Goal: Answer question/provide support: Share knowledge or assist other users

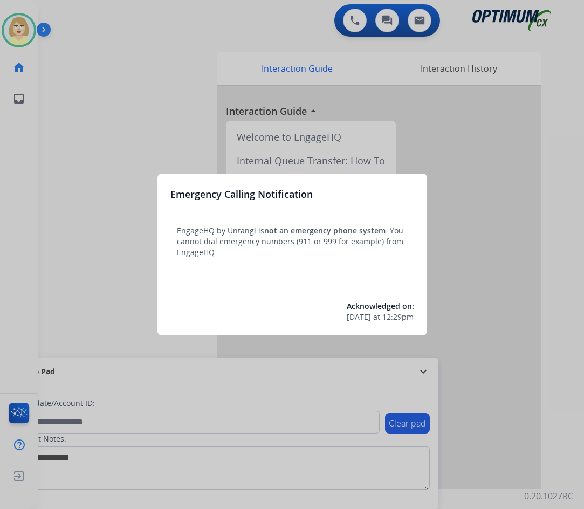
click at [99, 171] on div at bounding box center [292, 254] width 584 height 509
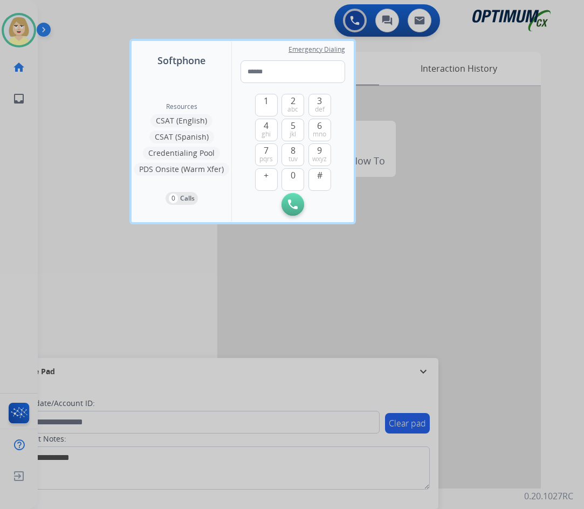
click at [84, 175] on div at bounding box center [292, 254] width 584 height 509
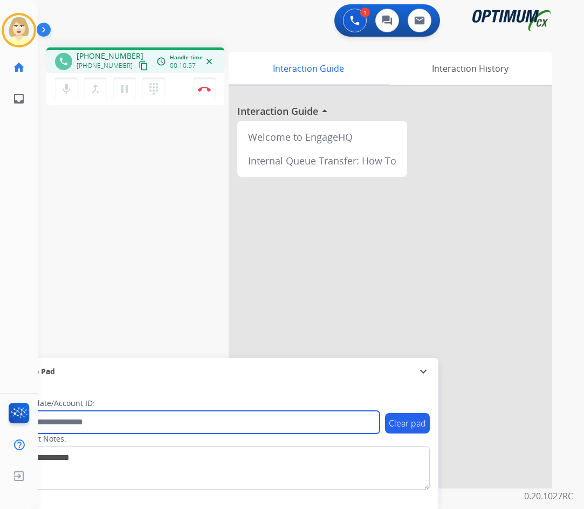
click at [101, 424] on input "text" at bounding box center [197, 422] width 366 height 23
paste input "*******"
type input "*******"
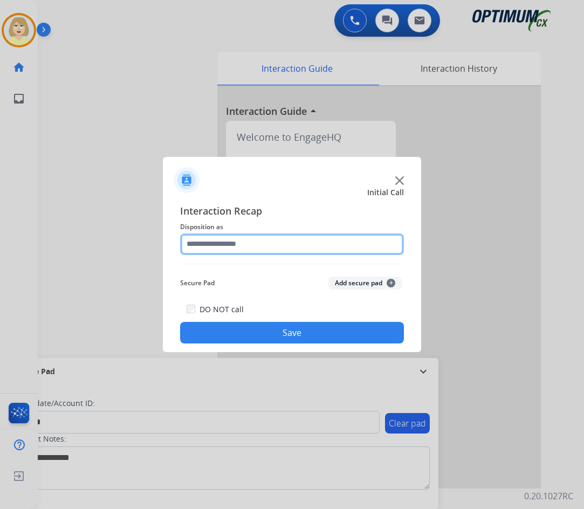
click at [235, 245] on input "text" at bounding box center [292, 244] width 224 height 22
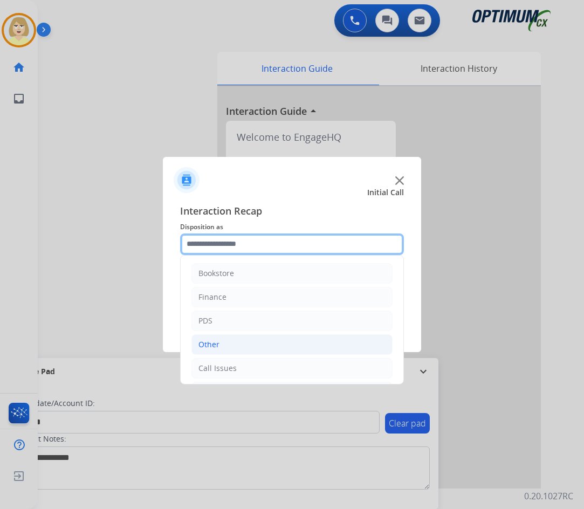
scroll to position [73, 0]
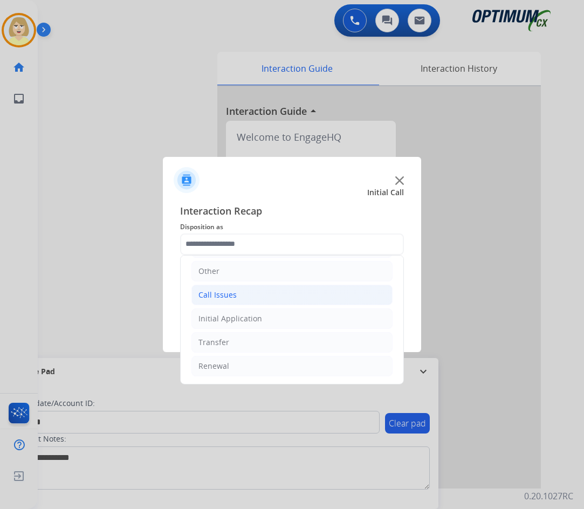
click at [219, 293] on div "Call Issues" at bounding box center [217, 295] width 38 height 11
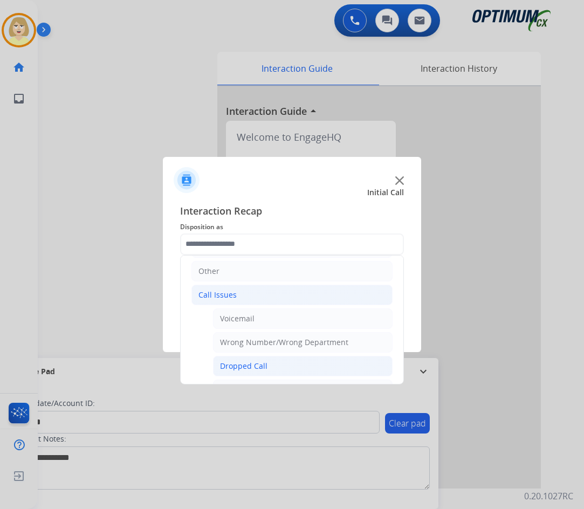
click at [248, 366] on div "Dropped Call" at bounding box center [243, 366] width 47 height 11
type input "**********"
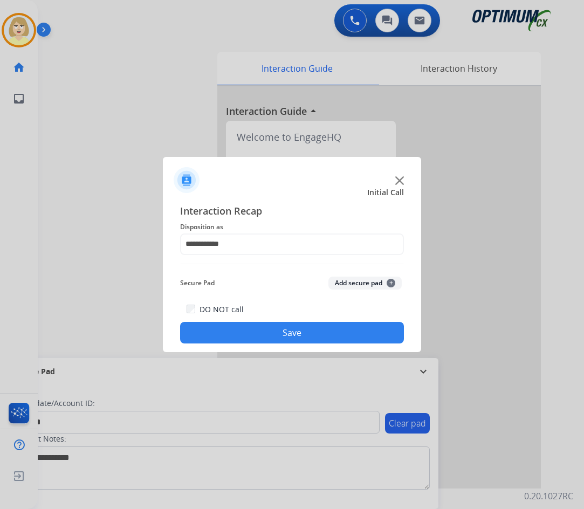
click at [347, 281] on button "Add secure pad +" at bounding box center [364, 283] width 73 height 13
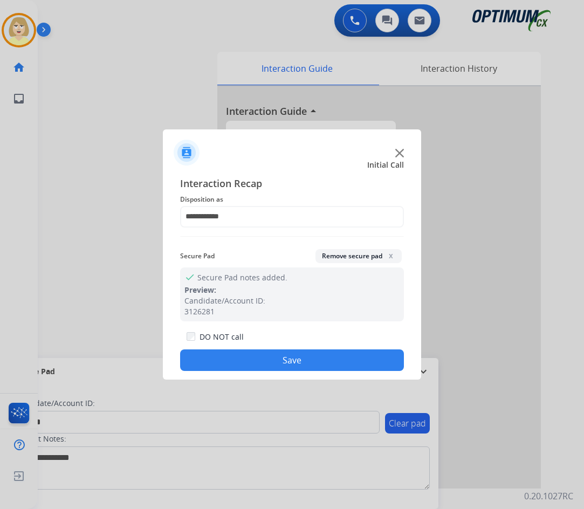
click at [270, 361] on button "Save" at bounding box center [292, 360] width 224 height 22
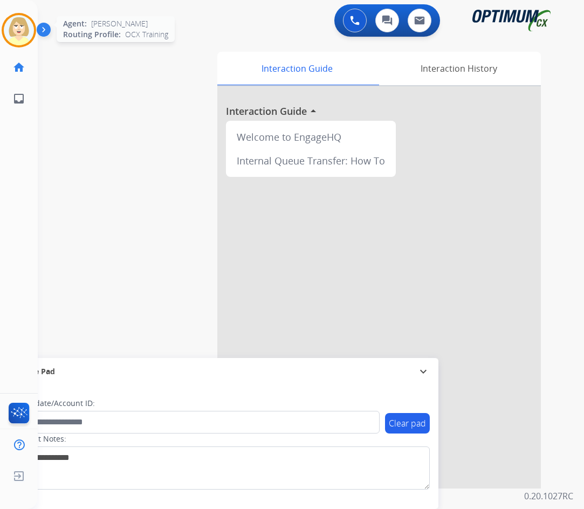
click at [11, 23] on img at bounding box center [19, 30] width 30 height 30
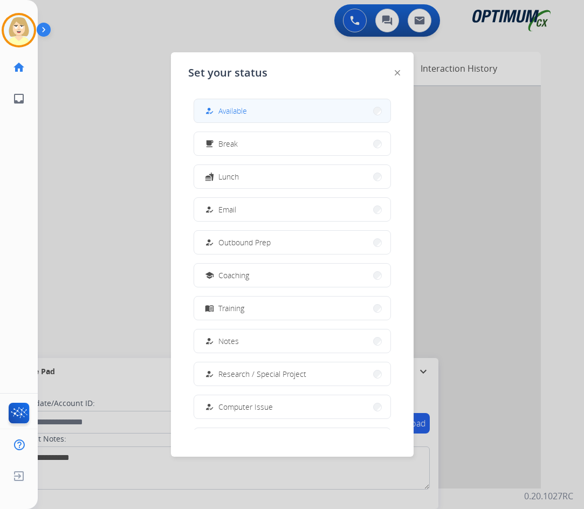
click at [243, 109] on span "Available" at bounding box center [232, 110] width 29 height 11
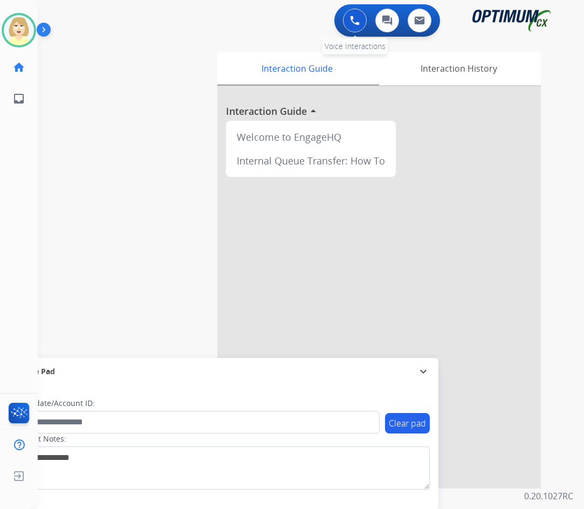
click at [355, 24] on img at bounding box center [355, 21] width 10 height 10
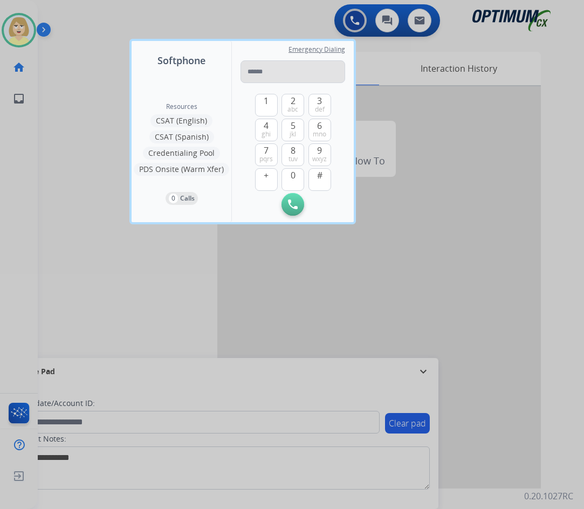
click at [254, 75] on input "tel" at bounding box center [292, 71] width 105 height 23
type input "**********"
drag, startPoint x: 293, startPoint y: 204, endPoint x: 329, endPoint y: 187, distance: 39.8
click at [292, 204] on img at bounding box center [293, 204] width 10 height 10
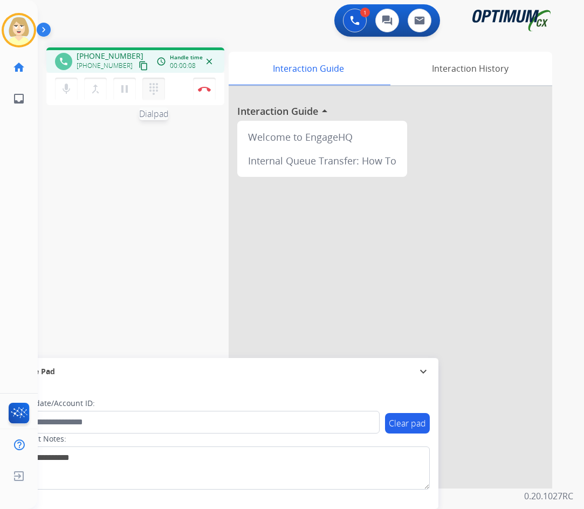
click at [156, 88] on mat-icon "dialpad" at bounding box center [153, 88] width 13 height 13
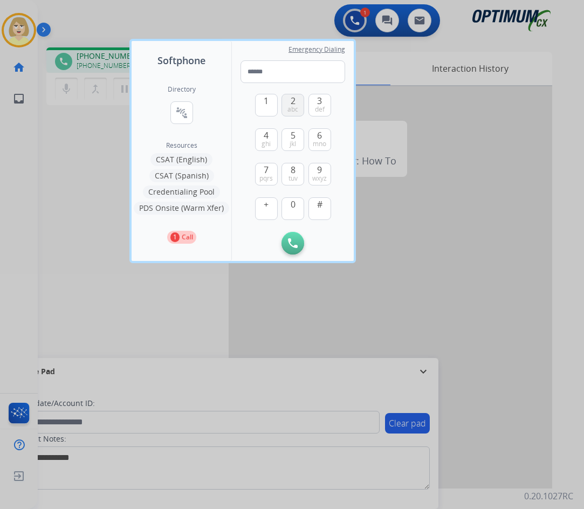
click at [287, 103] on button "2 abc" at bounding box center [292, 105] width 23 height 23
click at [258, 100] on button "1" at bounding box center [266, 105] width 23 height 23
click at [265, 102] on span "1" at bounding box center [266, 100] width 5 height 13
type input "***"
click at [190, 301] on div at bounding box center [292, 254] width 584 height 509
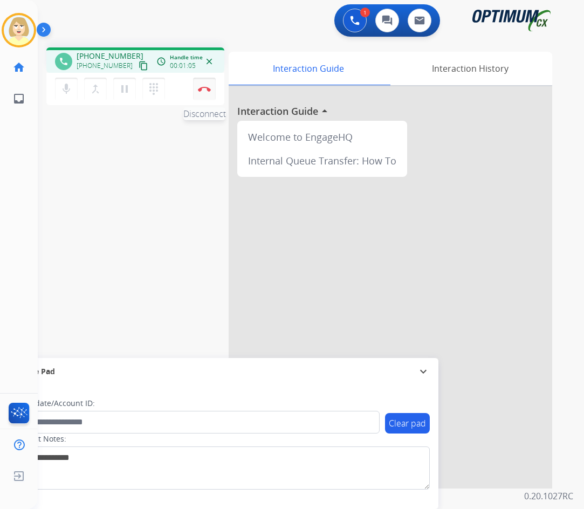
click at [204, 86] on img at bounding box center [204, 88] width 13 height 5
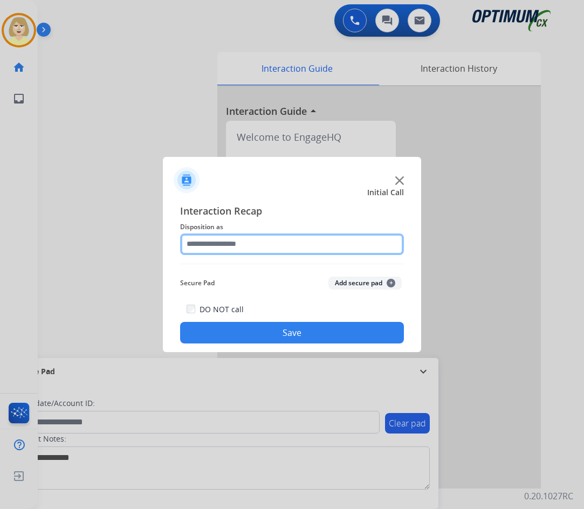
click at [228, 247] on input "text" at bounding box center [292, 244] width 224 height 22
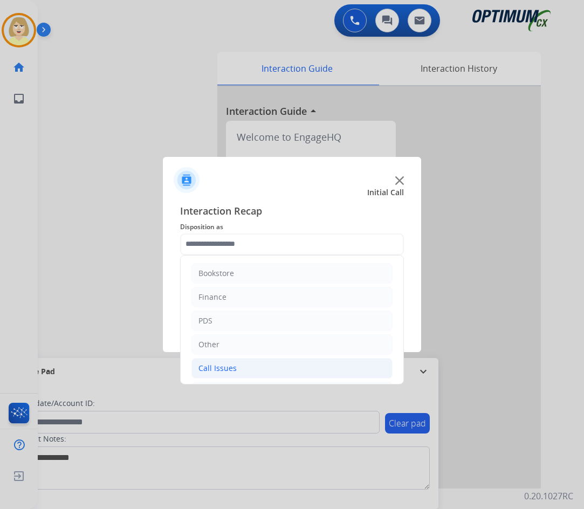
click at [222, 370] on div "Call Issues" at bounding box center [217, 368] width 38 height 11
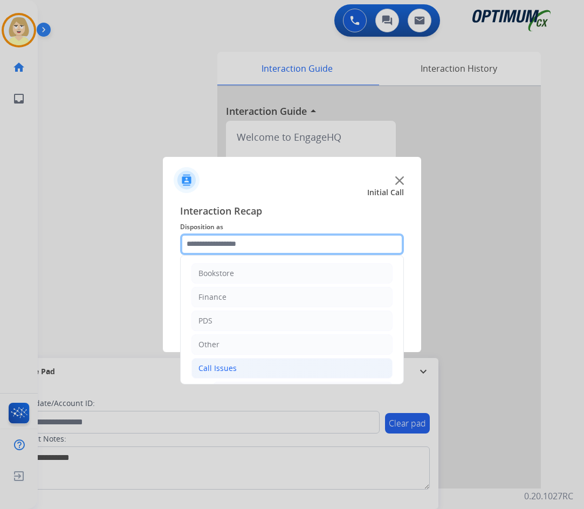
scroll to position [162, 0]
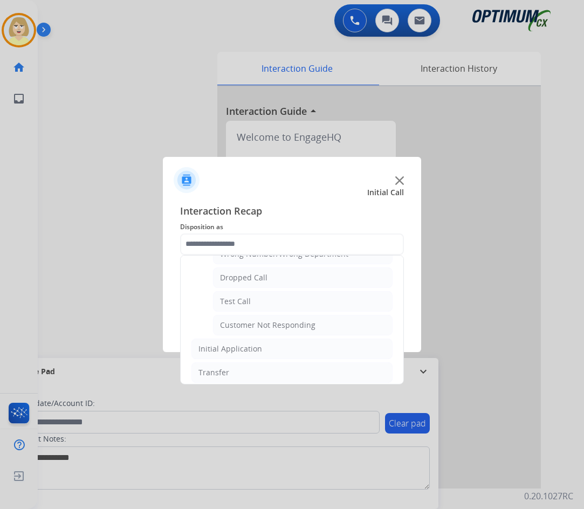
click at [271, 326] on div "Customer Not Responding" at bounding box center [267, 325] width 95 height 11
type input "**********"
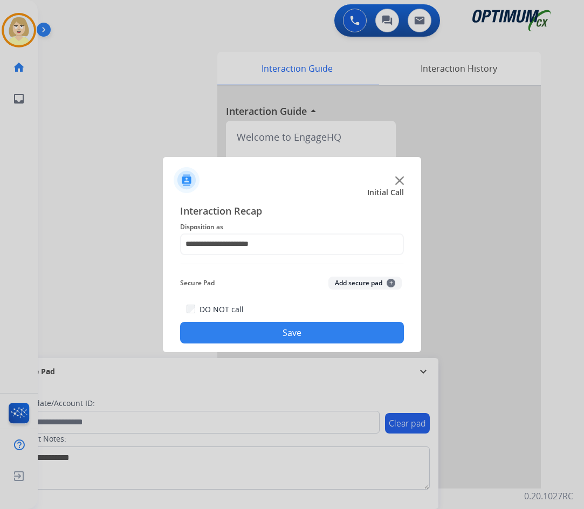
click at [229, 333] on button "Save" at bounding box center [292, 333] width 224 height 22
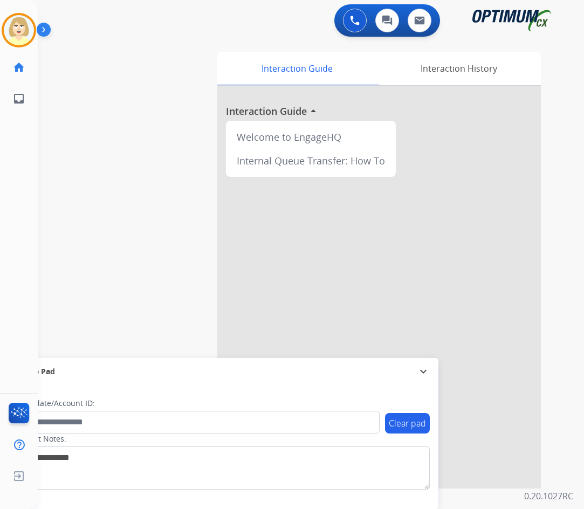
drag, startPoint x: 23, startPoint y: 29, endPoint x: 39, endPoint y: 36, distance: 17.4
click at [23, 29] on img at bounding box center [19, 30] width 30 height 30
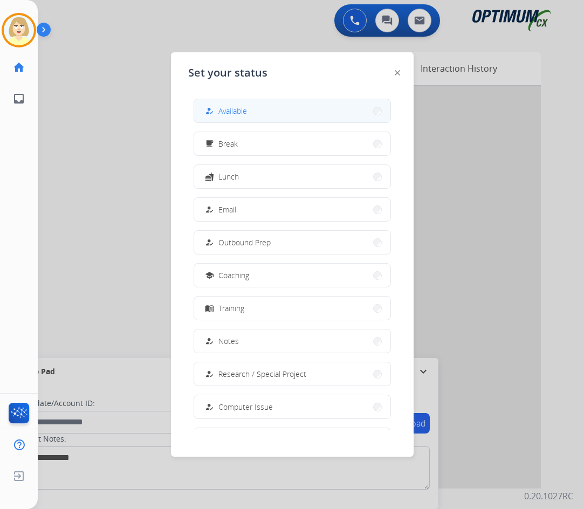
drag, startPoint x: 240, startPoint y: 108, endPoint x: 315, endPoint y: 51, distance: 94.4
click at [240, 108] on span "Available" at bounding box center [232, 110] width 29 height 11
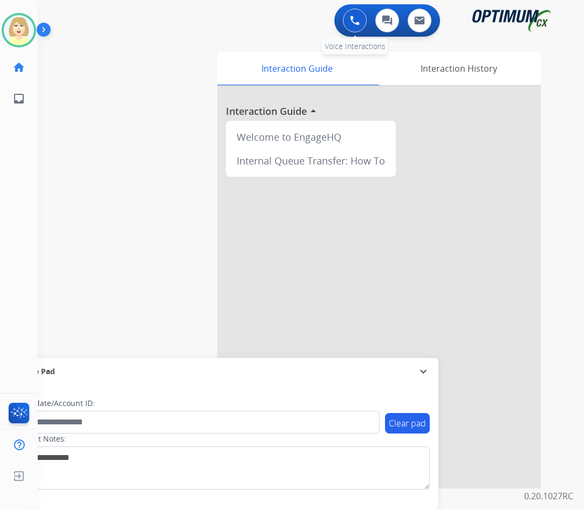
click at [350, 15] on button at bounding box center [355, 21] width 24 height 24
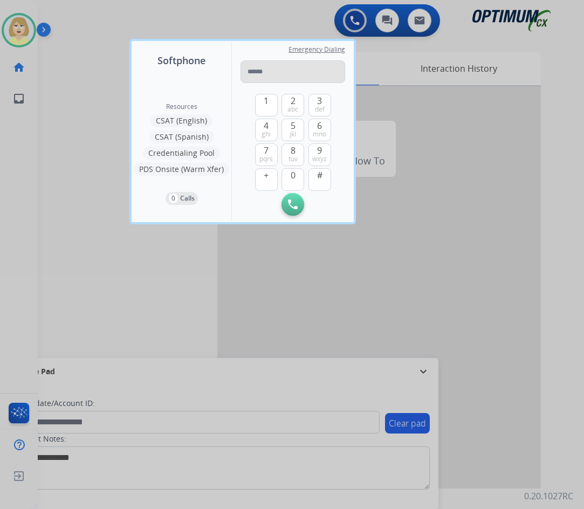
click at [272, 69] on input "tel" at bounding box center [292, 71] width 105 height 23
type input "**********"
click at [298, 198] on button "Initiate Call" at bounding box center [292, 204] width 23 height 23
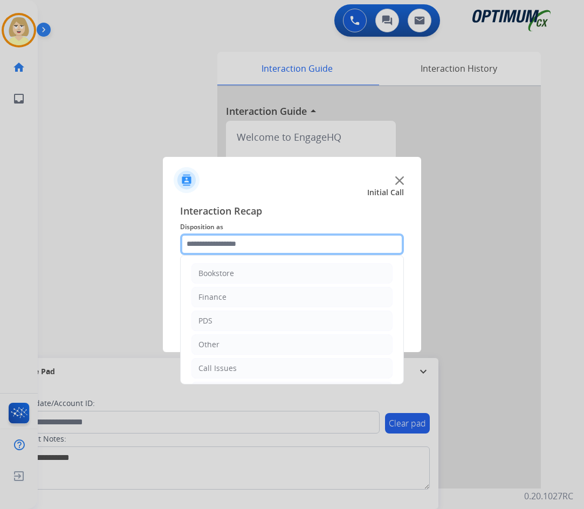
click at [259, 246] on input "text" at bounding box center [292, 244] width 224 height 22
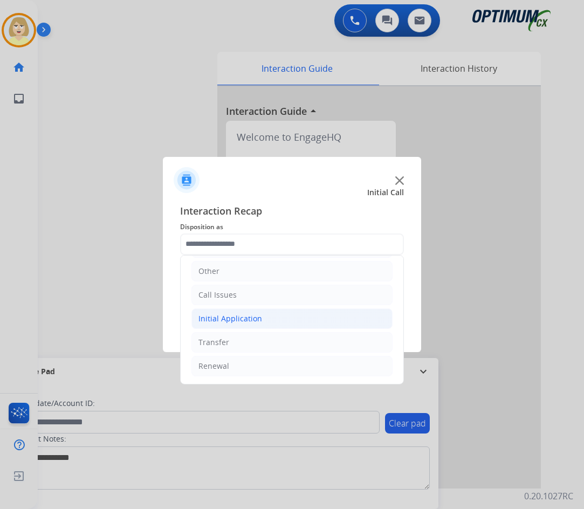
click at [233, 315] on div "Initial Application" at bounding box center [230, 318] width 64 height 11
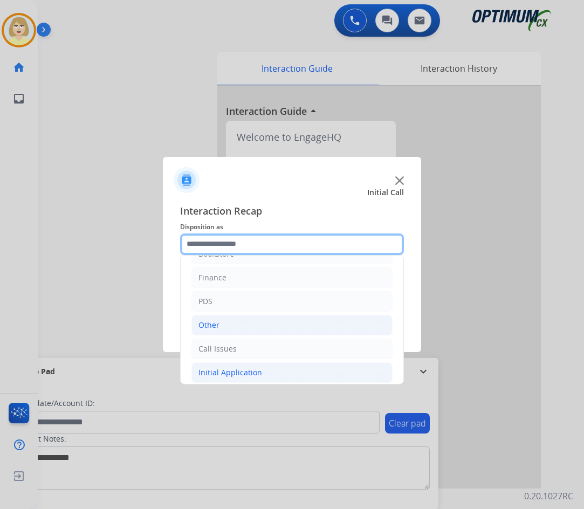
scroll to position [0, 0]
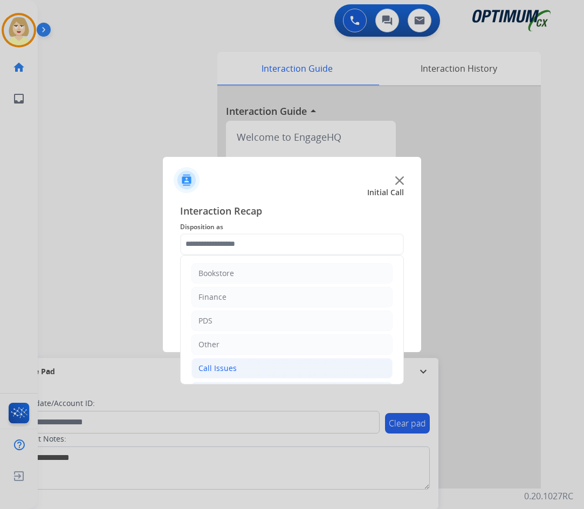
click at [216, 368] on div "Call Issues" at bounding box center [217, 368] width 38 height 11
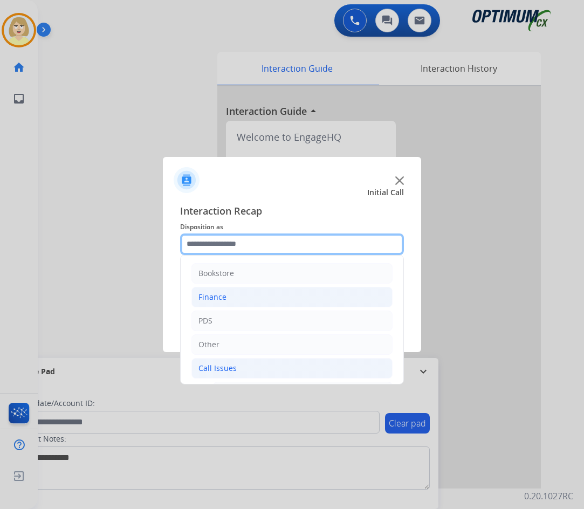
scroll to position [108, 0]
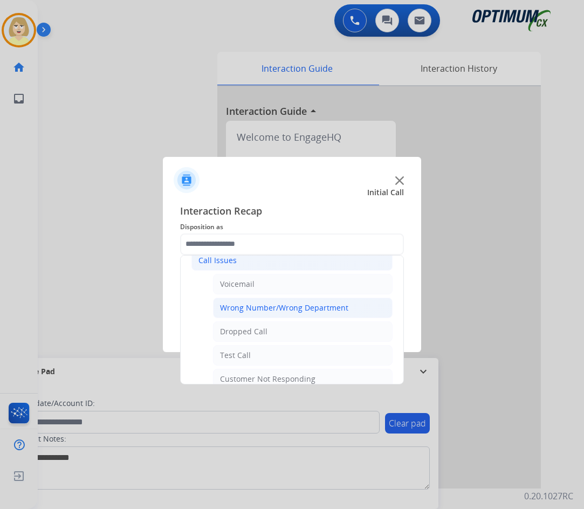
click at [298, 309] on div "Wrong Number/Wrong Department" at bounding box center [284, 307] width 128 height 11
type input "**********"
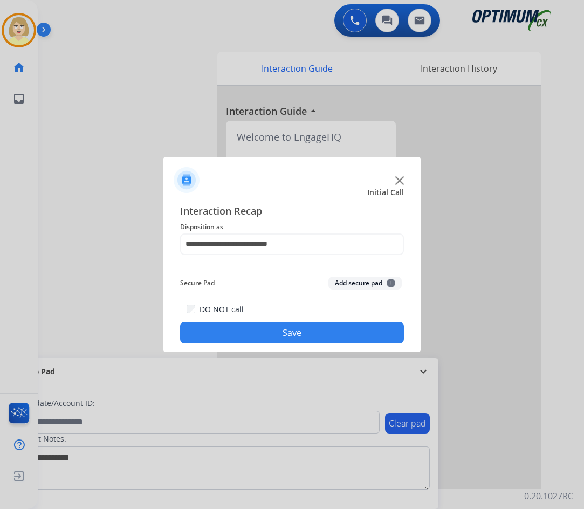
click at [362, 280] on button "Add secure pad +" at bounding box center [364, 283] width 73 height 13
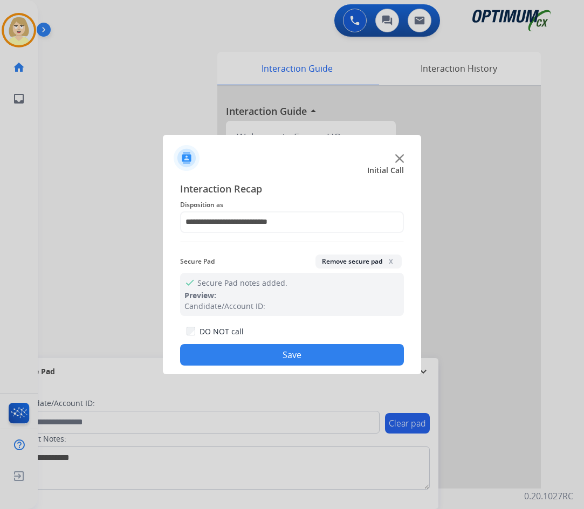
click at [286, 356] on button "Save" at bounding box center [292, 355] width 224 height 22
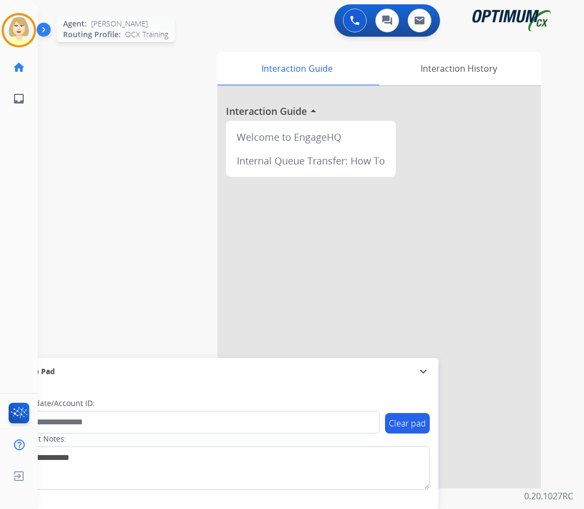
click at [19, 25] on img at bounding box center [19, 30] width 30 height 30
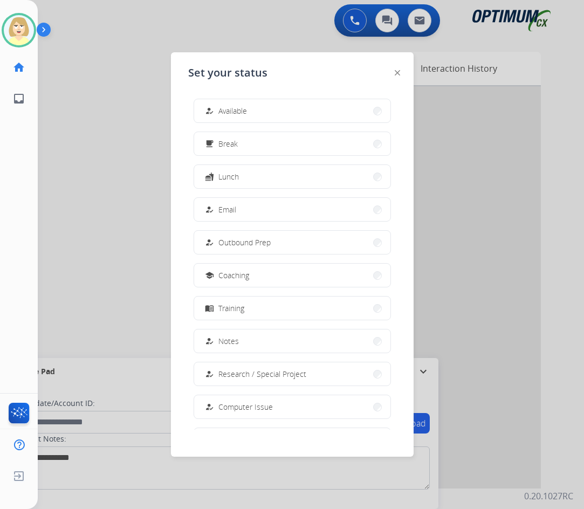
click at [230, 111] on span "Available" at bounding box center [232, 110] width 29 height 11
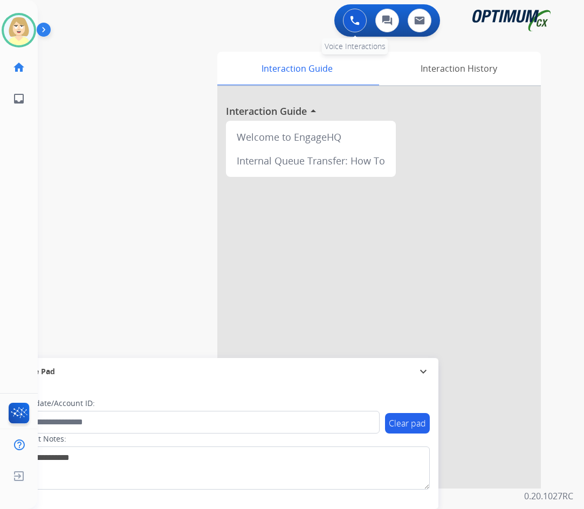
click at [351, 17] on img at bounding box center [355, 21] width 10 height 10
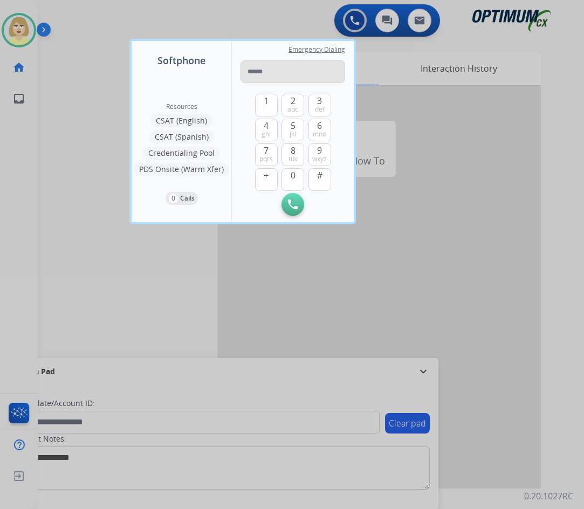
click at [273, 71] on input "tel" at bounding box center [292, 71] width 105 height 23
type input "**********"
click at [294, 198] on button "Initiate Call" at bounding box center [292, 204] width 23 height 23
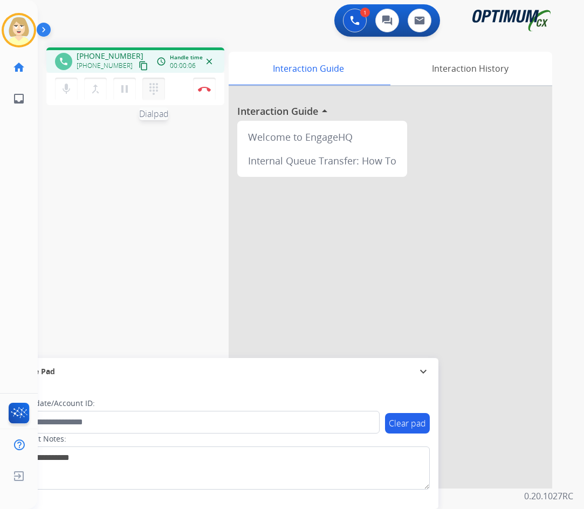
click at [153, 89] on mat-icon "dialpad" at bounding box center [153, 88] width 13 height 13
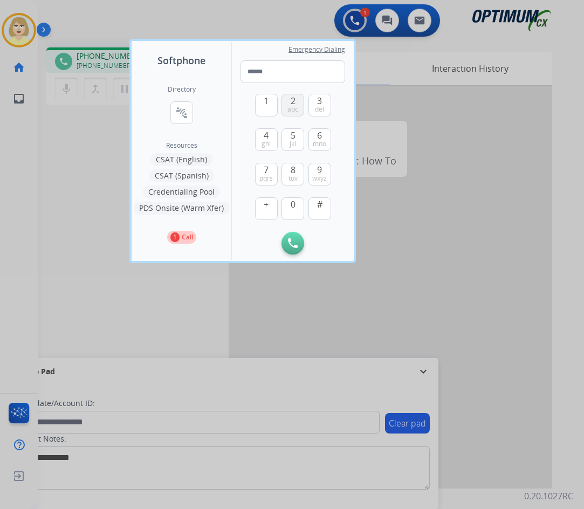
click at [295, 102] on span "2" at bounding box center [293, 100] width 5 height 13
click at [290, 208] on button "0" at bounding box center [292, 208] width 23 height 23
click at [296, 103] on button "2 abc" at bounding box center [292, 105] width 23 height 23
click at [224, 147] on div "Directory connect_without_contact Resource Directory Resources CSAT (English) C…" at bounding box center [182, 164] width 100 height 193
click at [327, 207] on button "#" at bounding box center [319, 208] width 23 height 23
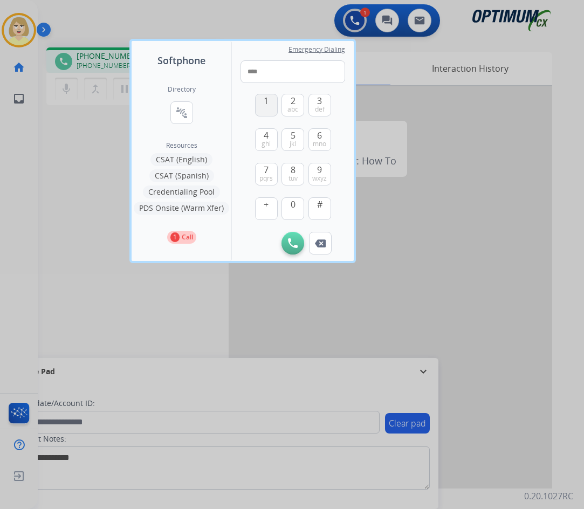
click at [263, 102] on button "1" at bounding box center [266, 105] width 23 height 23
click at [300, 70] on input "*****" at bounding box center [292, 71] width 105 height 23
click at [266, 178] on span "pqrs" at bounding box center [265, 178] width 13 height 9
click at [288, 108] on span "abc" at bounding box center [292, 109] width 11 height 9
click at [316, 141] on span "mno" at bounding box center [319, 144] width 13 height 9
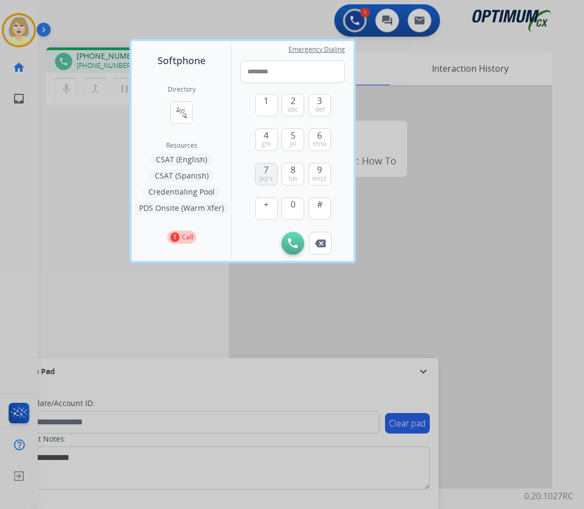
click at [263, 176] on span "pqrs" at bounding box center [265, 178] width 13 height 9
click at [291, 100] on span "2" at bounding box center [293, 100] width 5 height 13
click at [320, 137] on span "6" at bounding box center [319, 135] width 5 height 13
click at [291, 102] on span "2" at bounding box center [293, 100] width 5 height 13
type input "**********"
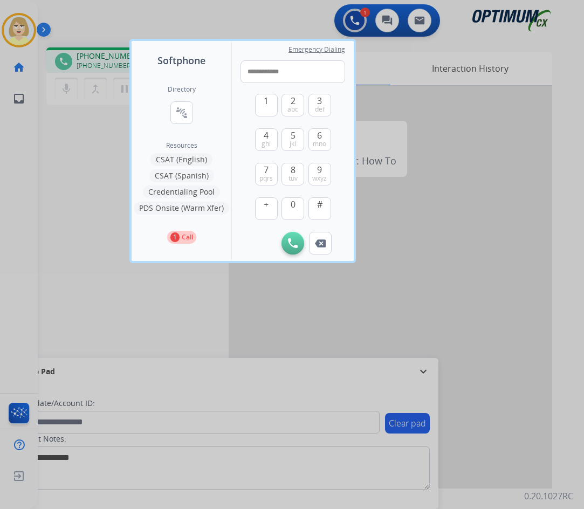
click at [168, 305] on div at bounding box center [292, 254] width 584 height 509
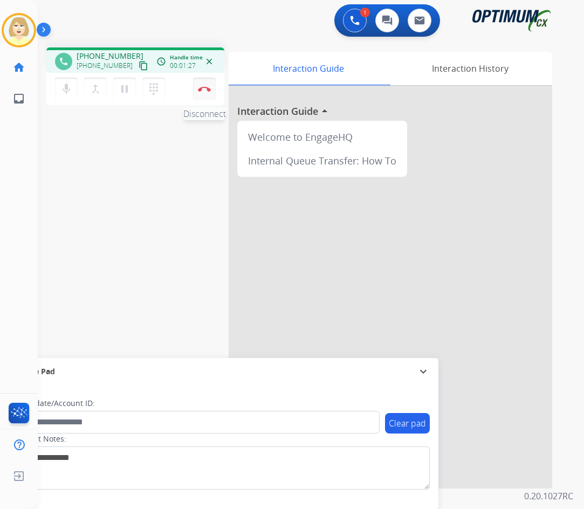
click at [203, 91] on img at bounding box center [204, 88] width 13 height 5
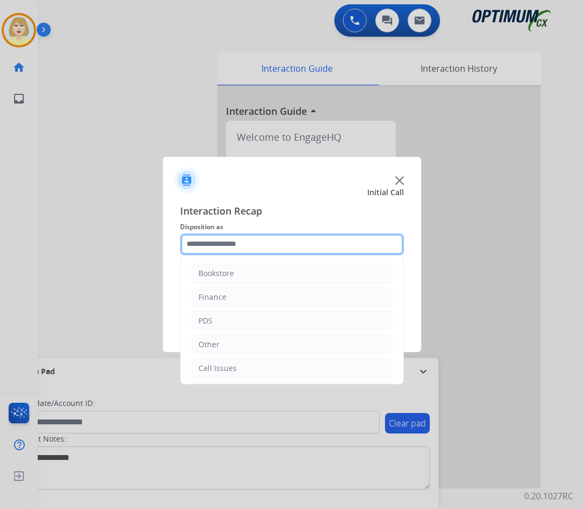
click at [216, 244] on input "text" at bounding box center [292, 244] width 224 height 22
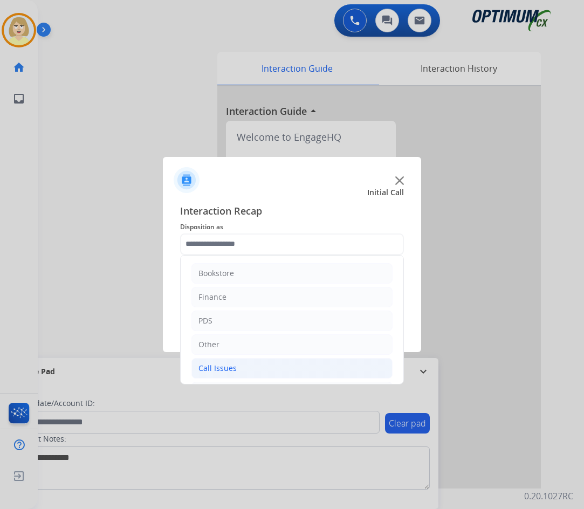
click at [220, 366] on div "Call Issues" at bounding box center [217, 368] width 38 height 11
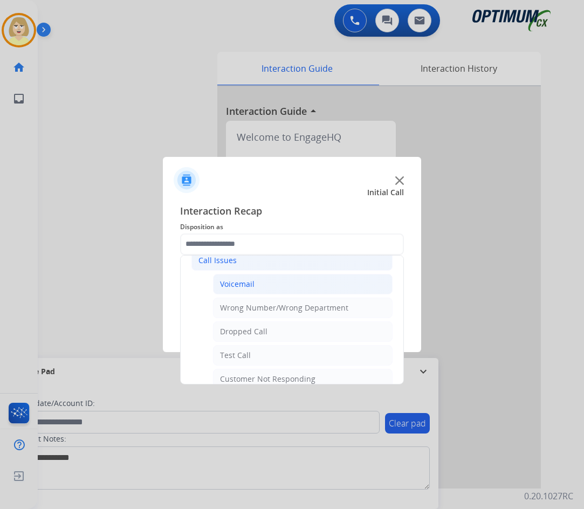
click at [238, 284] on div "Voicemail" at bounding box center [237, 284] width 35 height 11
type input "*********"
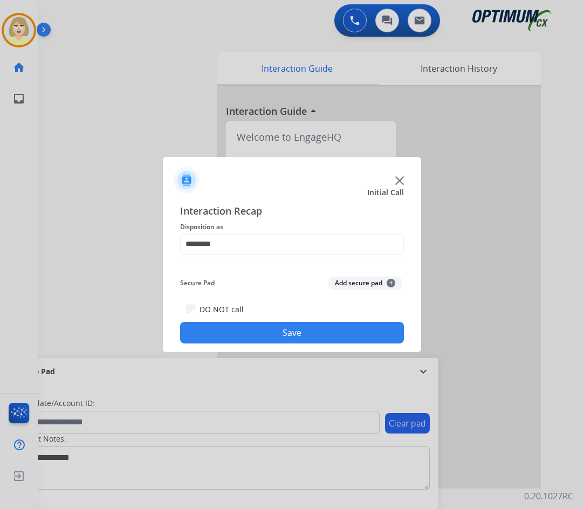
click at [257, 333] on button "Save" at bounding box center [292, 333] width 224 height 22
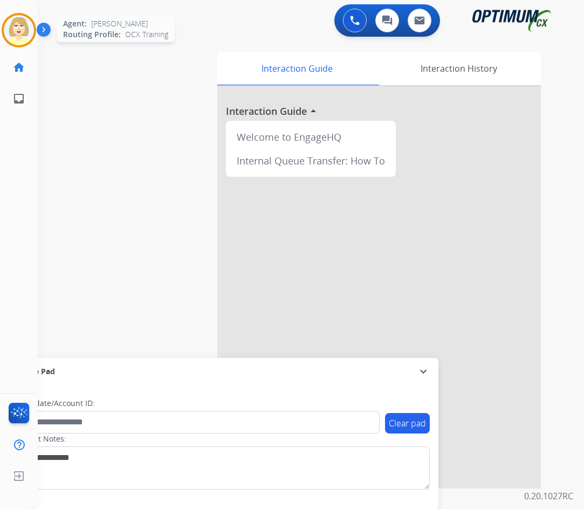
click at [20, 22] on img at bounding box center [19, 30] width 30 height 30
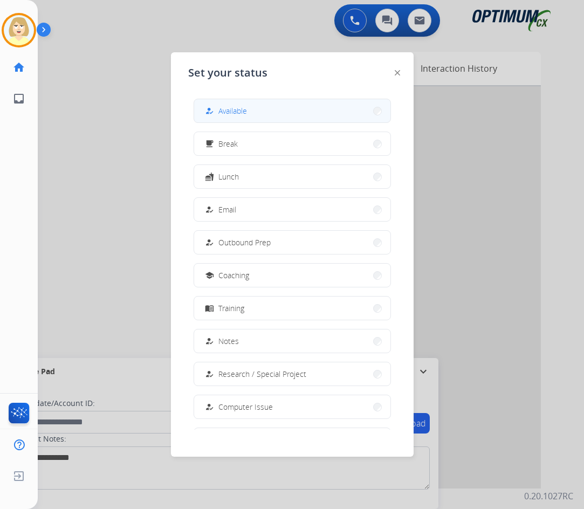
click at [225, 114] on span "Available" at bounding box center [232, 110] width 29 height 11
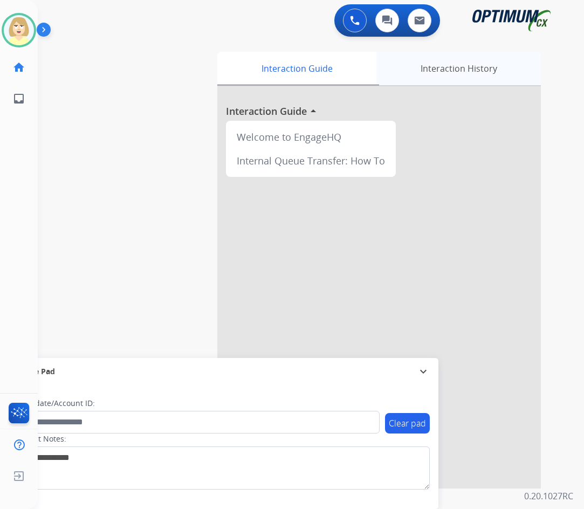
click at [457, 65] on div "Interaction History" at bounding box center [458, 68] width 164 height 33
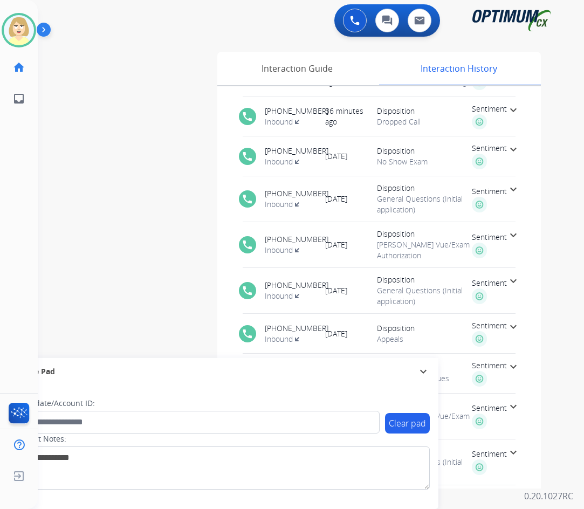
scroll to position [301, 0]
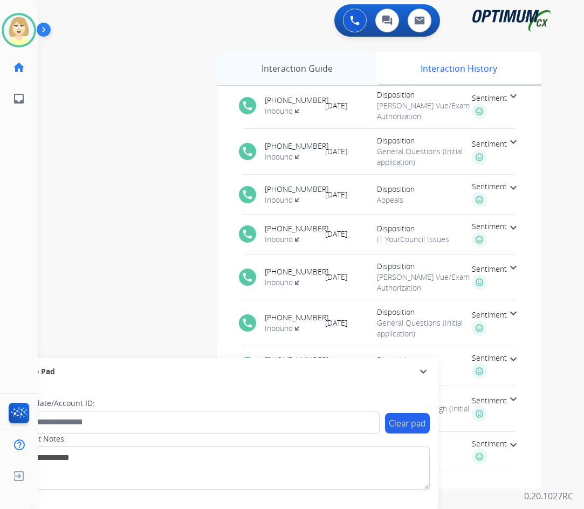
click at [287, 67] on div "Interaction Guide" at bounding box center [296, 68] width 159 height 33
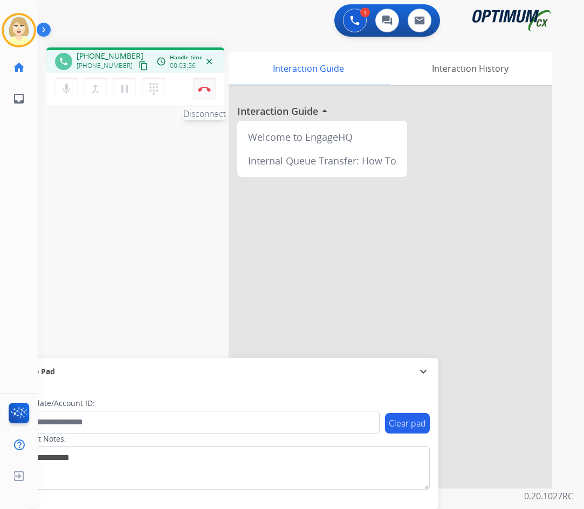
click at [203, 87] on img at bounding box center [204, 88] width 13 height 5
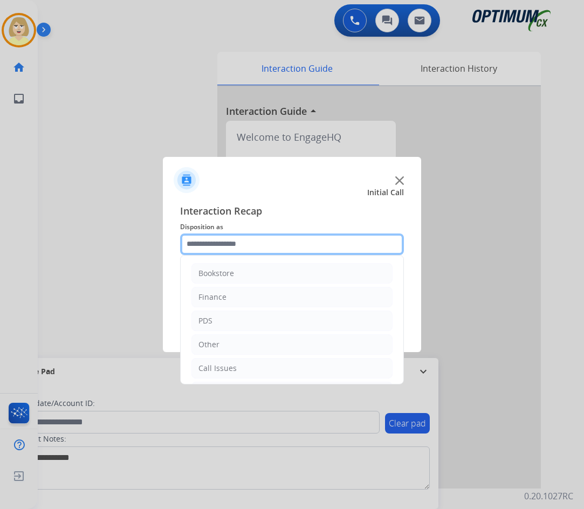
click at [225, 243] on input "text" at bounding box center [292, 244] width 224 height 22
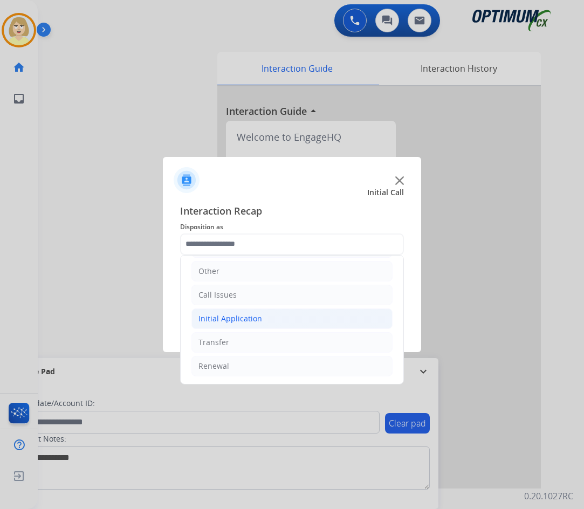
click at [240, 319] on div "Initial Application" at bounding box center [230, 318] width 64 height 11
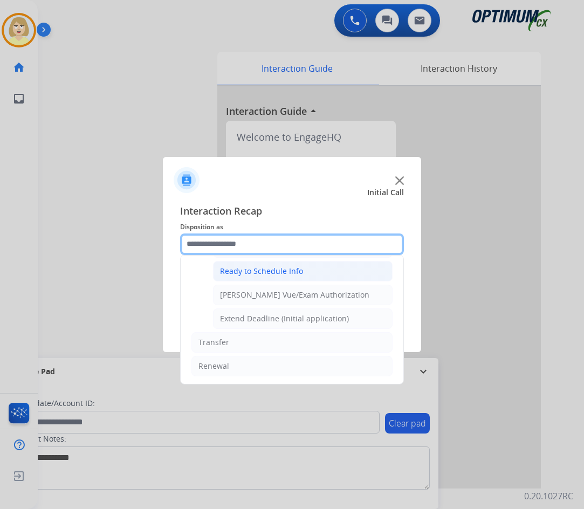
scroll to position [600, 0]
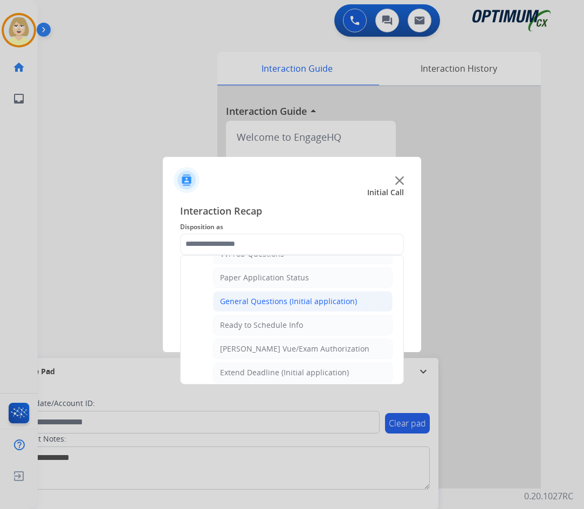
click at [273, 302] on div "General Questions (Initial application)" at bounding box center [288, 301] width 137 height 11
type input "**********"
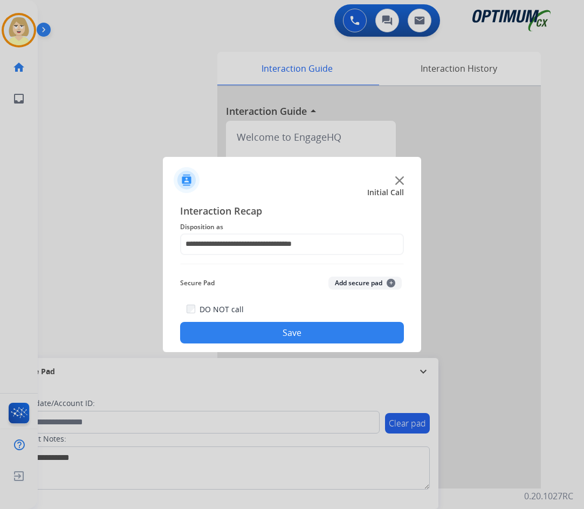
click at [285, 333] on button "Save" at bounding box center [292, 333] width 224 height 22
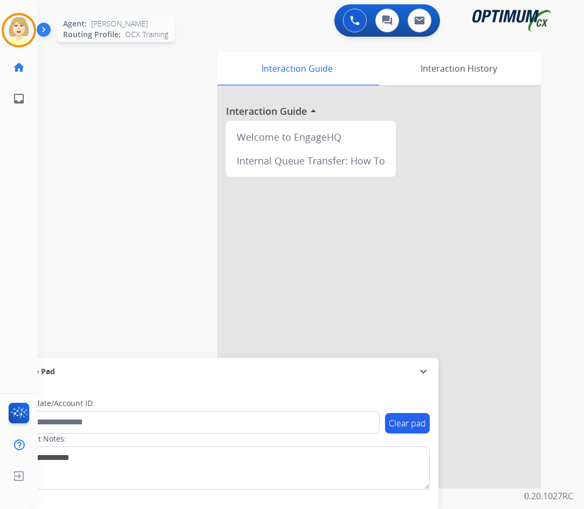
click at [25, 26] on img at bounding box center [19, 30] width 30 height 30
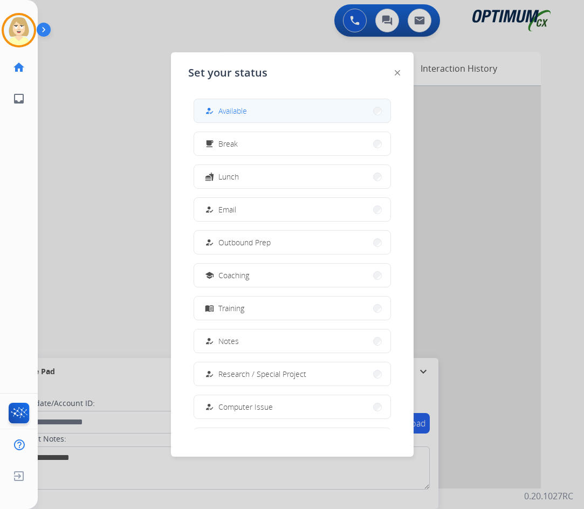
click at [237, 111] on span "Available" at bounding box center [232, 110] width 29 height 11
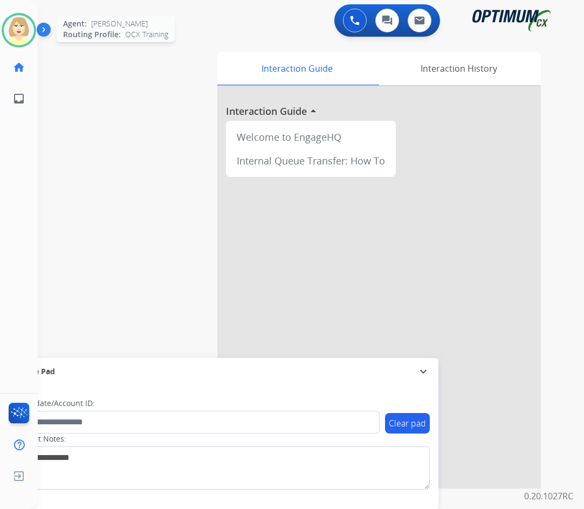
click at [22, 25] on img at bounding box center [19, 30] width 30 height 30
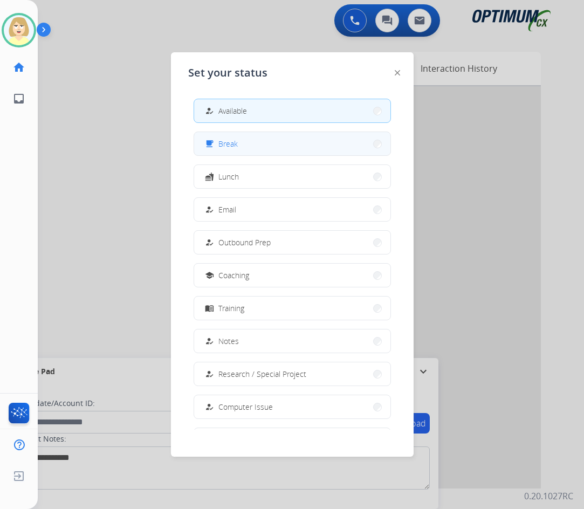
click at [243, 142] on button "free_breakfast Break" at bounding box center [292, 143] width 196 height 23
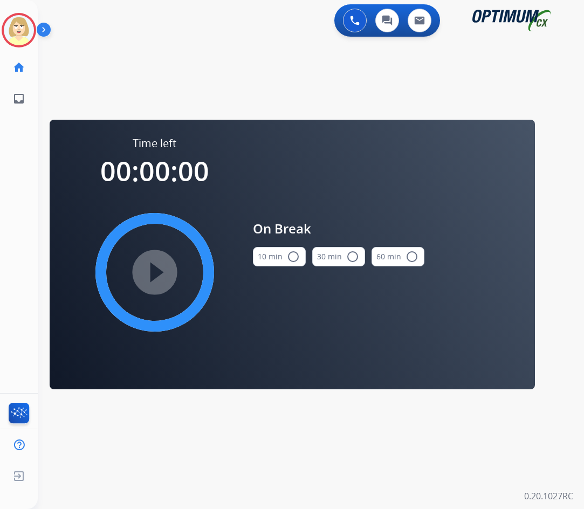
drag, startPoint x: 279, startPoint y: 254, endPoint x: 201, endPoint y: 264, distance: 78.2
click at [278, 255] on button "10 min radio_button_unchecked" at bounding box center [279, 256] width 53 height 19
click at [148, 279] on mat-icon "play_circle_filled" at bounding box center [154, 272] width 13 height 13
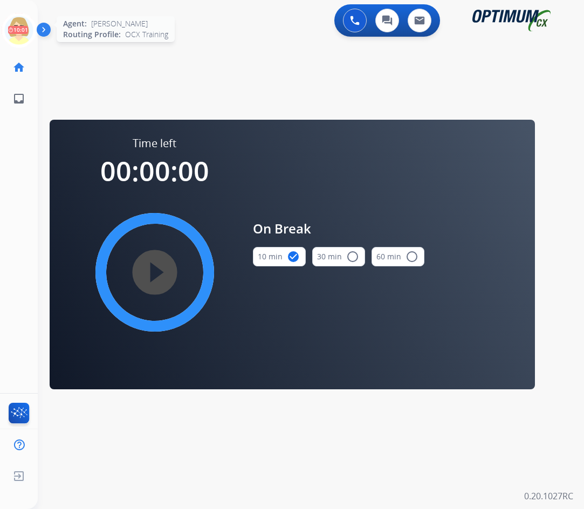
click at [25, 26] on icon at bounding box center [19, 30] width 35 height 35
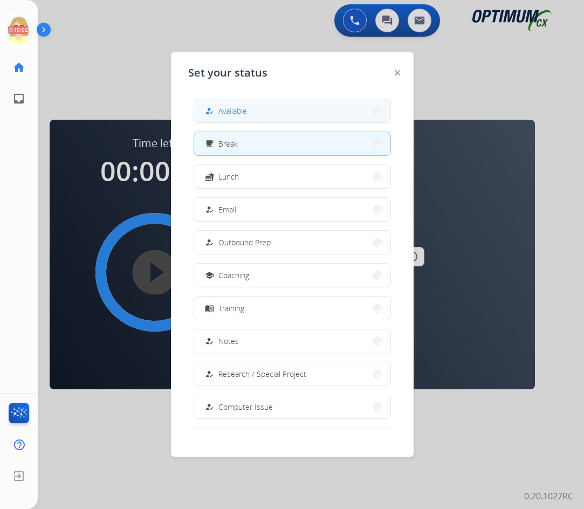
click at [243, 106] on span "Available" at bounding box center [232, 110] width 29 height 11
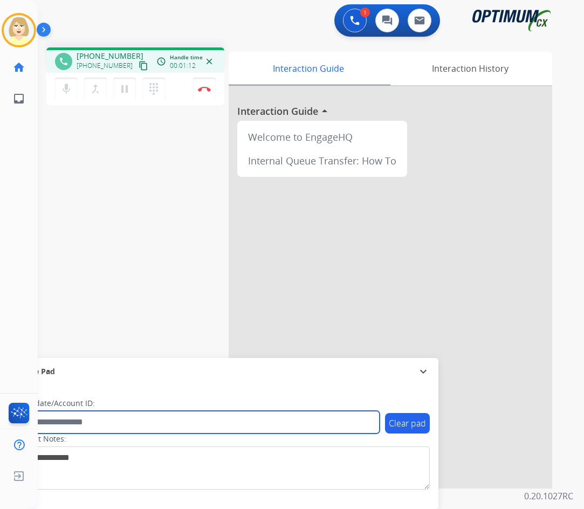
click at [77, 421] on input "text" at bounding box center [197, 422] width 366 height 23
paste input "*******"
type input "*******"
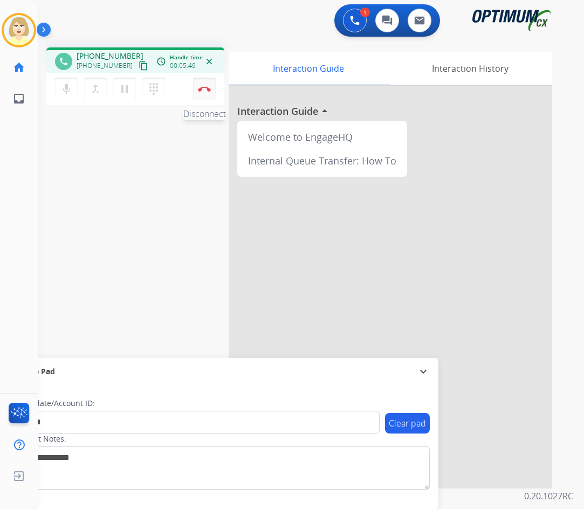
click at [205, 82] on button "Disconnect" at bounding box center [204, 89] width 23 height 23
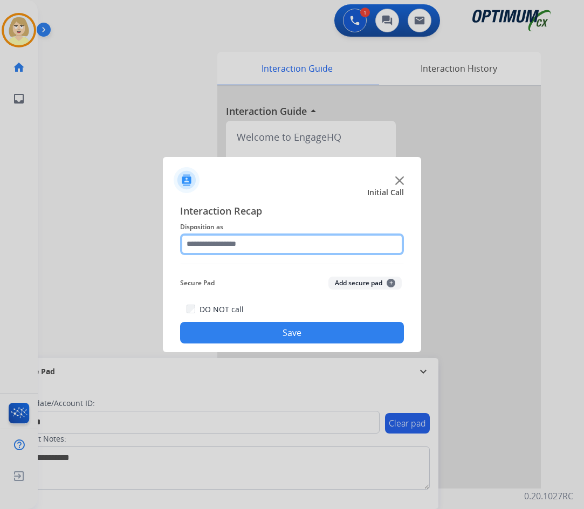
click at [242, 248] on input "text" at bounding box center [292, 244] width 224 height 22
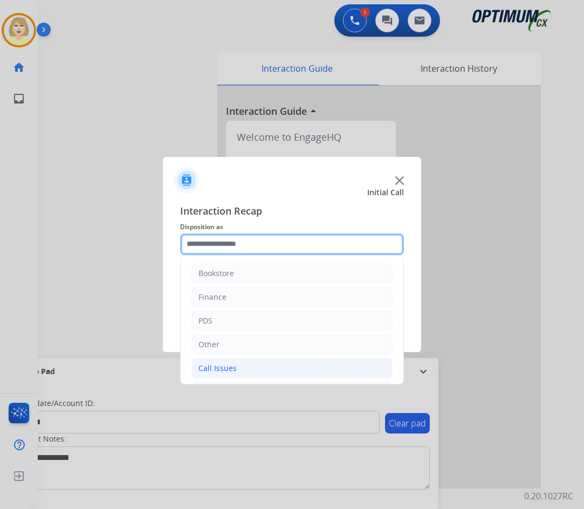
scroll to position [73, 0]
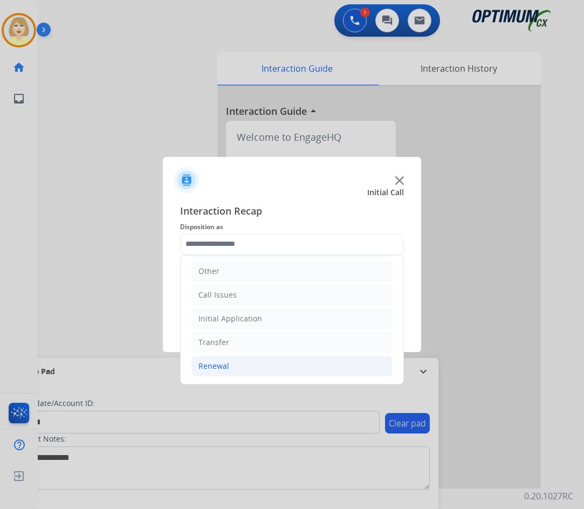
click at [223, 368] on div "Renewal" at bounding box center [213, 366] width 31 height 11
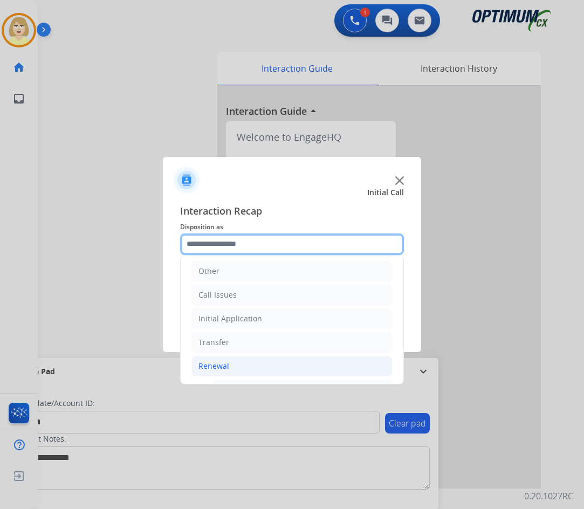
scroll to position [235, 0]
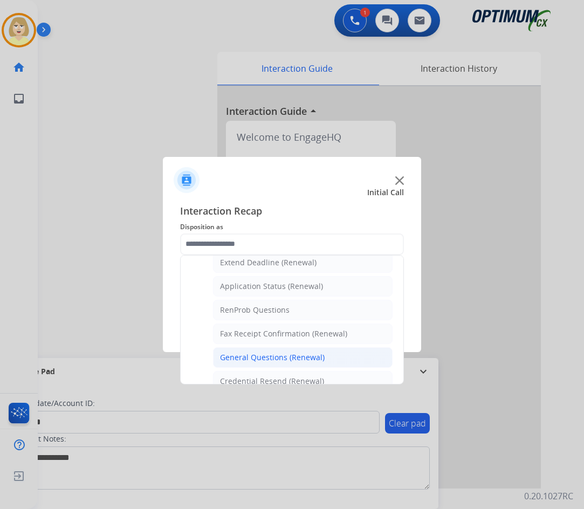
click at [256, 354] on div "General Questions (Renewal)" at bounding box center [272, 357] width 105 height 11
type input "**********"
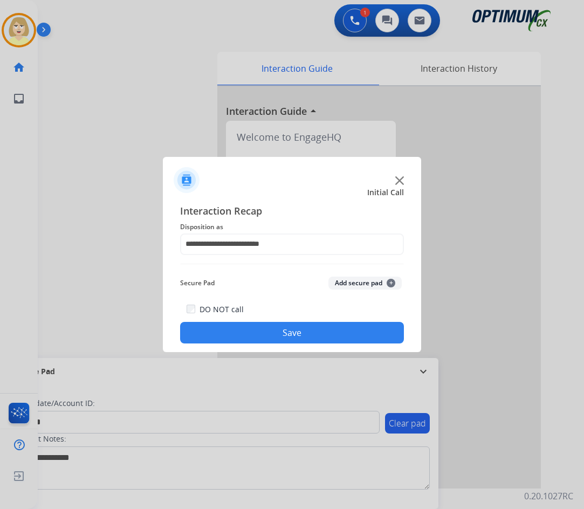
click at [353, 281] on button "Add secure pad +" at bounding box center [364, 283] width 73 height 13
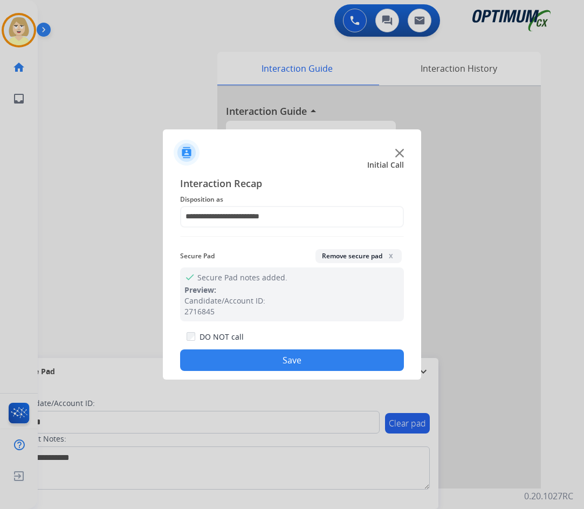
click at [272, 355] on button "Save" at bounding box center [292, 360] width 224 height 22
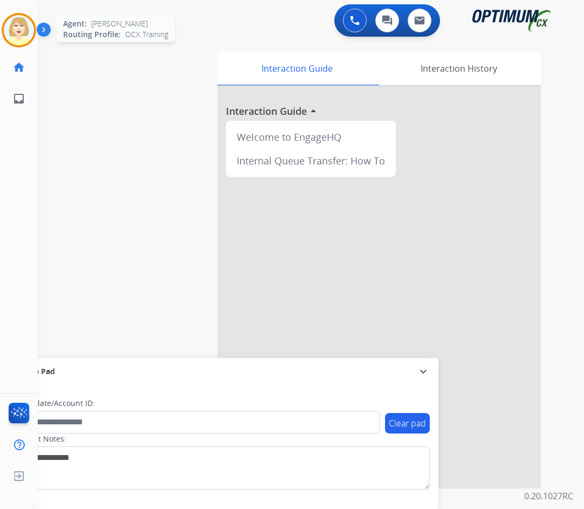
click at [11, 17] on img at bounding box center [19, 30] width 30 height 30
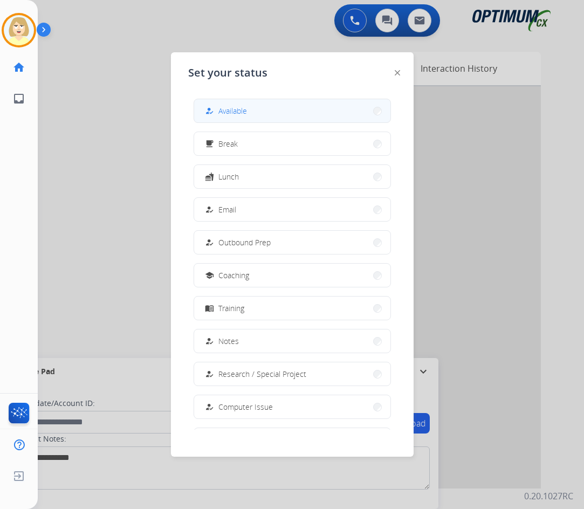
click at [248, 109] on button "how_to_reg Available" at bounding box center [292, 110] width 196 height 23
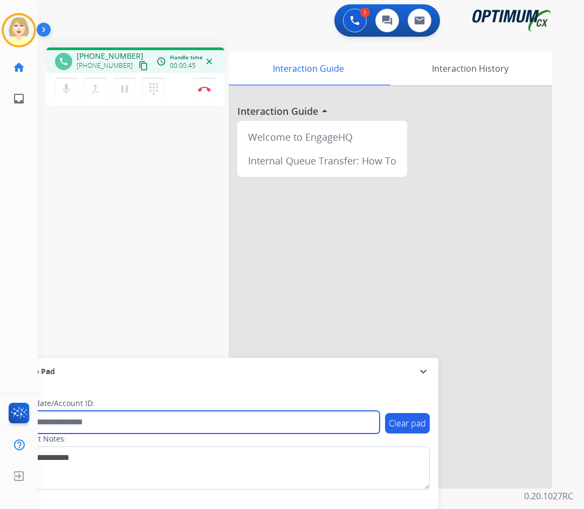
click at [81, 423] on input "text" at bounding box center [197, 422] width 366 height 23
paste input "*******"
type input "*******"
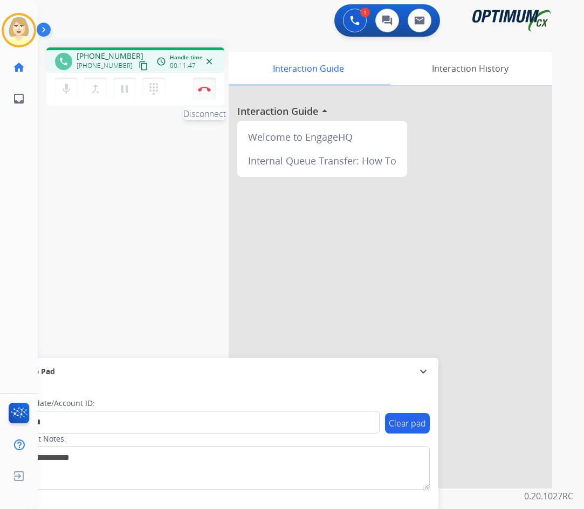
click at [203, 88] on img at bounding box center [204, 88] width 13 height 5
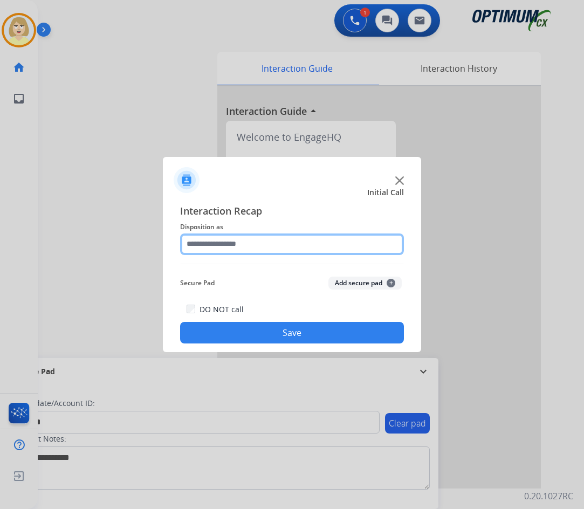
click at [211, 246] on input "text" at bounding box center [292, 244] width 224 height 22
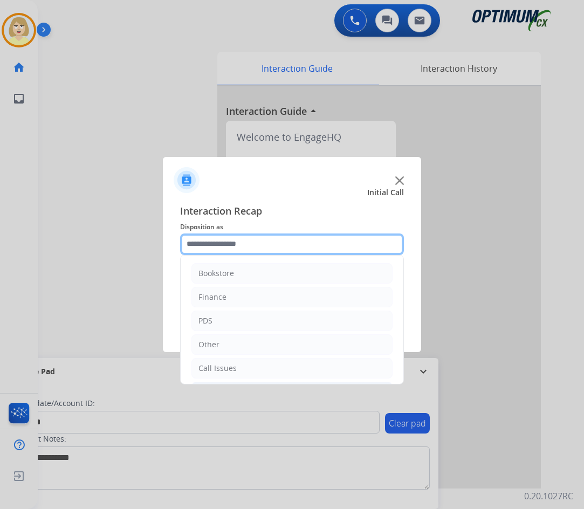
scroll to position [73, 0]
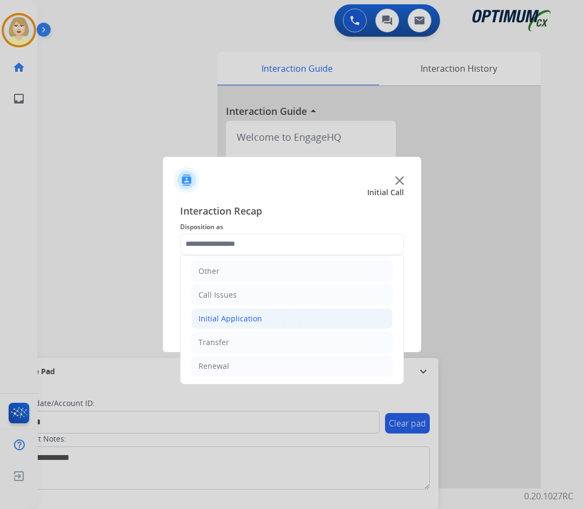
click at [237, 318] on div "Initial Application" at bounding box center [230, 318] width 64 height 11
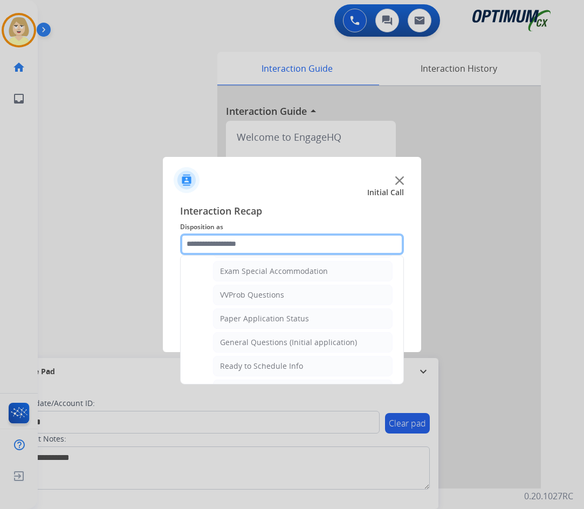
scroll to position [653, 0]
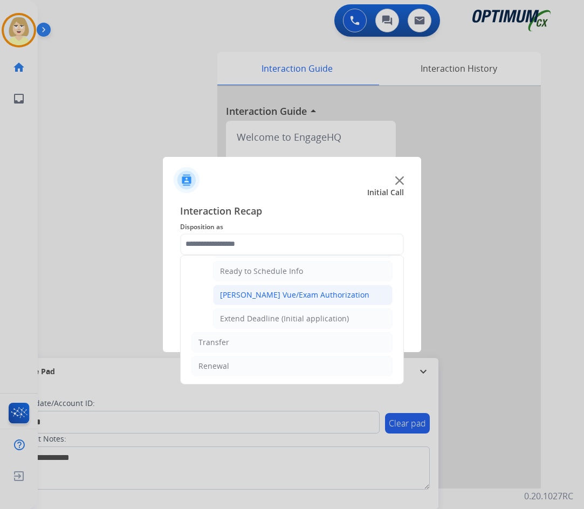
click at [271, 299] on div "[PERSON_NAME] Vue/Exam Authorization" at bounding box center [294, 295] width 149 height 11
type input "**********"
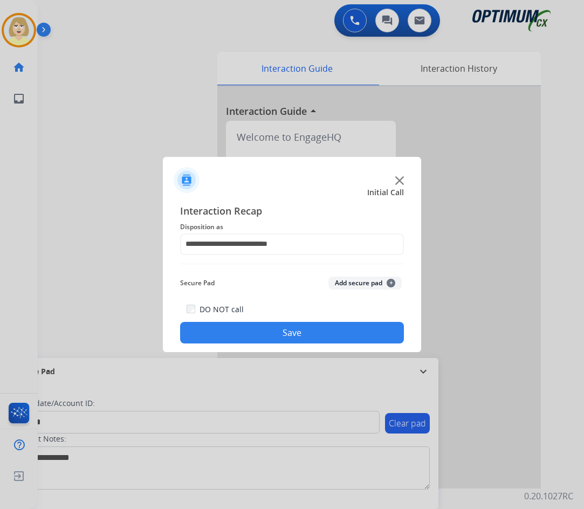
click at [375, 282] on button "Add secure pad +" at bounding box center [364, 283] width 73 height 13
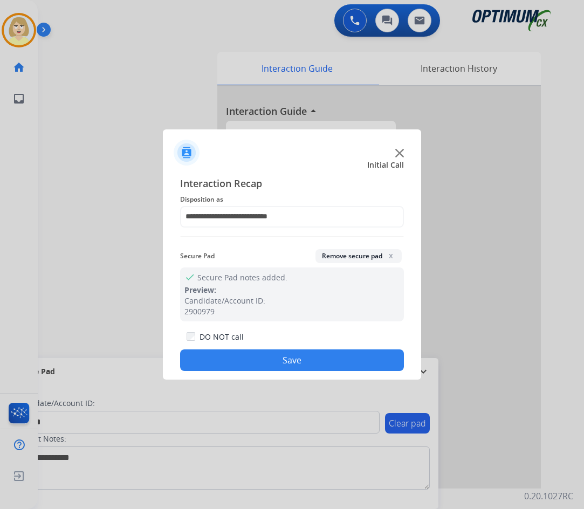
drag, startPoint x: 260, startPoint y: 359, endPoint x: 178, endPoint y: 306, distance: 97.3
click at [259, 359] on button "Save" at bounding box center [292, 360] width 224 height 22
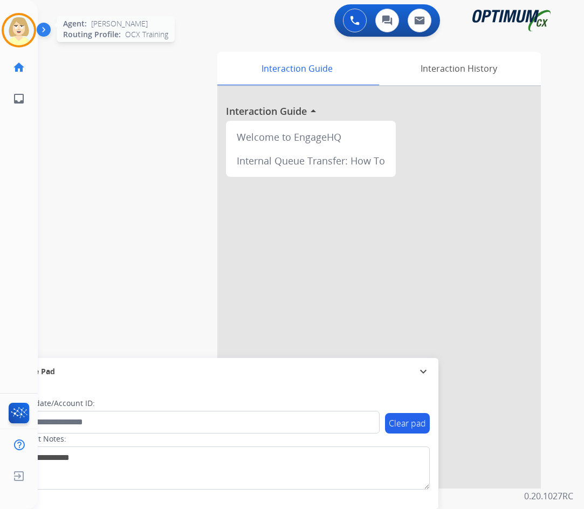
click at [16, 27] on img at bounding box center [19, 30] width 30 height 30
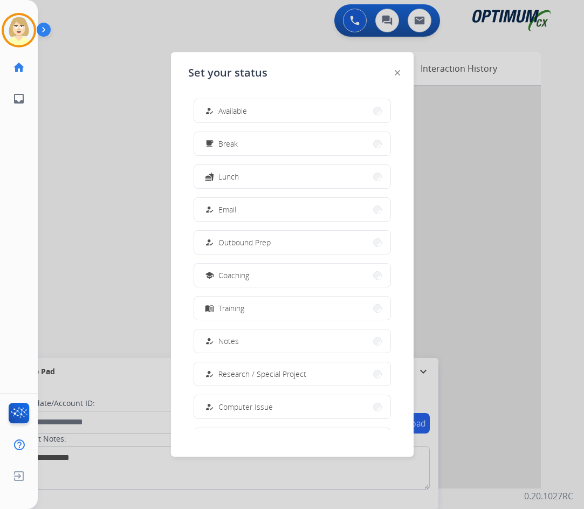
drag, startPoint x: 232, startPoint y: 113, endPoint x: 182, endPoint y: 120, distance: 50.6
click at [231, 113] on span "Available" at bounding box center [232, 110] width 29 height 11
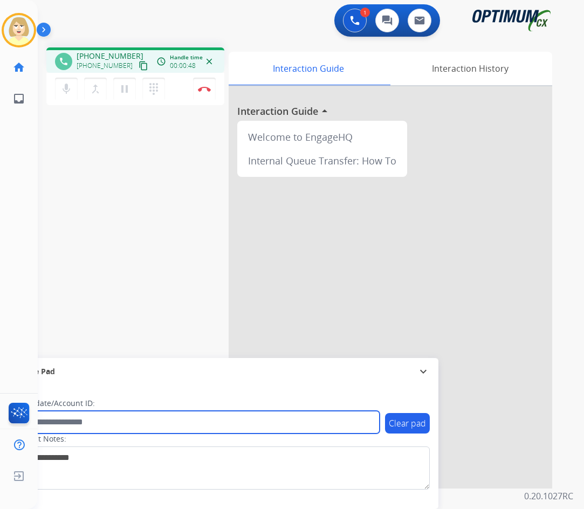
click at [102, 422] on input "text" at bounding box center [197, 422] width 366 height 23
paste input "*******"
type input "*******"
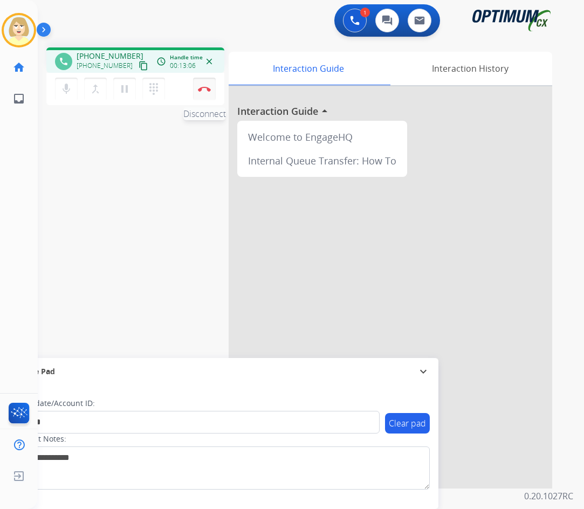
click at [202, 86] on button "Disconnect" at bounding box center [204, 89] width 23 height 23
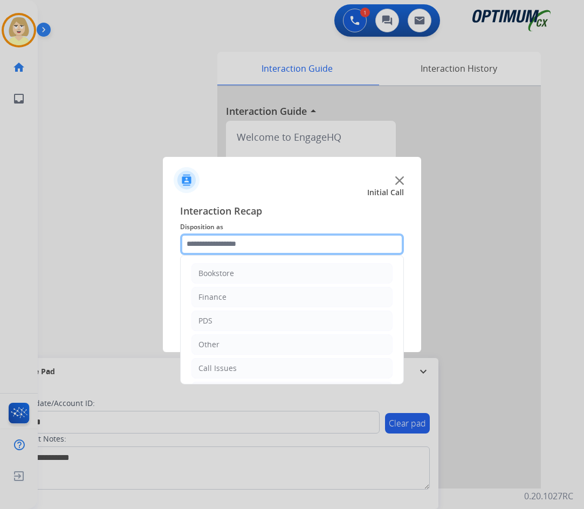
click at [214, 236] on input "text" at bounding box center [292, 244] width 224 height 22
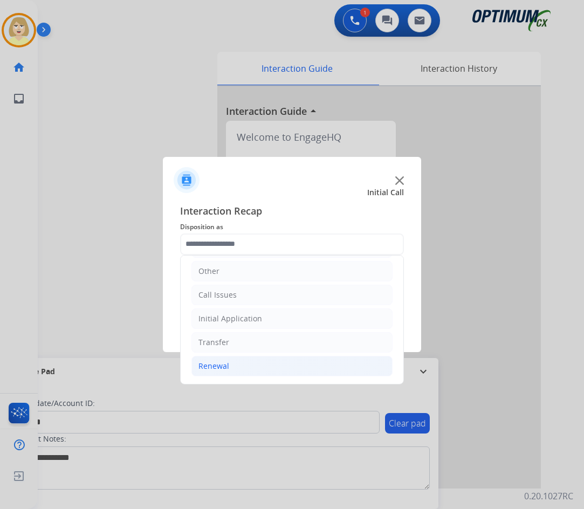
click at [216, 363] on div "Renewal" at bounding box center [213, 366] width 31 height 11
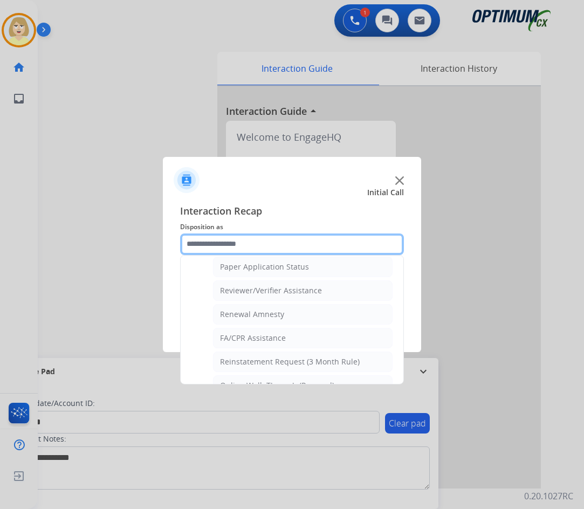
scroll to position [416, 0]
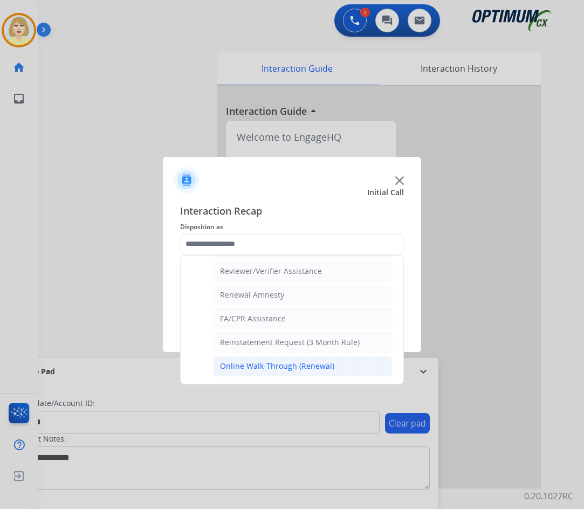
click at [253, 362] on div "Online Walk-Through (Renewal)" at bounding box center [277, 366] width 114 height 11
type input "**********"
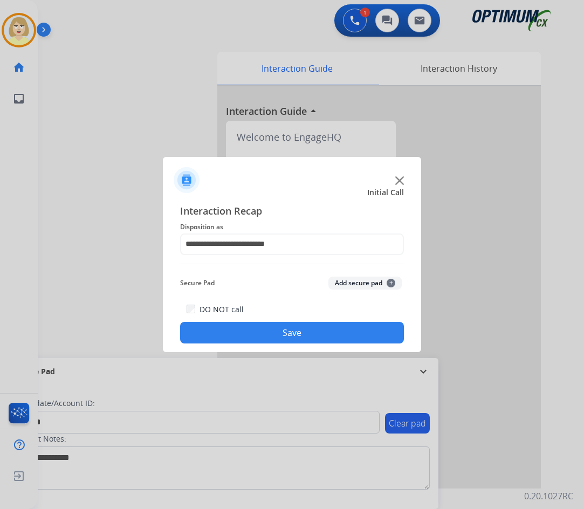
click at [346, 284] on button "Add secure pad +" at bounding box center [364, 283] width 73 height 13
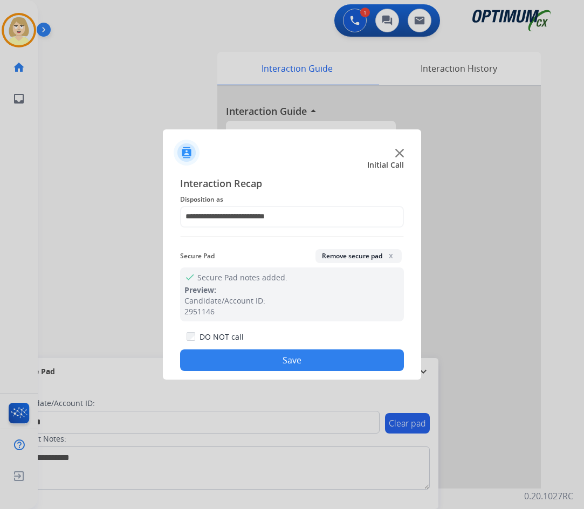
drag, startPoint x: 271, startPoint y: 360, endPoint x: 31, endPoint y: 168, distance: 306.8
click at [268, 357] on button "Save" at bounding box center [292, 360] width 224 height 22
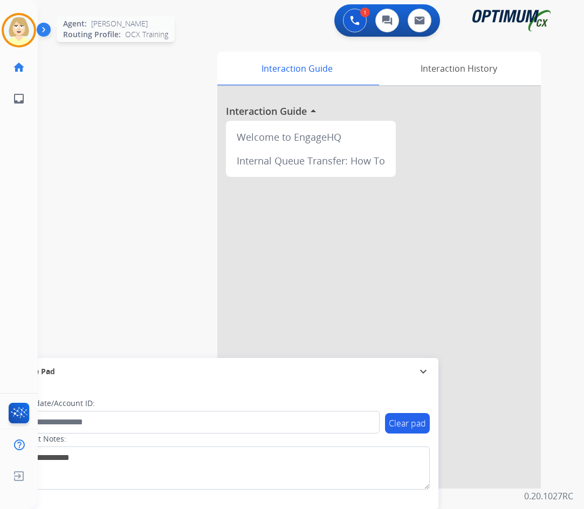
click at [20, 23] on img at bounding box center [19, 30] width 30 height 30
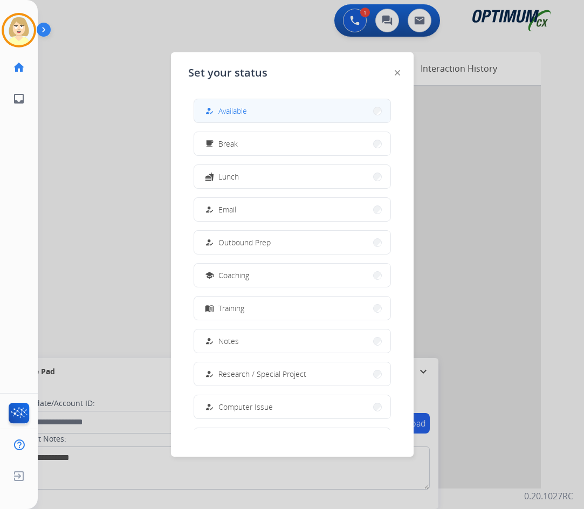
click at [235, 111] on span "Available" at bounding box center [232, 110] width 29 height 11
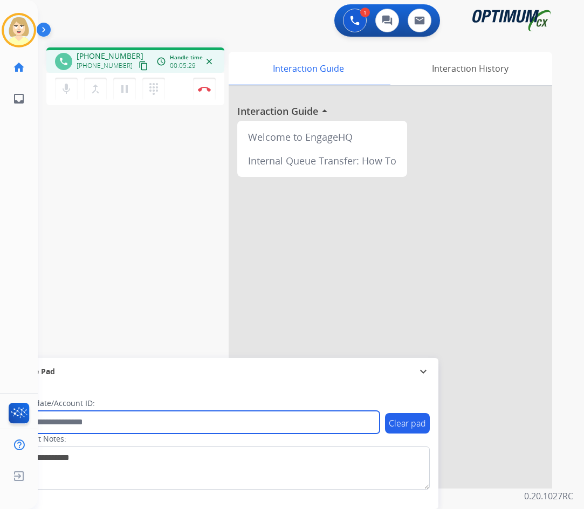
click at [77, 423] on input "text" at bounding box center [197, 422] width 366 height 23
paste input "*******"
type input "*******"
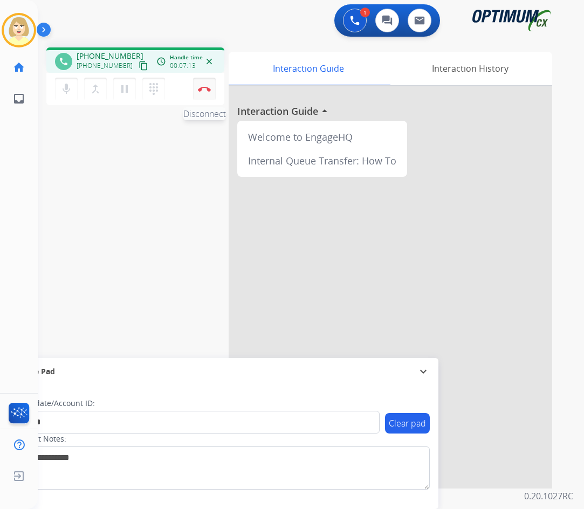
click at [205, 85] on button "Disconnect" at bounding box center [204, 89] width 23 height 23
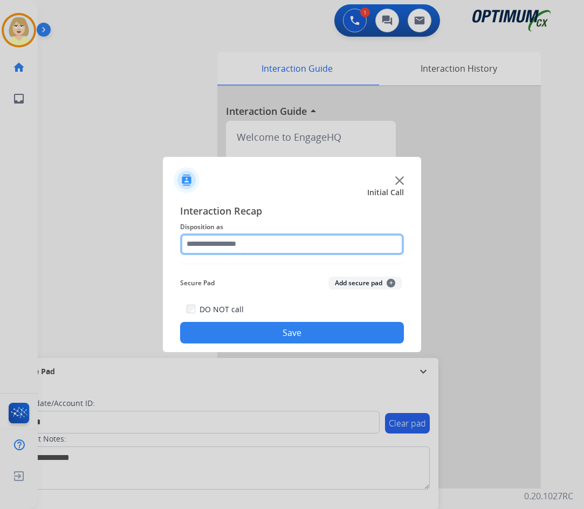
click at [227, 246] on input "text" at bounding box center [292, 244] width 224 height 22
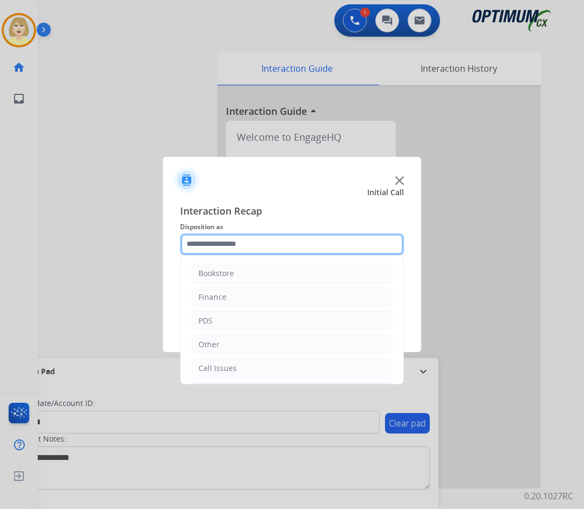
scroll to position [73, 0]
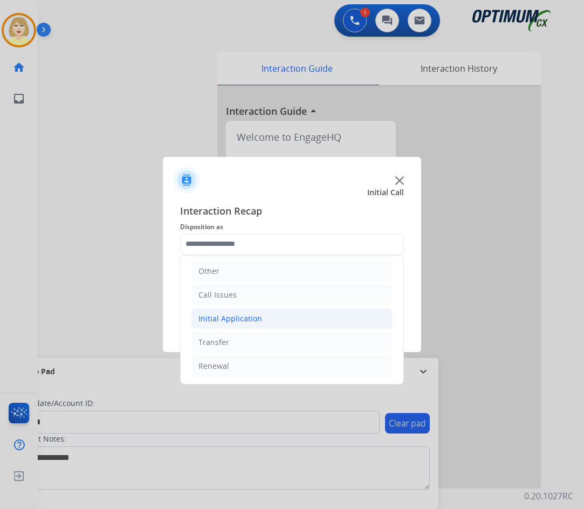
drag, startPoint x: 229, startPoint y: 319, endPoint x: 237, endPoint y: 319, distance: 7.5
click at [229, 319] on div "Initial Application" at bounding box center [230, 318] width 64 height 11
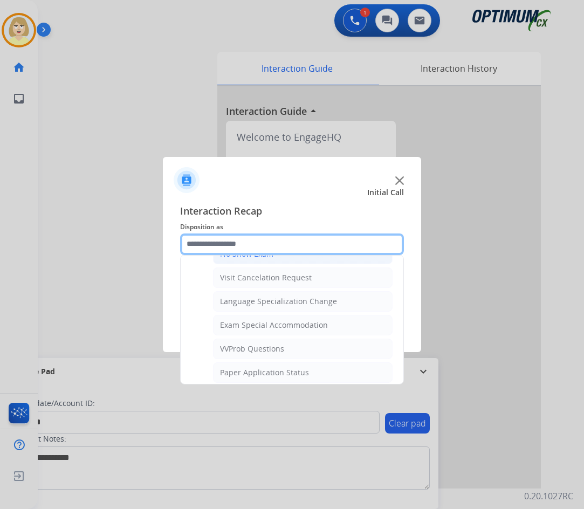
scroll to position [559, 0]
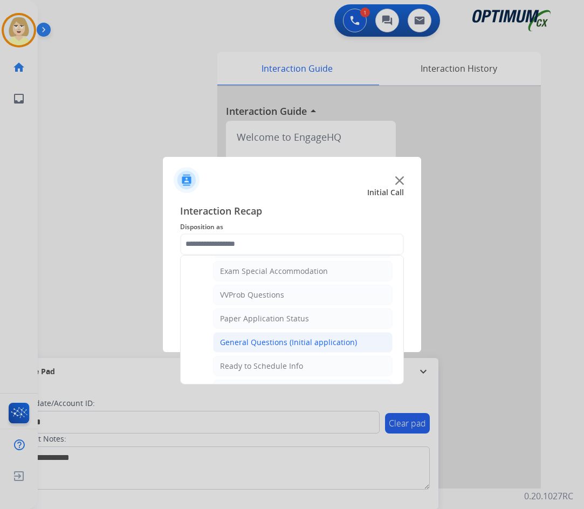
click at [263, 341] on div "General Questions (Initial application)" at bounding box center [288, 342] width 137 height 11
type input "**********"
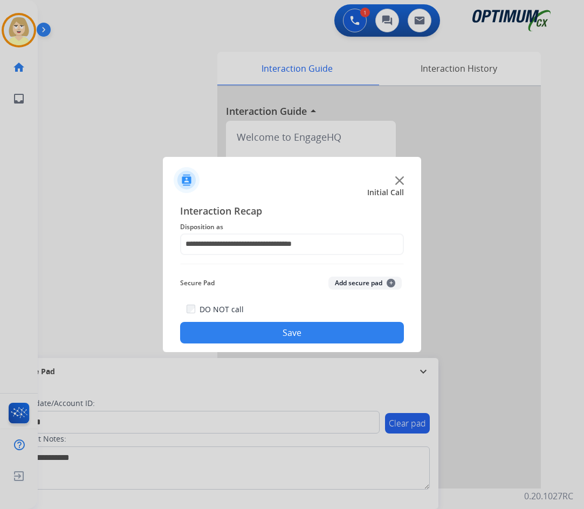
click at [349, 285] on button "Add secure pad +" at bounding box center [364, 283] width 73 height 13
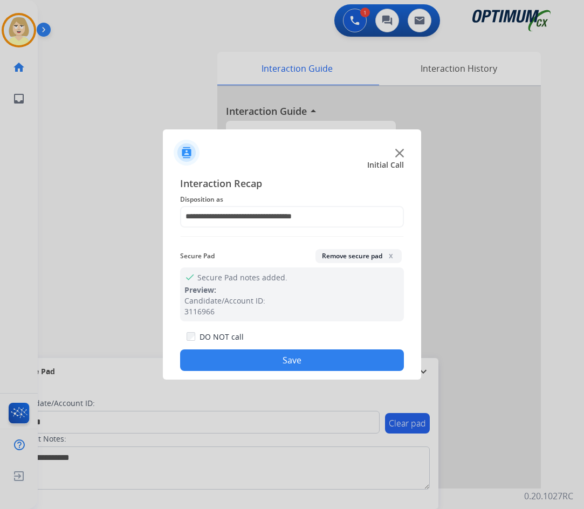
click at [263, 361] on button "Save" at bounding box center [292, 360] width 224 height 22
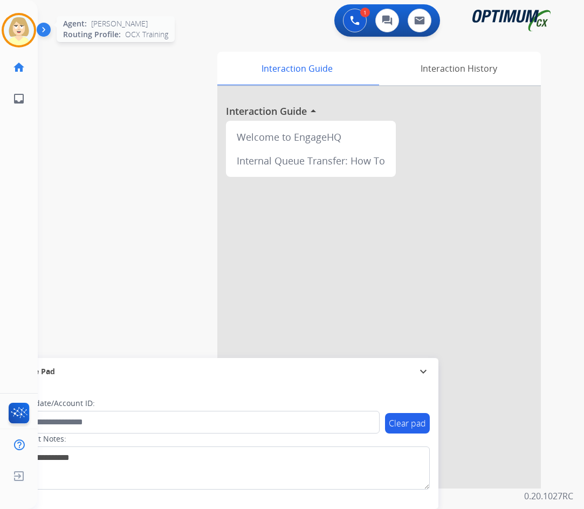
drag, startPoint x: 10, startPoint y: 26, endPoint x: 24, endPoint y: 30, distance: 14.4
click at [11, 26] on img at bounding box center [19, 30] width 30 height 30
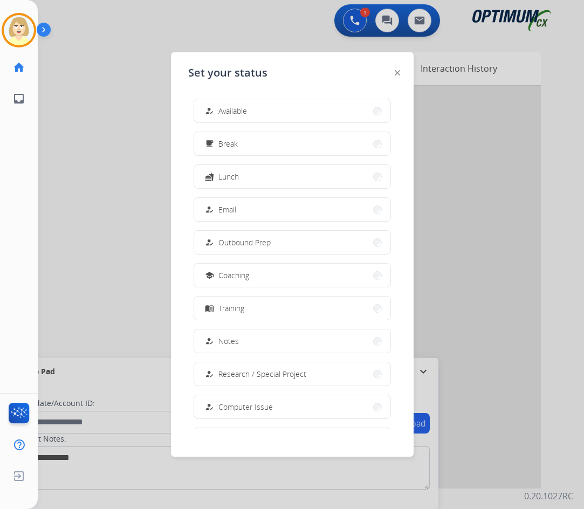
drag, startPoint x: 241, startPoint y: 111, endPoint x: 210, endPoint y: 108, distance: 31.3
click at [240, 111] on span "Available" at bounding box center [232, 110] width 29 height 11
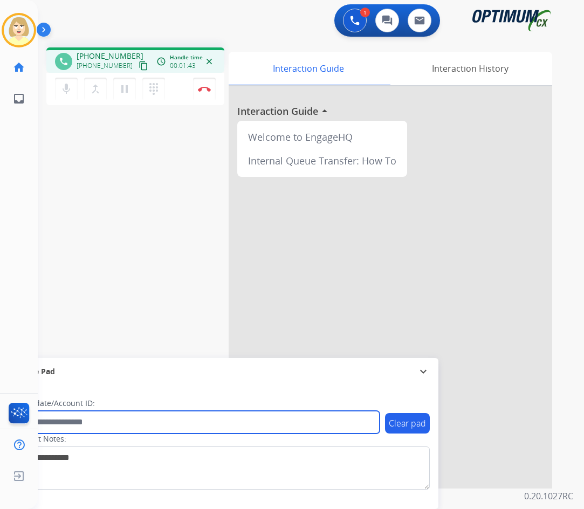
drag, startPoint x: 53, startPoint y: 416, endPoint x: 53, endPoint y: 423, distance: 6.5
click at [53, 421] on input "text" at bounding box center [197, 422] width 366 height 23
paste input "*********"
type input "*********"
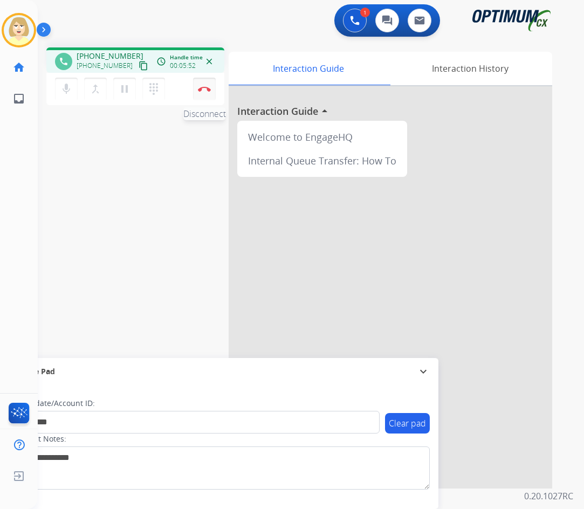
click at [205, 87] on img at bounding box center [204, 88] width 13 height 5
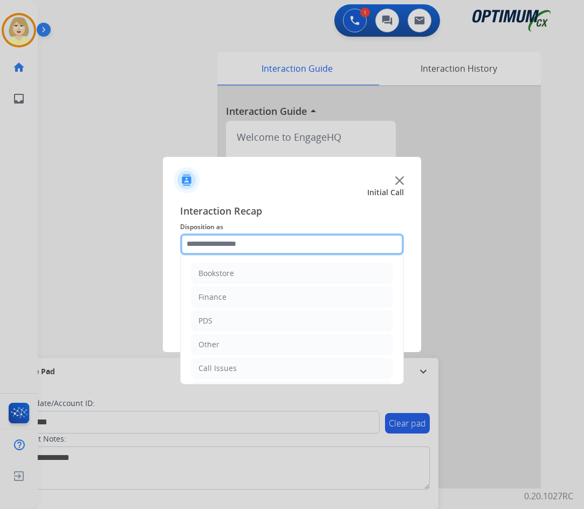
click at [217, 245] on input "text" at bounding box center [292, 244] width 224 height 22
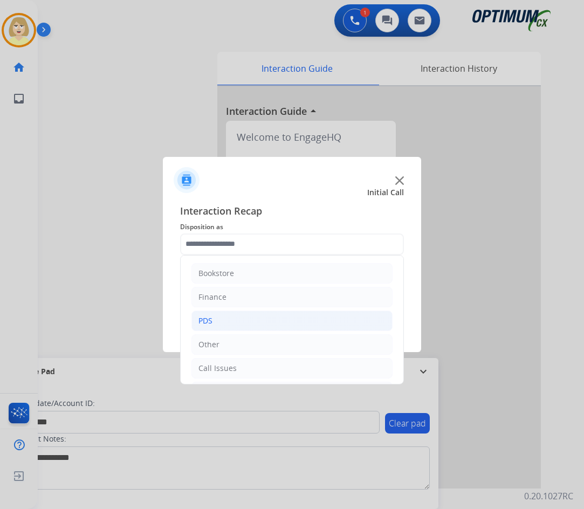
click at [212, 314] on li "PDS" at bounding box center [291, 321] width 201 height 20
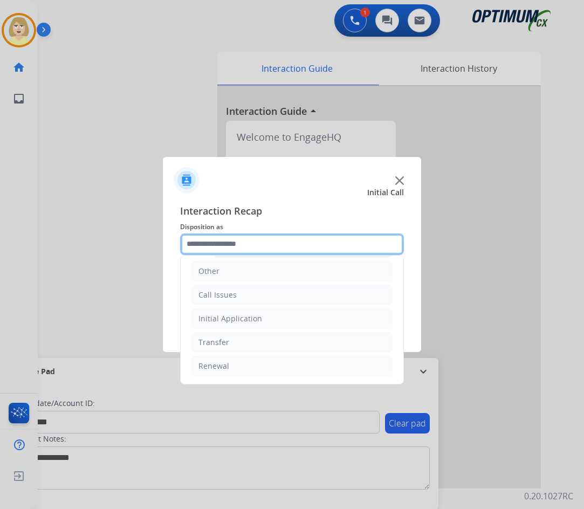
scroll to position [326, 0]
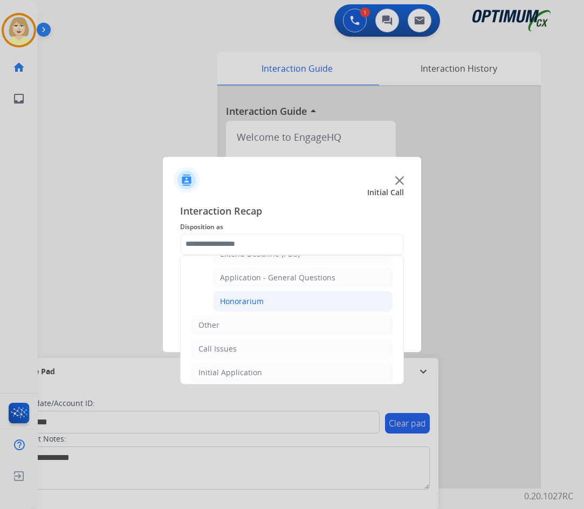
click at [243, 299] on div "Honorarium" at bounding box center [242, 301] width 44 height 11
type input "**********"
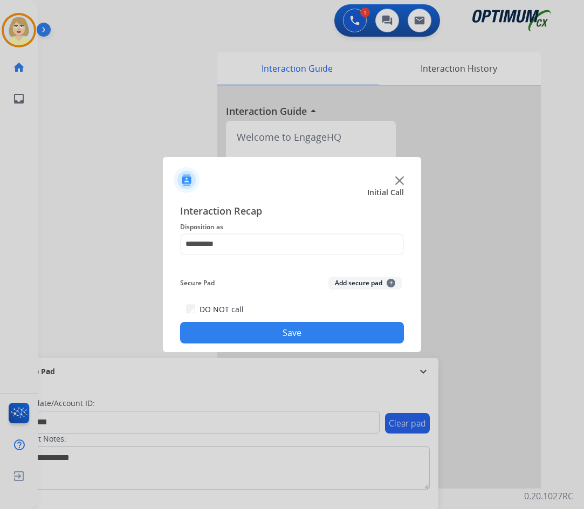
click at [350, 279] on button "Add secure pad +" at bounding box center [364, 283] width 73 height 13
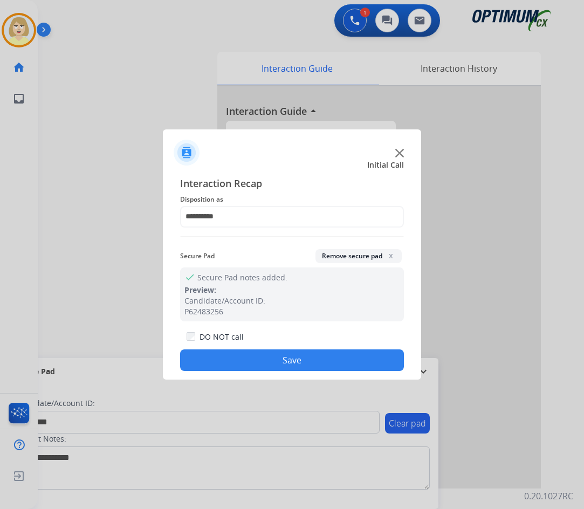
drag, startPoint x: 216, startPoint y: 362, endPoint x: 196, endPoint y: 349, distance: 23.8
click at [214, 360] on button "Save" at bounding box center [292, 360] width 224 height 22
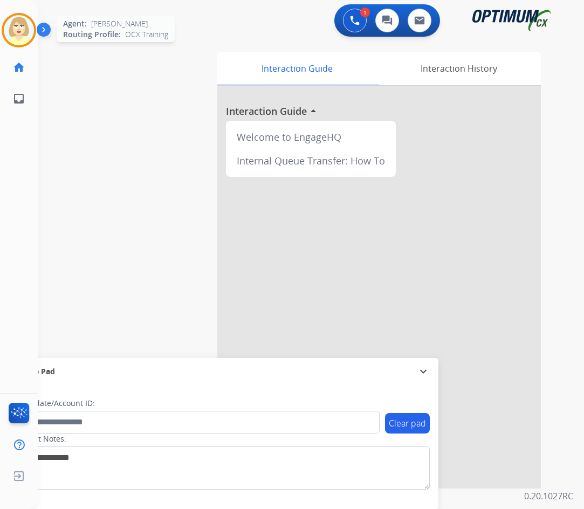
click at [20, 20] on img at bounding box center [19, 30] width 30 height 30
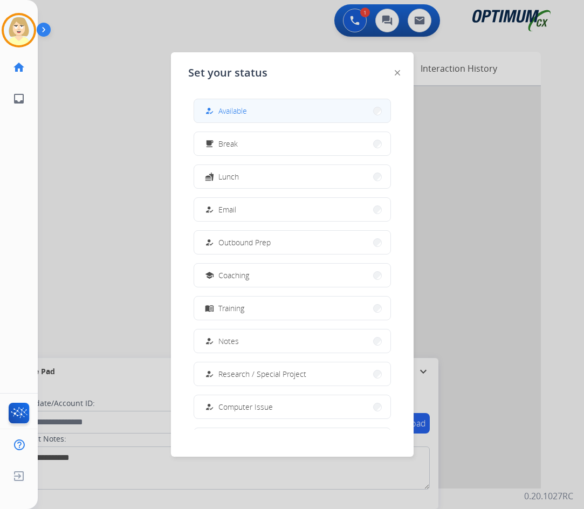
click at [226, 111] on span "Available" at bounding box center [232, 110] width 29 height 11
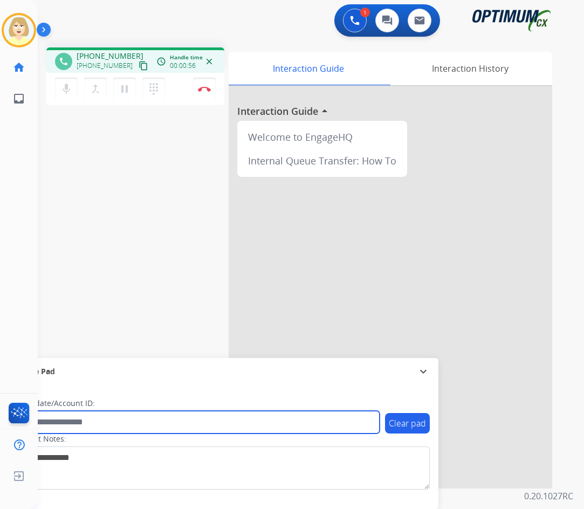
click at [88, 424] on input "text" at bounding box center [197, 422] width 366 height 23
paste input "*******"
type input "*******"
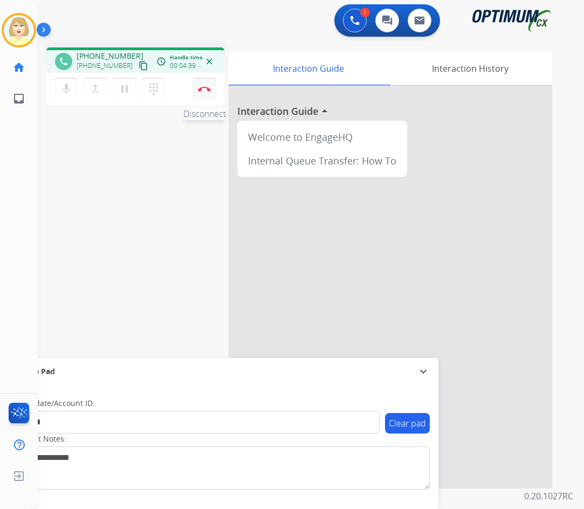
click at [202, 84] on button "Disconnect" at bounding box center [204, 89] width 23 height 23
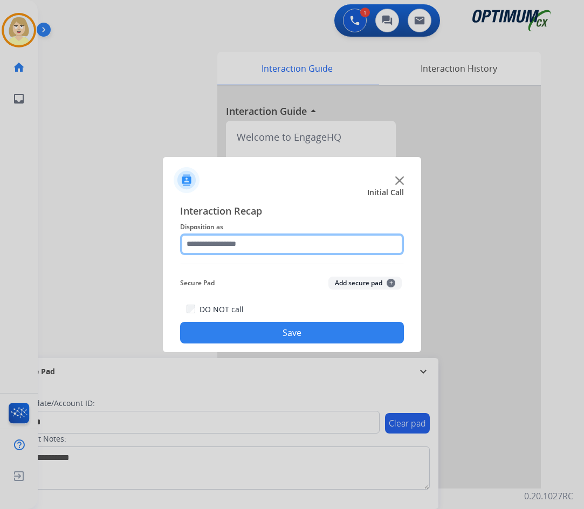
click at [212, 246] on input "text" at bounding box center [292, 244] width 224 height 22
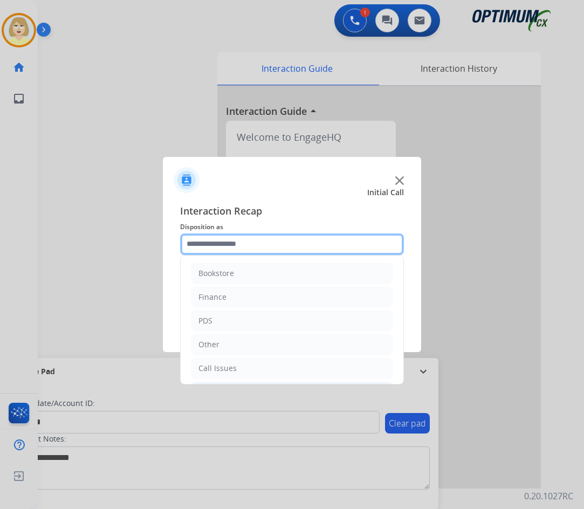
scroll to position [73, 0]
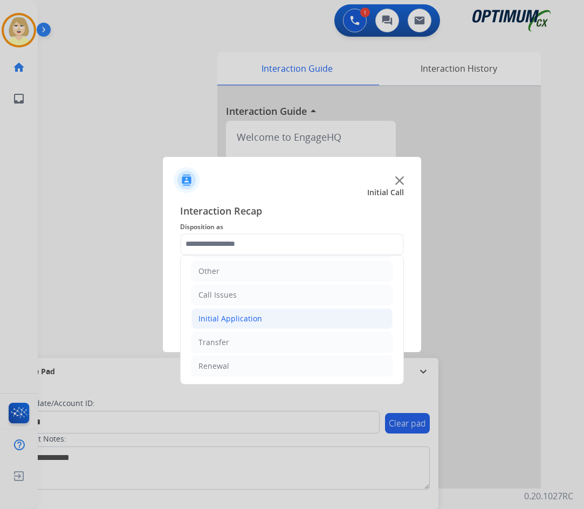
click at [244, 321] on div "Initial Application" at bounding box center [230, 318] width 64 height 11
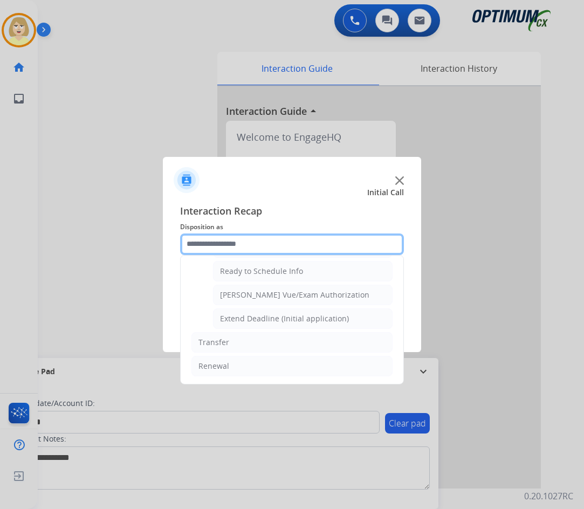
scroll to position [600, 0]
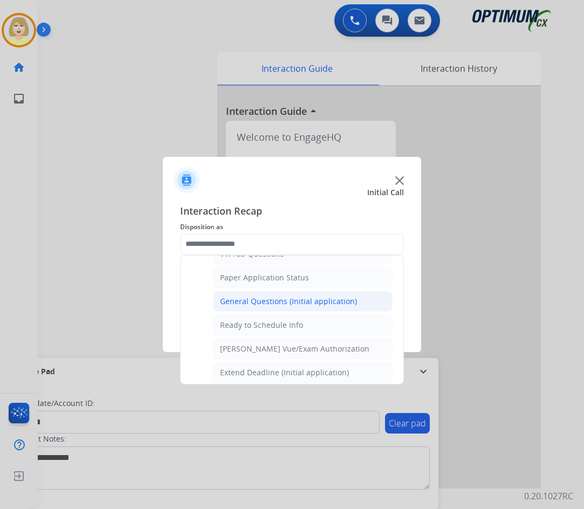
click at [260, 306] on div "General Questions (Initial application)" at bounding box center [288, 301] width 137 height 11
type input "**********"
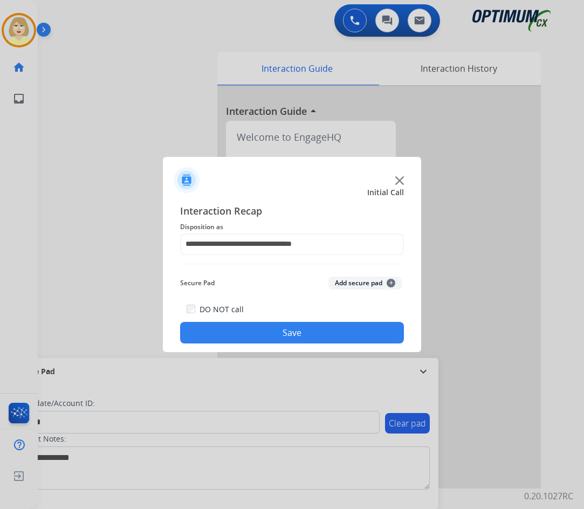
click at [362, 278] on button "Add secure pad +" at bounding box center [364, 283] width 73 height 13
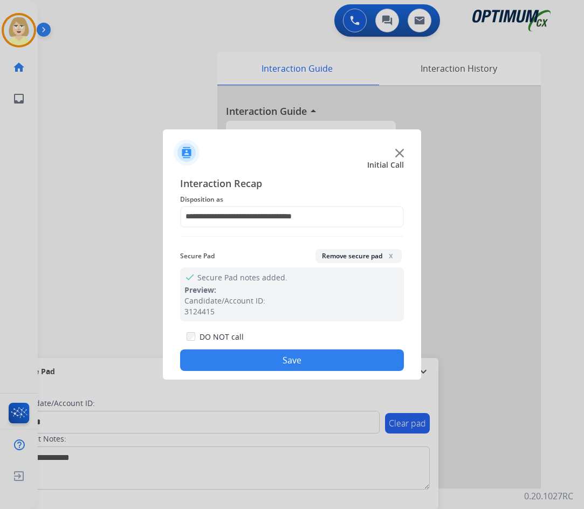
drag, startPoint x: 236, startPoint y: 358, endPoint x: 232, endPoint y: 353, distance: 6.1
click at [235, 357] on button "Save" at bounding box center [292, 360] width 224 height 22
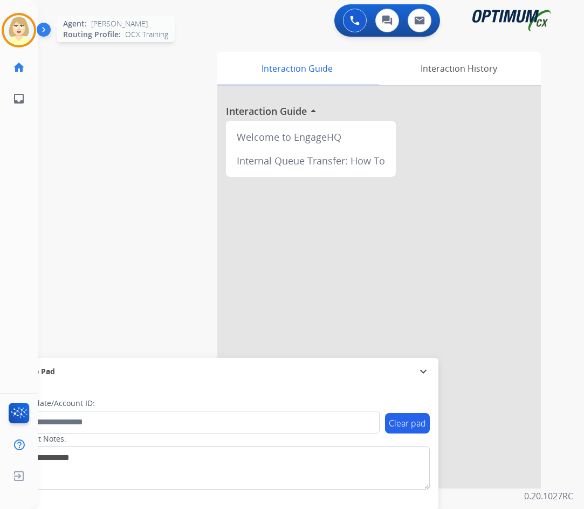
click at [23, 26] on img at bounding box center [19, 30] width 30 height 30
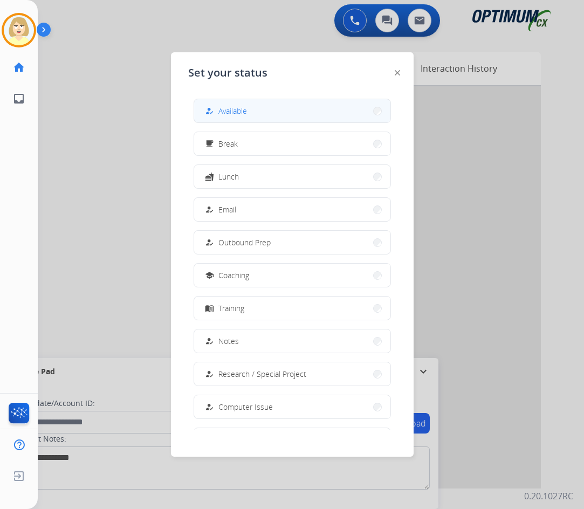
click at [241, 109] on span "Available" at bounding box center [232, 110] width 29 height 11
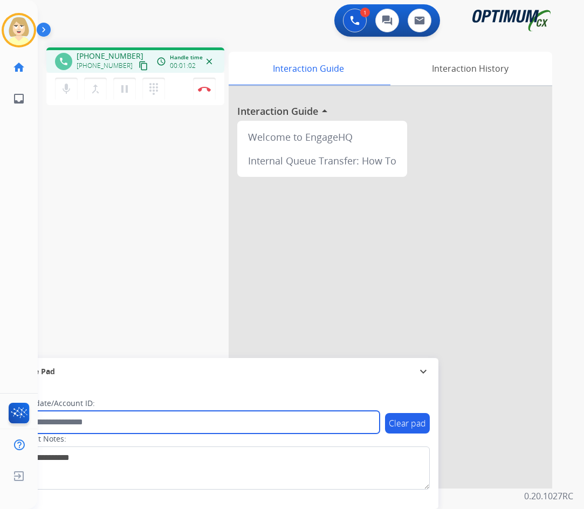
click at [70, 422] on input "text" at bounding box center [197, 422] width 366 height 23
paste input "*******"
type input "*******"
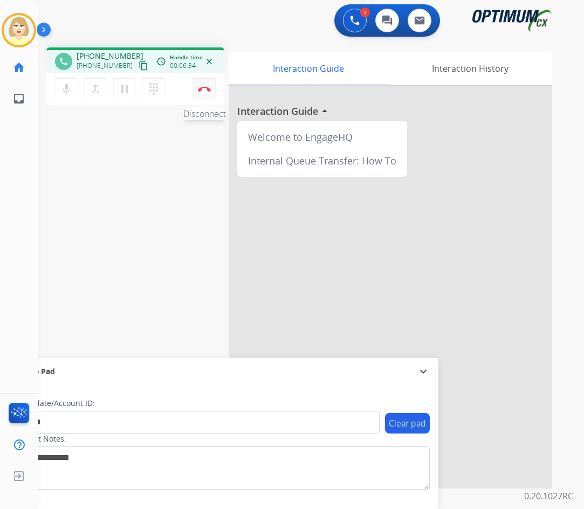
click at [204, 88] on img at bounding box center [204, 88] width 13 height 5
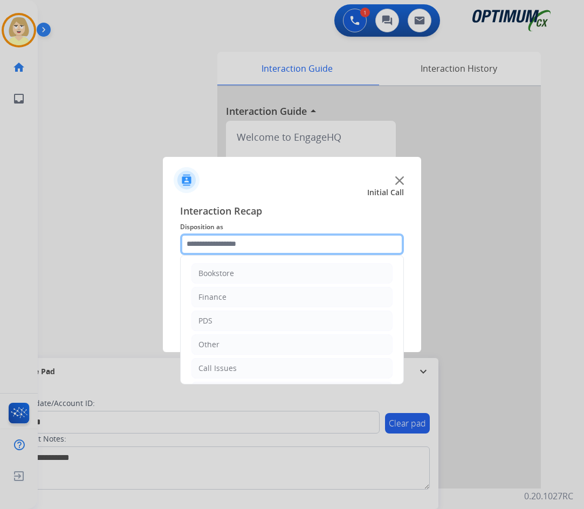
click at [211, 246] on input "text" at bounding box center [292, 244] width 224 height 22
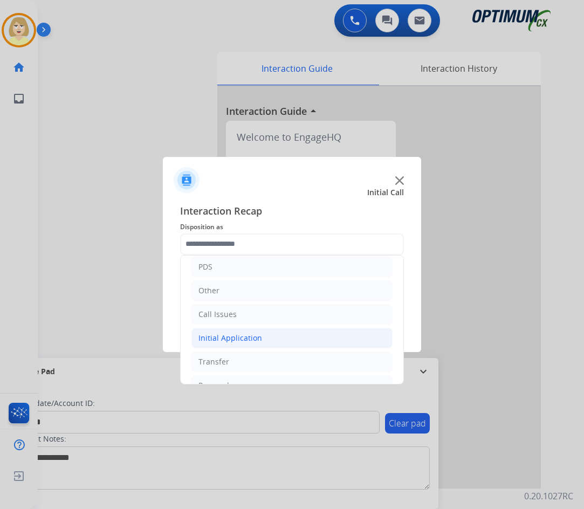
click at [253, 337] on div "Initial Application" at bounding box center [230, 338] width 64 height 11
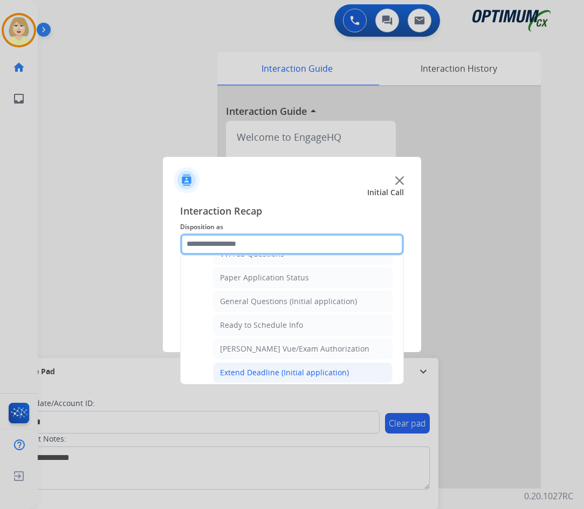
scroll to position [546, 0]
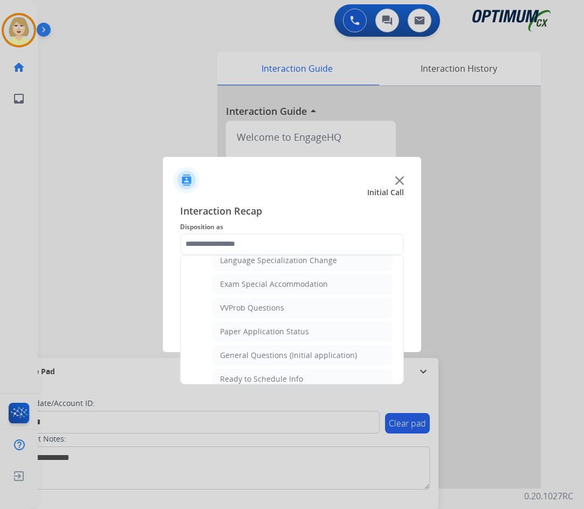
click at [251, 357] on div "General Questions (Initial application)" at bounding box center [288, 355] width 137 height 11
type input "**********"
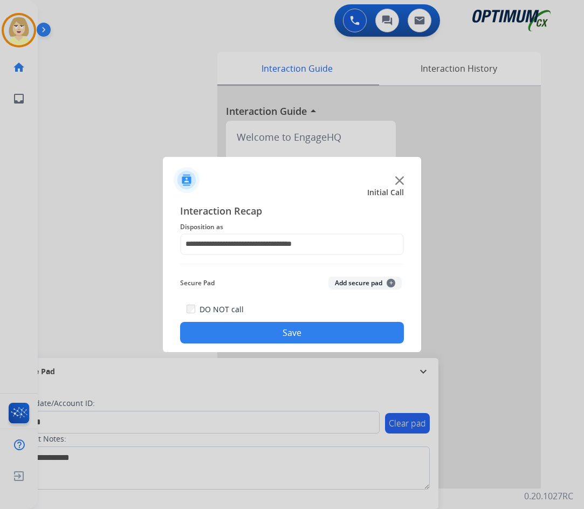
click at [347, 283] on button "Add secure pad +" at bounding box center [364, 283] width 73 height 13
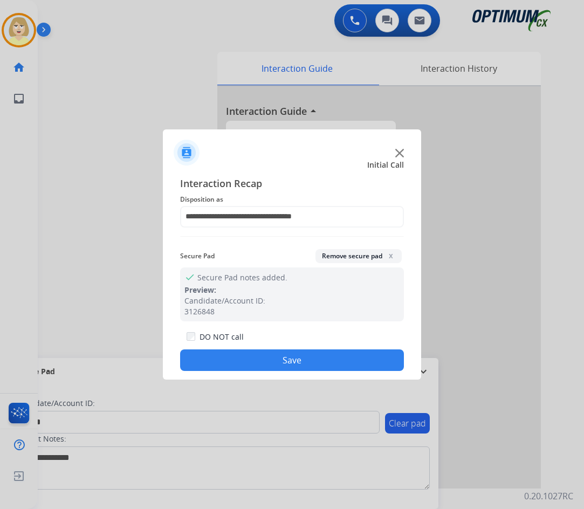
click at [222, 359] on button "Save" at bounding box center [292, 360] width 224 height 22
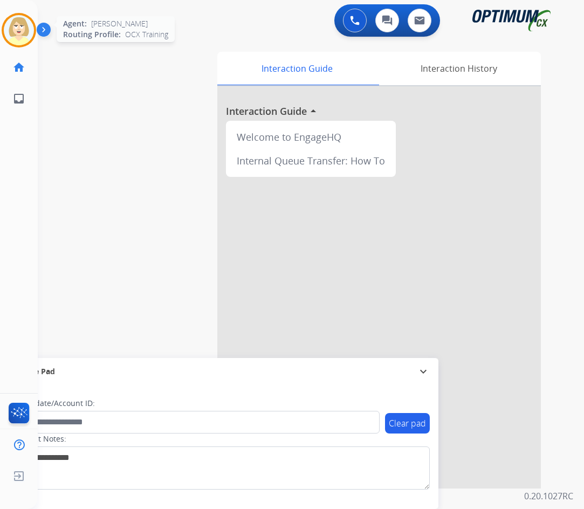
click at [13, 25] on img at bounding box center [19, 30] width 30 height 30
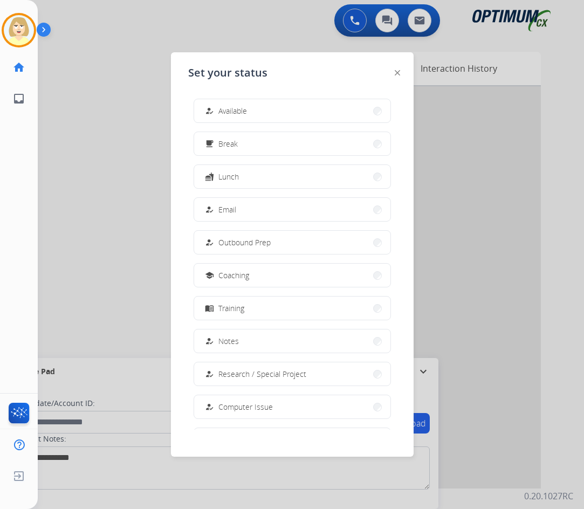
click at [231, 112] on span "Available" at bounding box center [232, 110] width 29 height 11
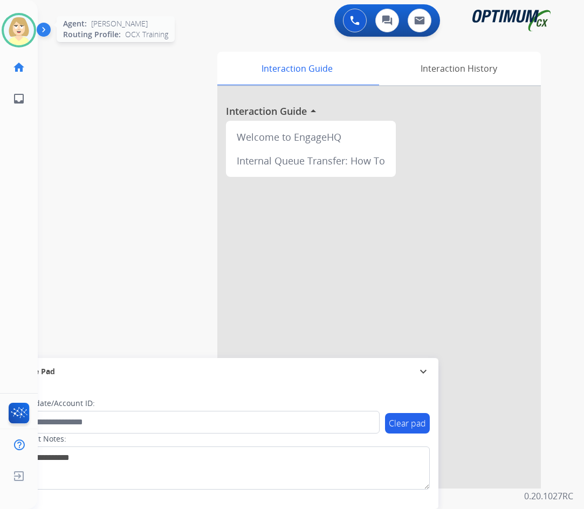
click at [12, 26] on img at bounding box center [19, 30] width 30 height 30
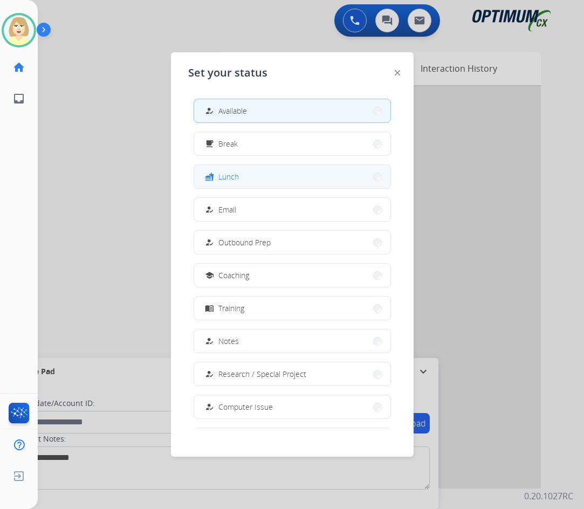
click at [234, 176] on span "Lunch" at bounding box center [228, 176] width 20 height 11
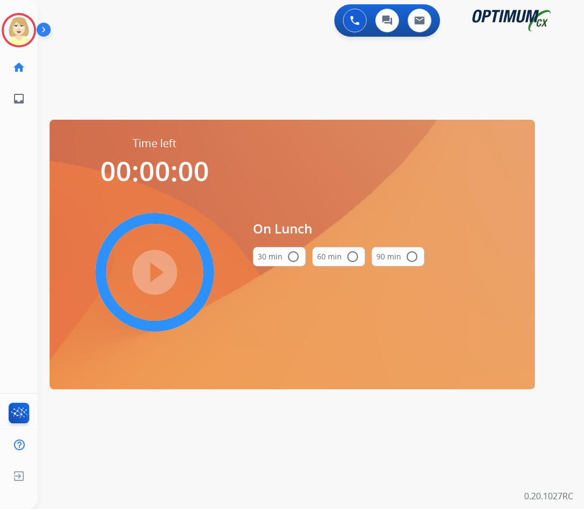
drag, startPoint x: 294, startPoint y: 258, endPoint x: 287, endPoint y: 259, distance: 7.6
click at [289, 259] on mat-icon "radio_button_unchecked" at bounding box center [293, 256] width 13 height 13
drag, startPoint x: 167, startPoint y: 278, endPoint x: 24, endPoint y: 273, distance: 143.5
click at [161, 278] on mat-icon "play_circle_filled" at bounding box center [154, 272] width 13 height 13
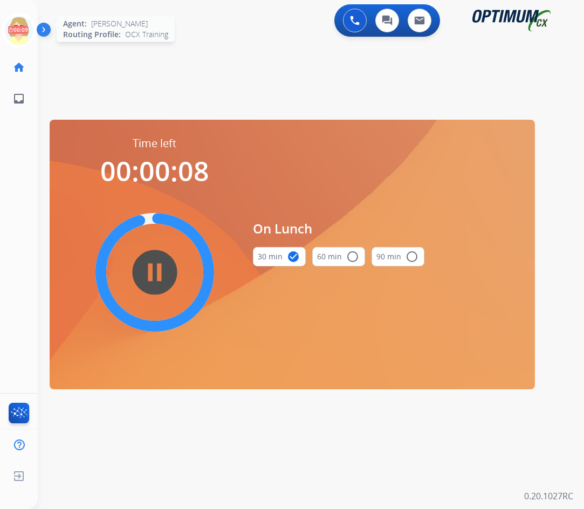
click at [18, 25] on icon at bounding box center [19, 30] width 35 height 35
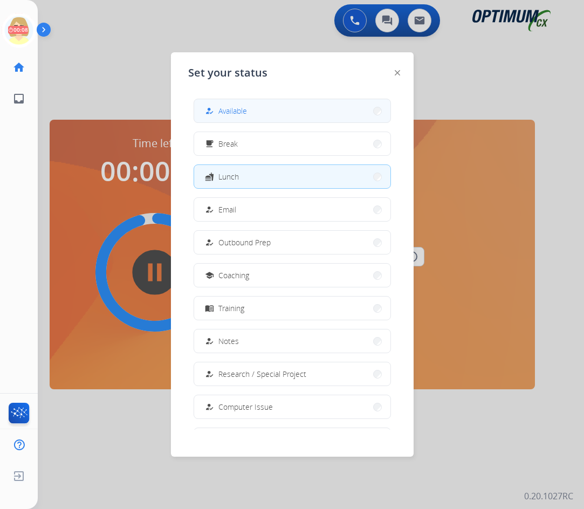
click at [229, 108] on span "Available" at bounding box center [232, 110] width 29 height 11
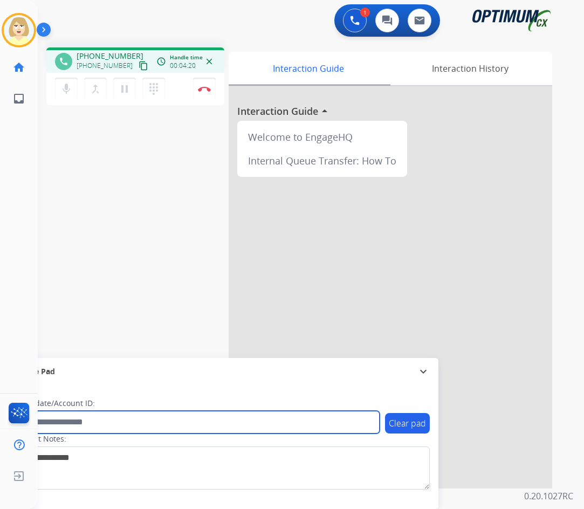
click at [65, 422] on input "text" at bounding box center [197, 422] width 366 height 23
paste input "*******"
type input "*******"
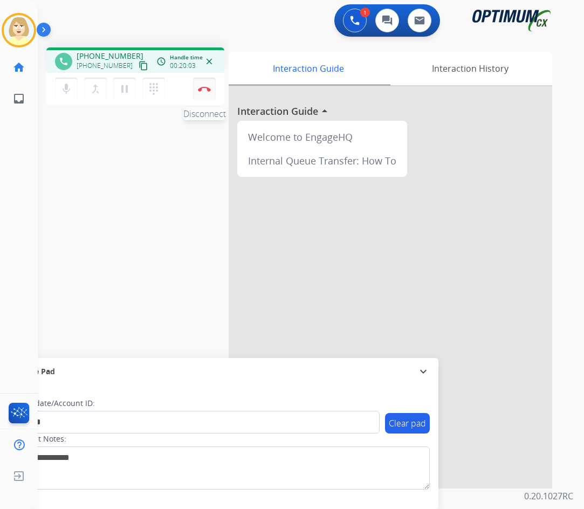
click at [205, 86] on img at bounding box center [204, 88] width 13 height 5
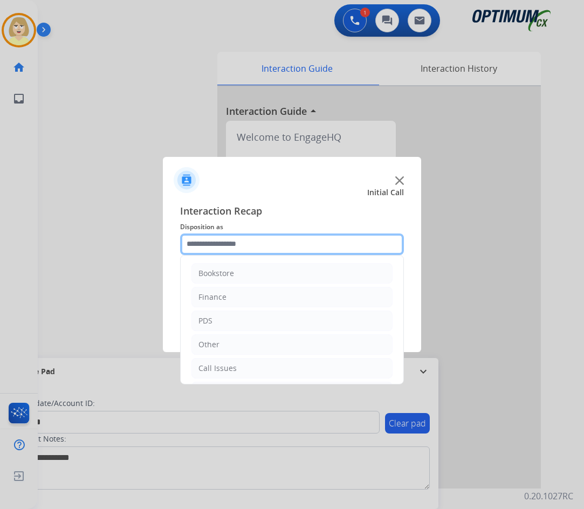
click at [217, 240] on input "text" at bounding box center [292, 244] width 224 height 22
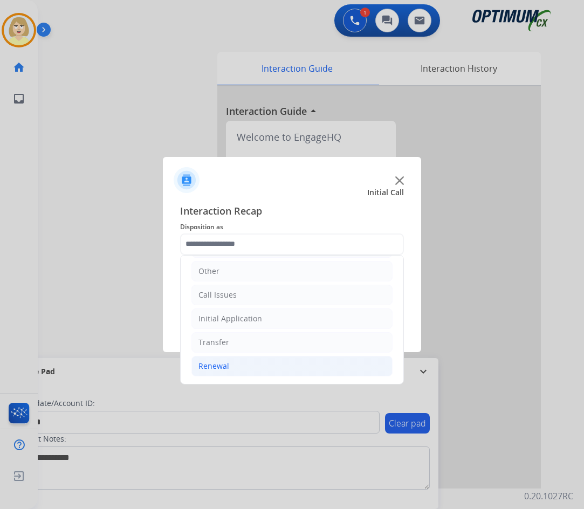
click at [216, 364] on div "Renewal" at bounding box center [213, 366] width 31 height 11
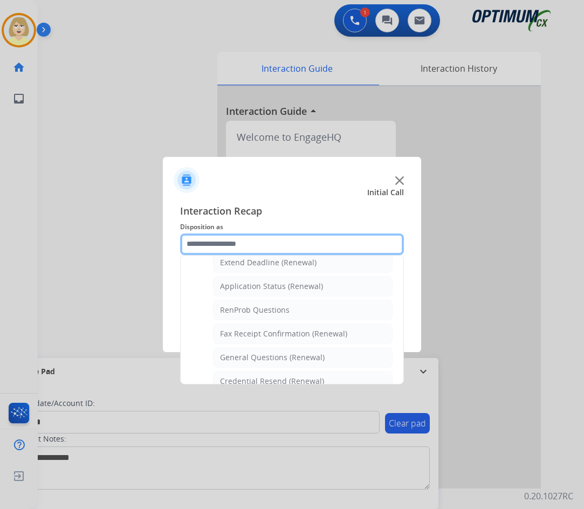
scroll to position [289, 0]
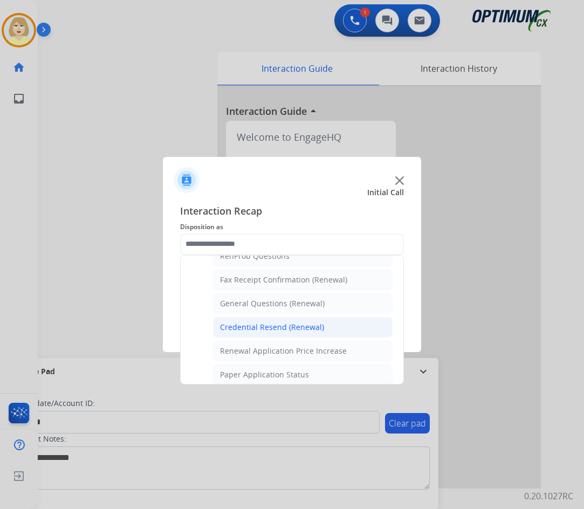
click at [267, 327] on div "Credential Resend (Renewal)" at bounding box center [272, 327] width 104 height 11
type input "**********"
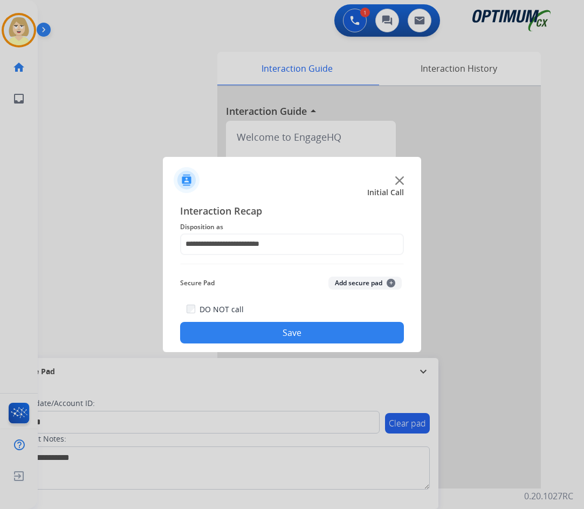
click at [337, 285] on button "Add secure pad +" at bounding box center [364, 283] width 73 height 13
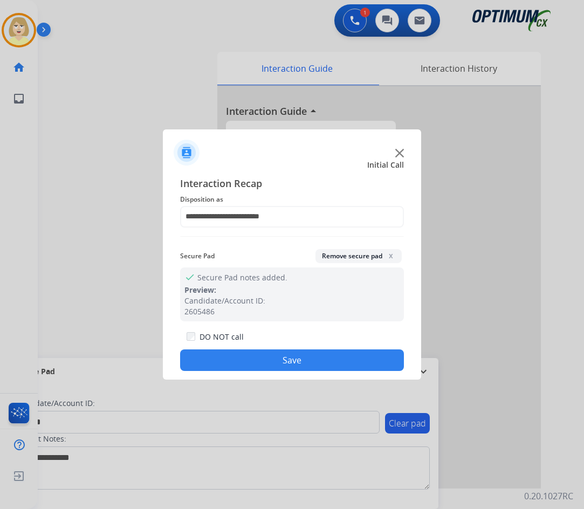
drag, startPoint x: 258, startPoint y: 358, endPoint x: 148, endPoint y: 243, distance: 158.6
click at [254, 355] on button "Save" at bounding box center [292, 360] width 224 height 22
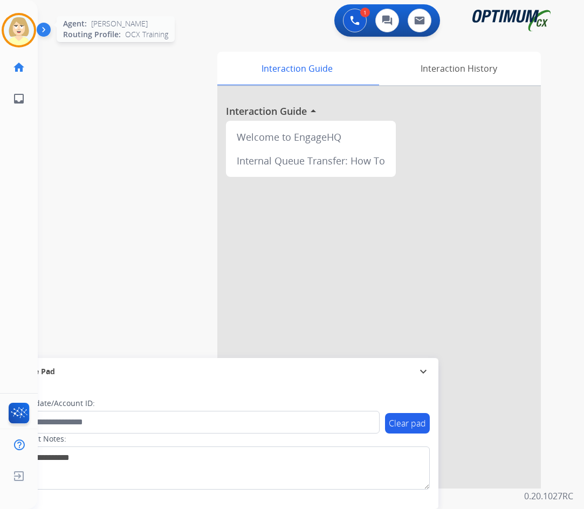
click at [12, 23] on img at bounding box center [19, 30] width 30 height 30
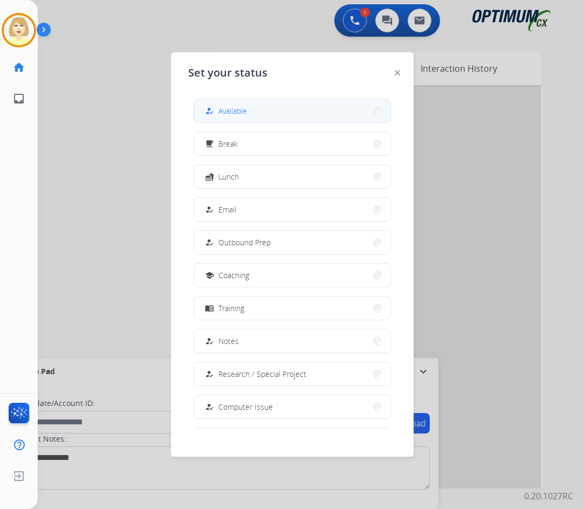
click at [225, 112] on span "Available" at bounding box center [232, 110] width 29 height 11
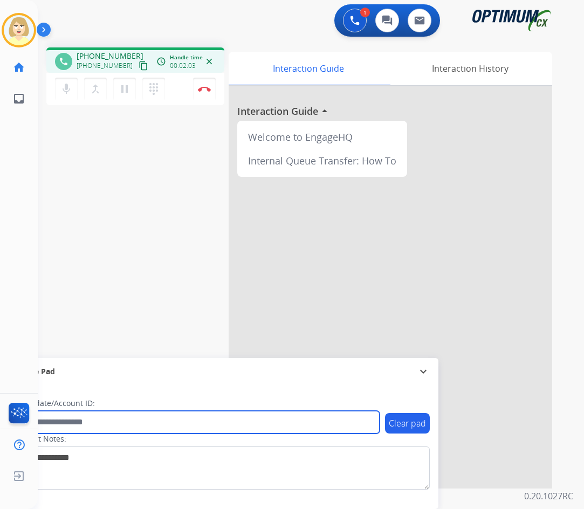
click at [54, 424] on input "text" at bounding box center [197, 422] width 366 height 23
paste input "*******"
type input "*******"
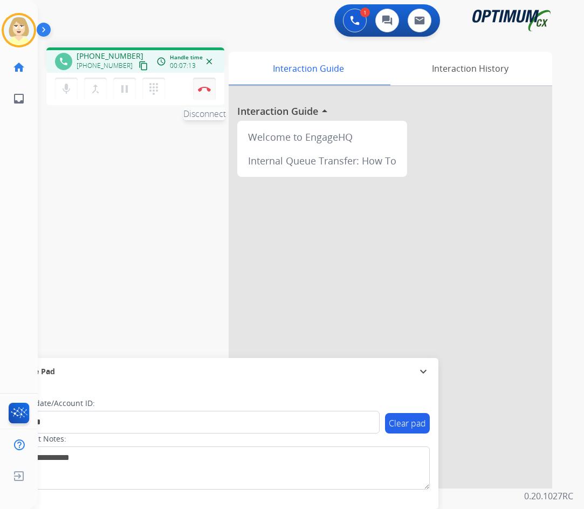
click at [201, 90] on img at bounding box center [204, 88] width 13 height 5
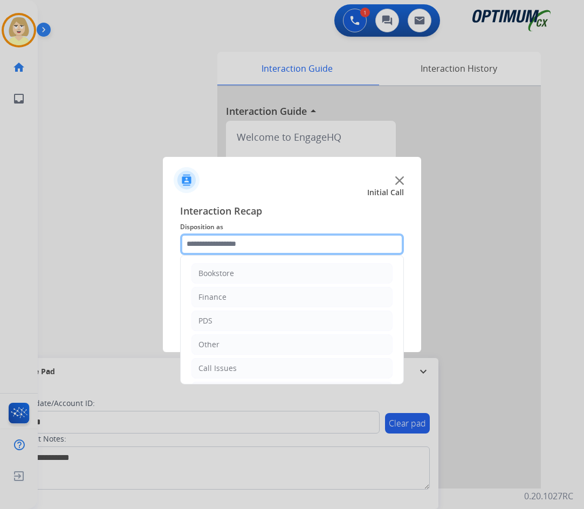
click at [214, 244] on input "text" at bounding box center [292, 244] width 224 height 22
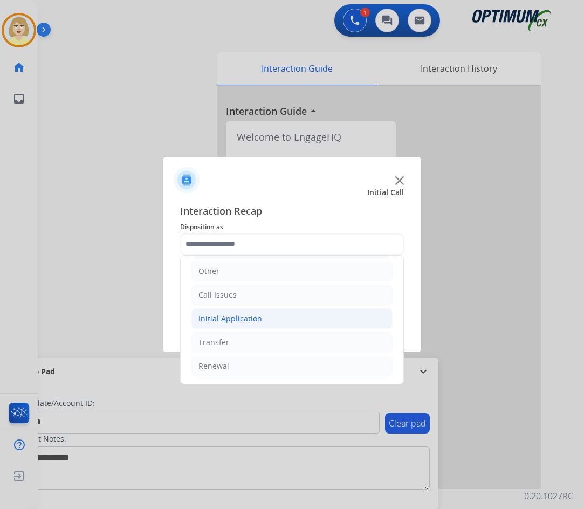
click at [222, 315] on div "Initial Application" at bounding box center [230, 318] width 64 height 11
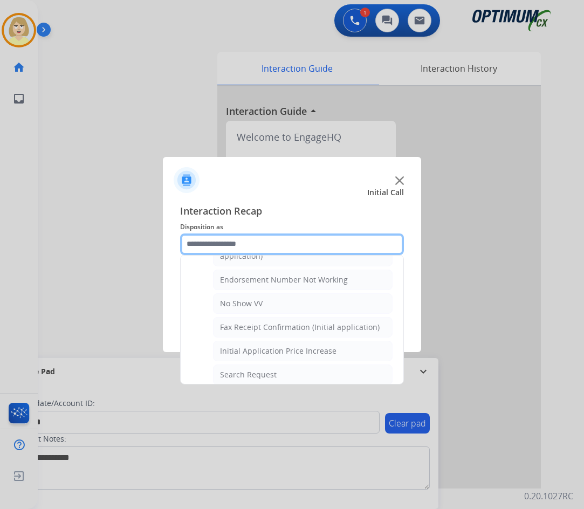
scroll to position [397, 0]
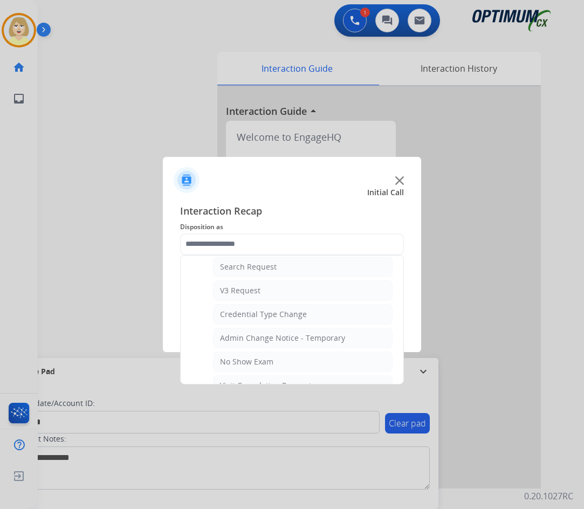
click at [241, 270] on div "Search Request" at bounding box center [248, 266] width 57 height 11
type input "**********"
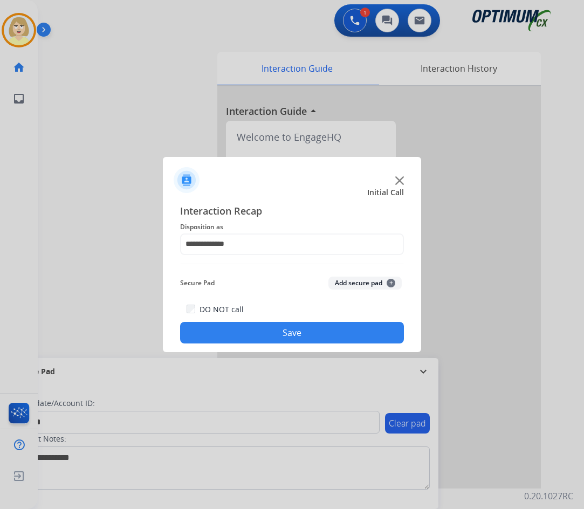
click at [343, 285] on button "Add secure pad +" at bounding box center [364, 283] width 73 height 13
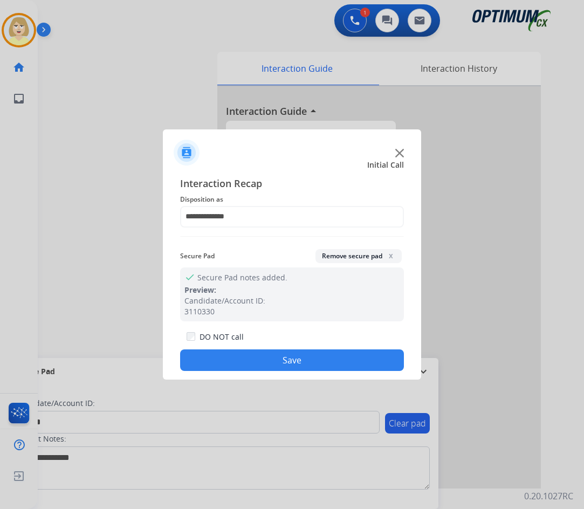
drag, startPoint x: 230, startPoint y: 359, endPoint x: 219, endPoint y: 349, distance: 14.5
click at [228, 357] on button "Save" at bounding box center [292, 360] width 224 height 22
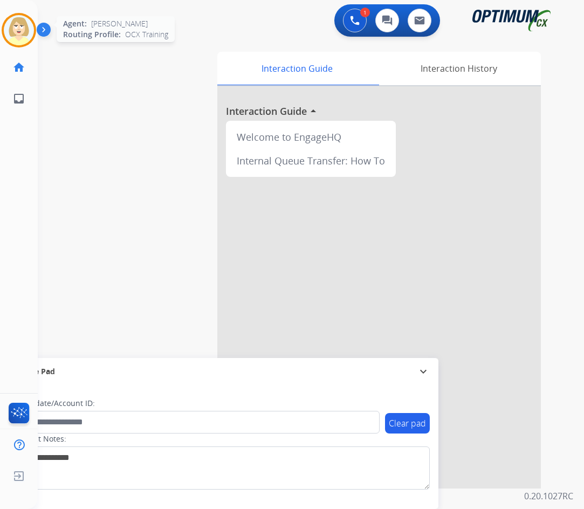
click at [18, 25] on img at bounding box center [19, 30] width 30 height 30
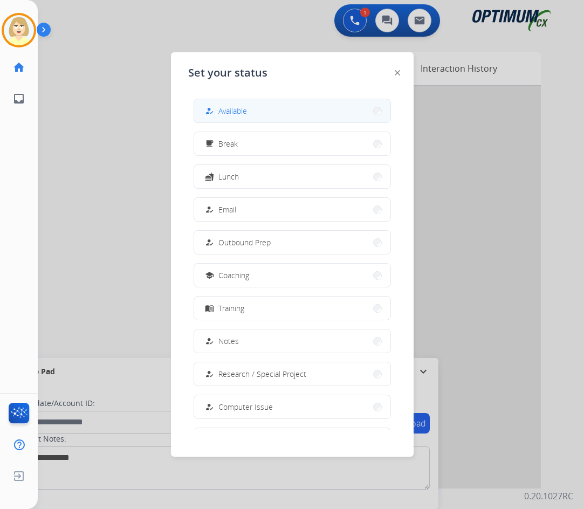
drag, startPoint x: 223, startPoint y: 109, endPoint x: 10, endPoint y: 142, distance: 215.4
click at [223, 109] on span "Available" at bounding box center [232, 110] width 29 height 11
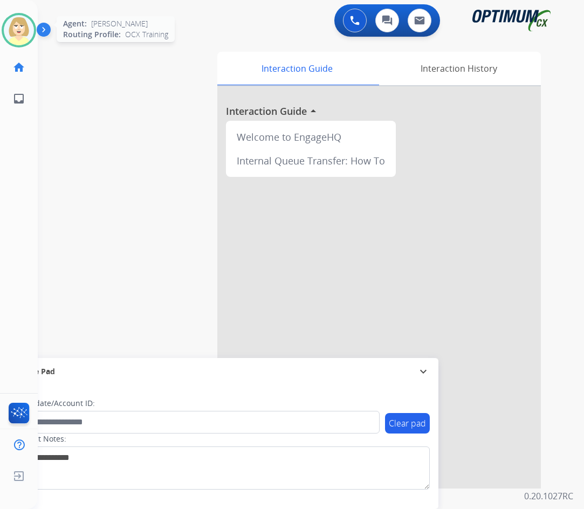
click at [19, 27] on img at bounding box center [19, 30] width 30 height 30
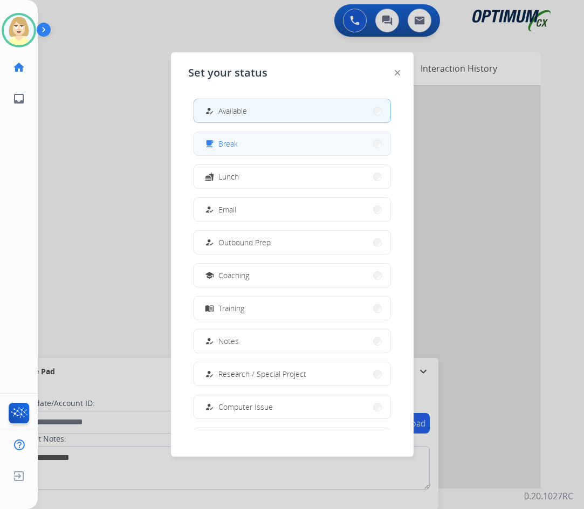
click at [231, 142] on span "Break" at bounding box center [227, 143] width 19 height 11
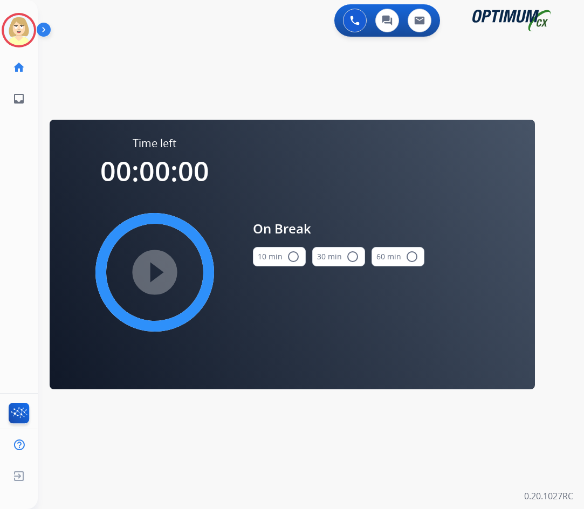
click at [287, 253] on mat-icon "radio_button_unchecked" at bounding box center [293, 256] width 13 height 13
click at [156, 266] on mat-icon "play_circle_filled" at bounding box center [154, 272] width 13 height 13
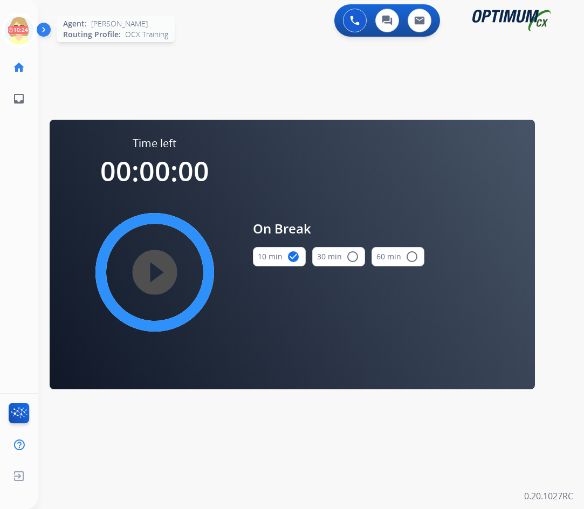
click at [20, 27] on icon at bounding box center [19, 30] width 35 height 35
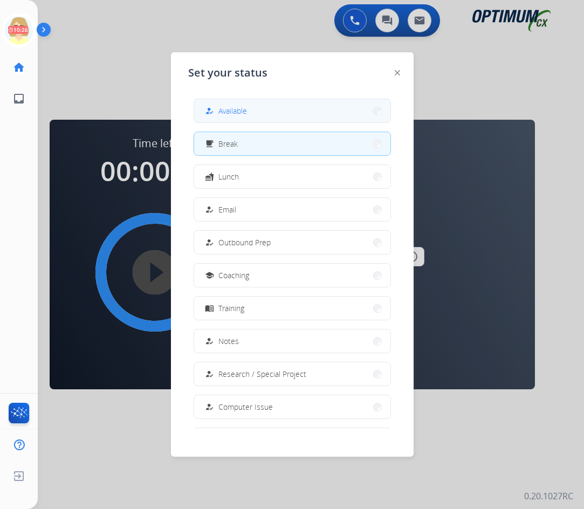
click at [233, 107] on span "Available" at bounding box center [232, 110] width 29 height 11
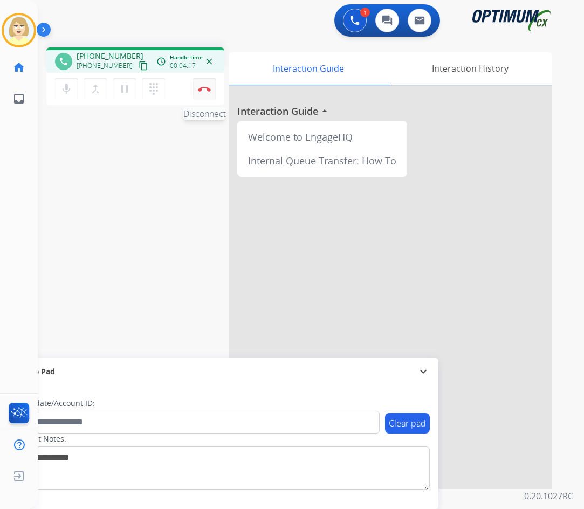
click at [204, 85] on button "Disconnect" at bounding box center [204, 89] width 23 height 23
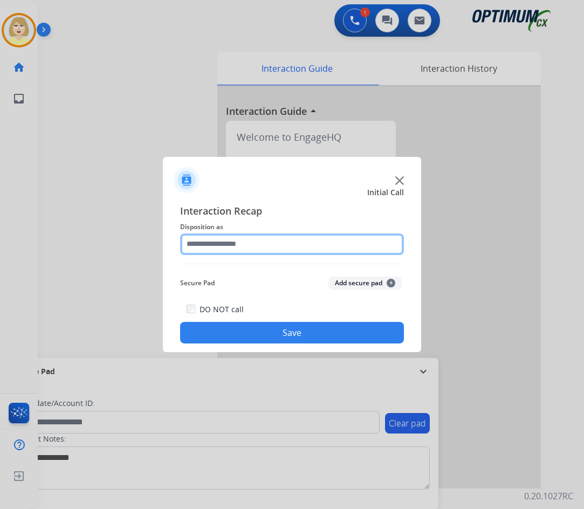
click at [225, 246] on input "text" at bounding box center [292, 244] width 224 height 22
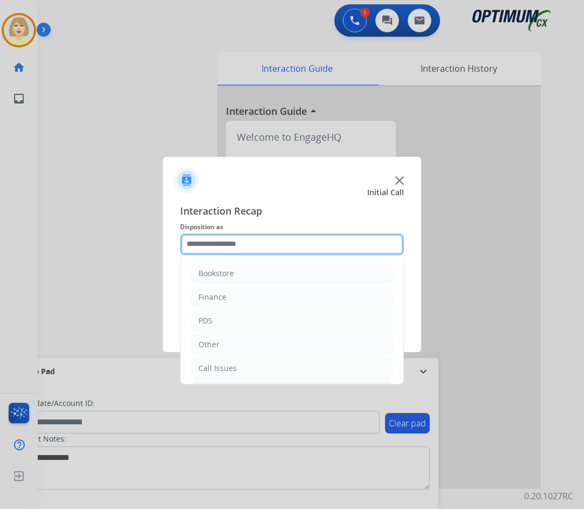
scroll to position [73, 0]
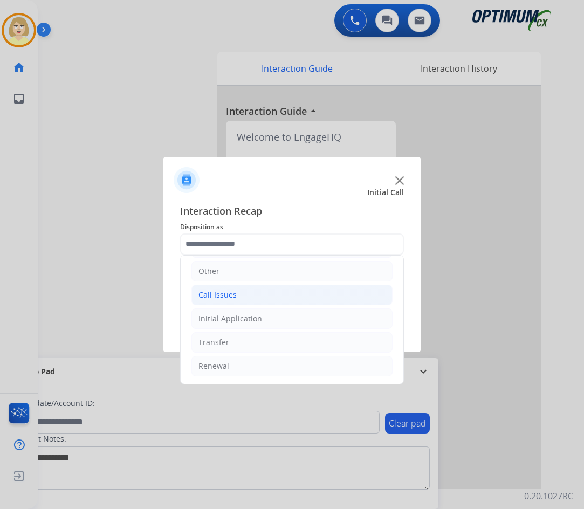
click at [219, 294] on div "Call Issues" at bounding box center [217, 295] width 38 height 11
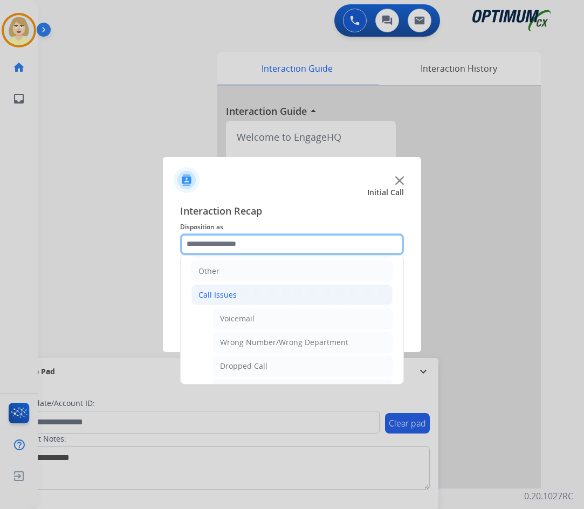
scroll to position [192, 0]
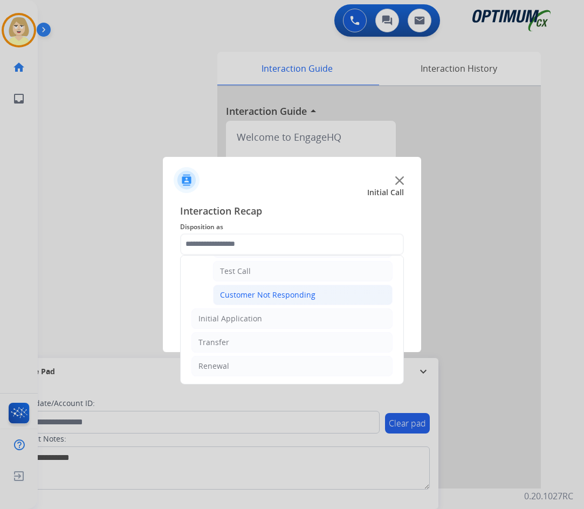
click at [254, 293] on div "Customer Not Responding" at bounding box center [267, 295] width 95 height 11
type input "**********"
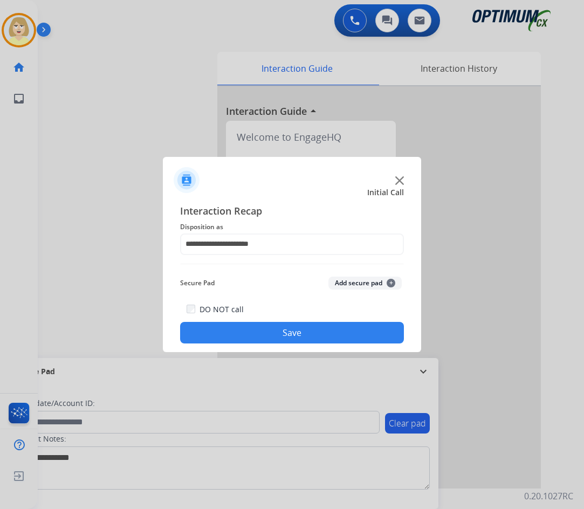
click at [356, 281] on button "Add secure pad +" at bounding box center [364, 283] width 73 height 13
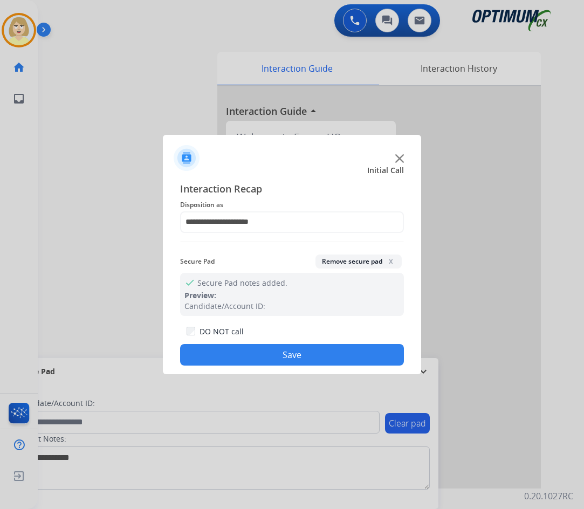
click at [257, 350] on button "Save" at bounding box center [292, 355] width 224 height 22
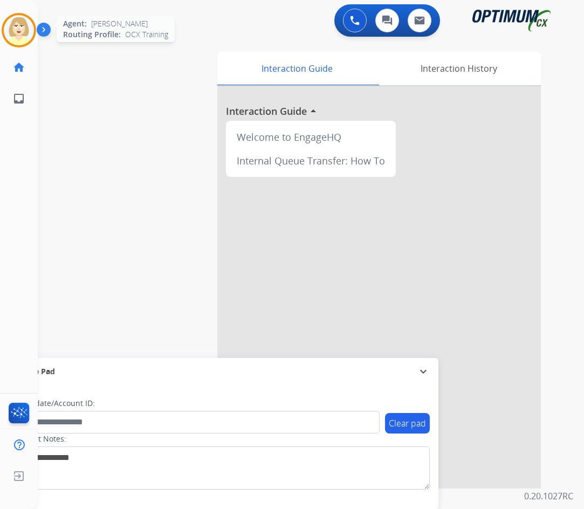
click at [13, 25] on img at bounding box center [19, 30] width 30 height 30
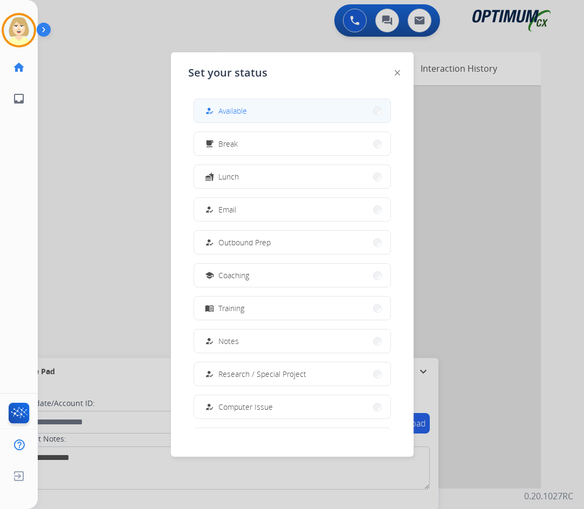
click at [222, 109] on span "Available" at bounding box center [232, 110] width 29 height 11
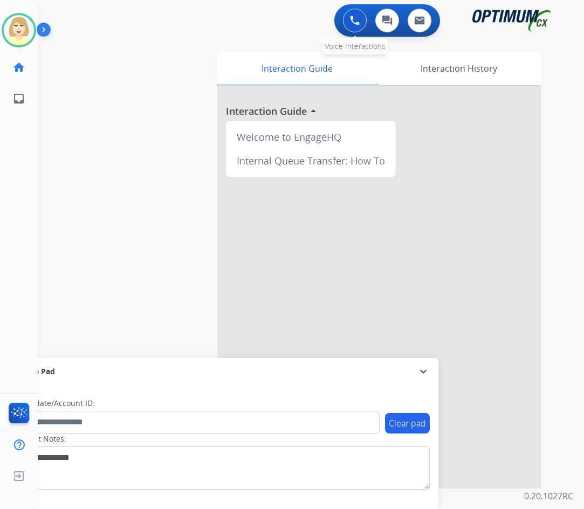
click at [352, 17] on img at bounding box center [355, 21] width 10 height 10
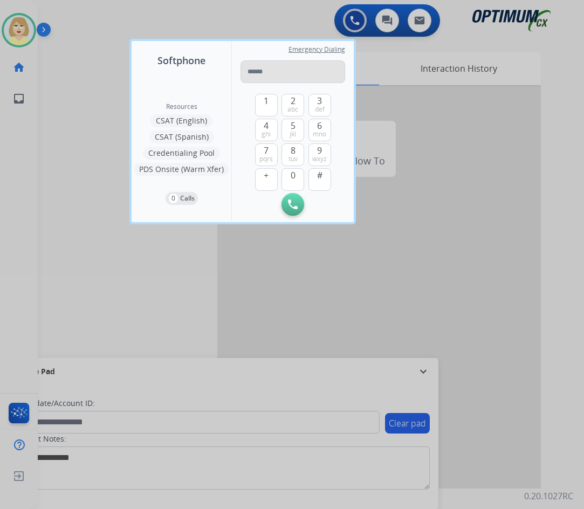
click at [260, 71] on input "tel" at bounding box center [292, 71] width 105 height 23
type input "**********"
click at [288, 202] on img at bounding box center [293, 204] width 10 height 10
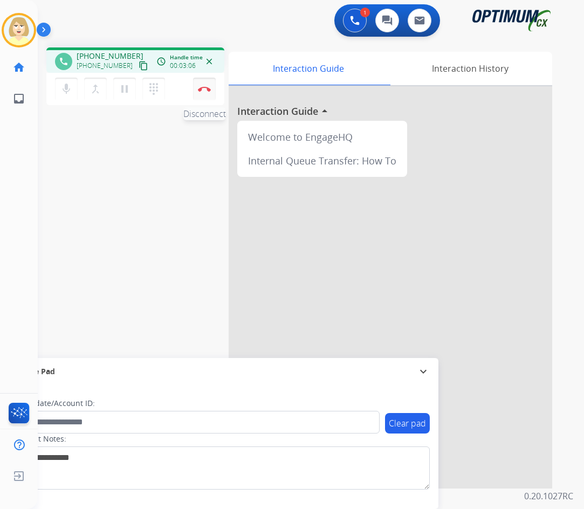
click at [205, 87] on img at bounding box center [204, 88] width 13 height 5
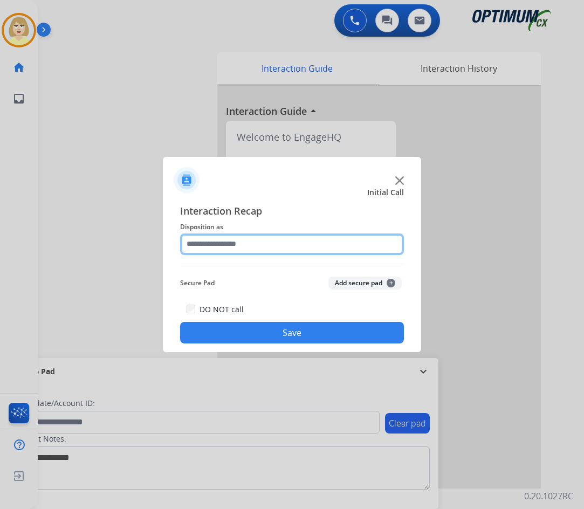
click at [235, 245] on input "text" at bounding box center [292, 244] width 224 height 22
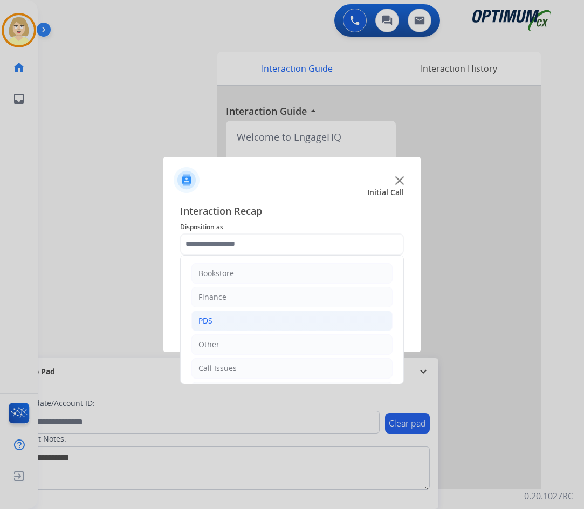
click at [214, 318] on li "PDS" at bounding box center [291, 321] width 201 height 20
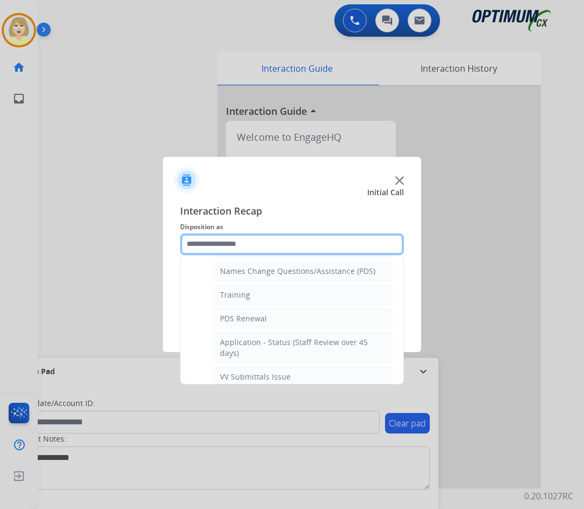
scroll to position [270, 0]
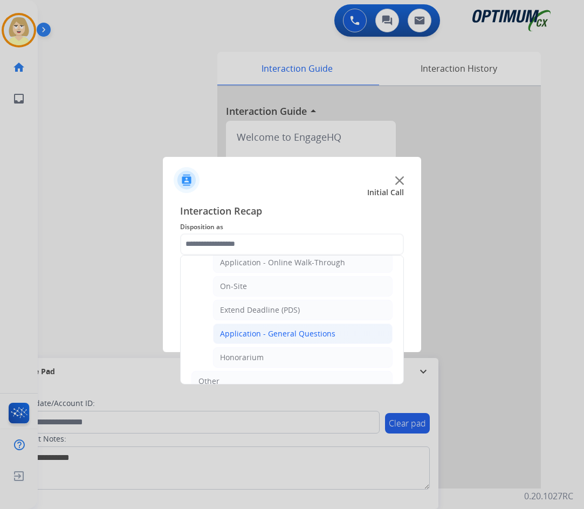
click at [283, 336] on div "Application - General Questions" at bounding box center [277, 333] width 115 height 11
type input "**********"
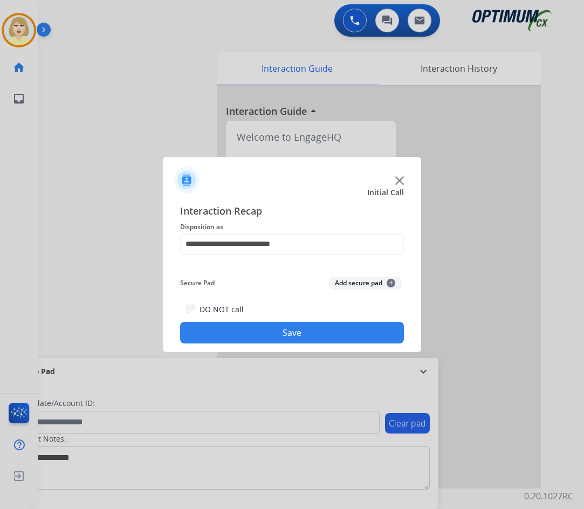
click at [360, 286] on button "Add secure pad +" at bounding box center [364, 283] width 73 height 13
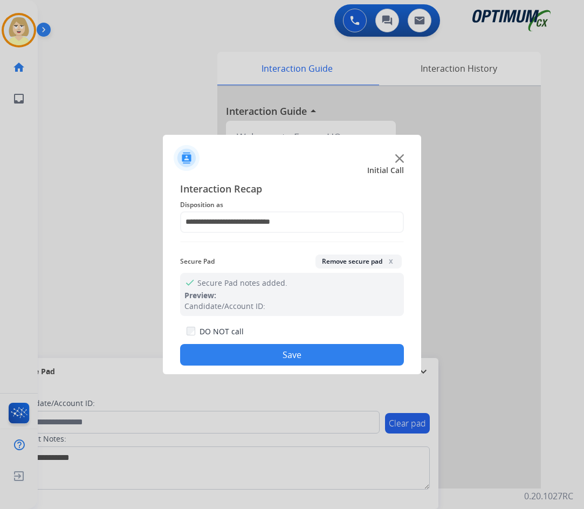
click at [267, 354] on button "Save" at bounding box center [292, 355] width 224 height 22
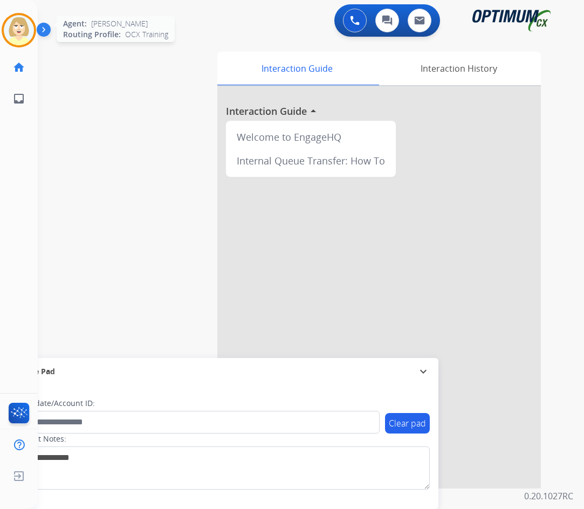
click at [13, 26] on img at bounding box center [19, 30] width 30 height 30
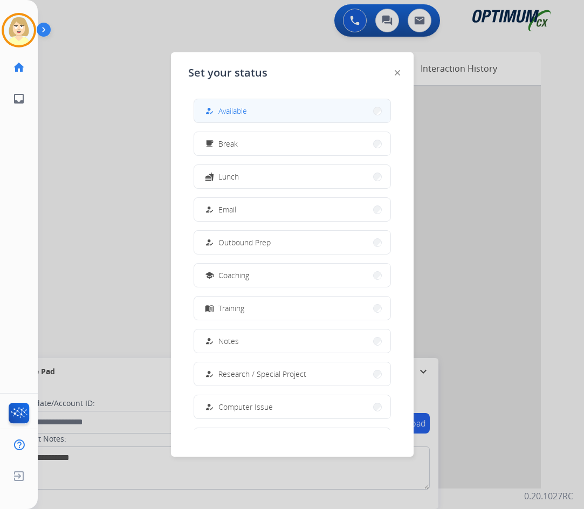
click at [237, 113] on span "Available" at bounding box center [232, 110] width 29 height 11
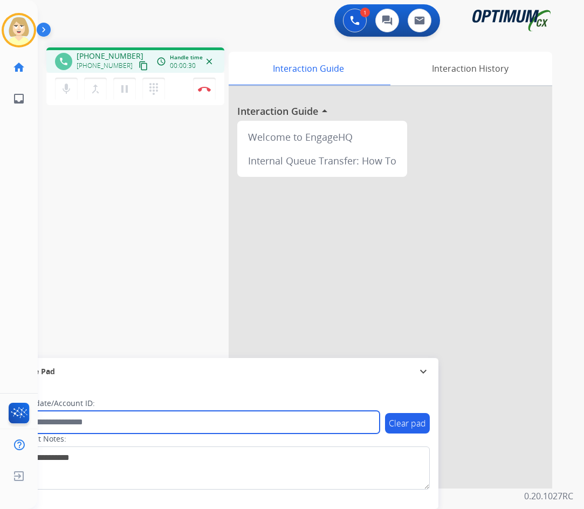
click at [84, 426] on input "text" at bounding box center [197, 422] width 366 height 23
paste input "*******"
type input "*******"
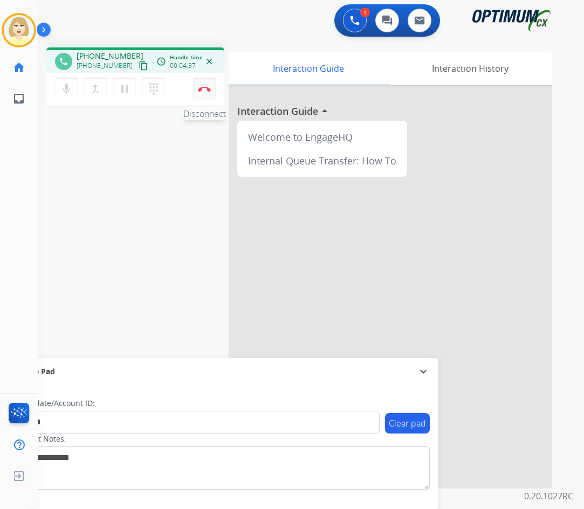
click at [203, 87] on img at bounding box center [204, 88] width 13 height 5
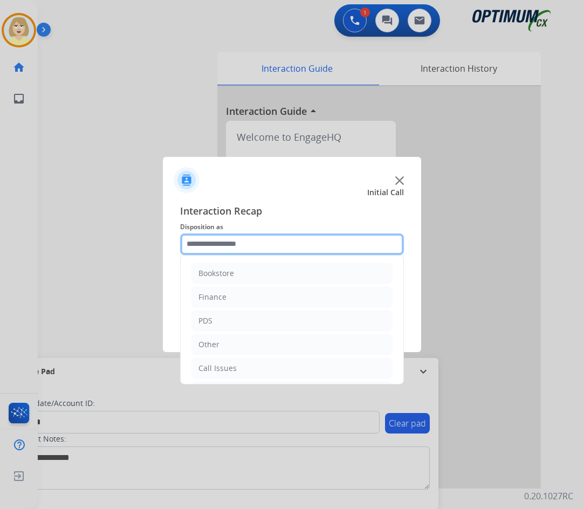
click at [217, 245] on input "text" at bounding box center [292, 244] width 224 height 22
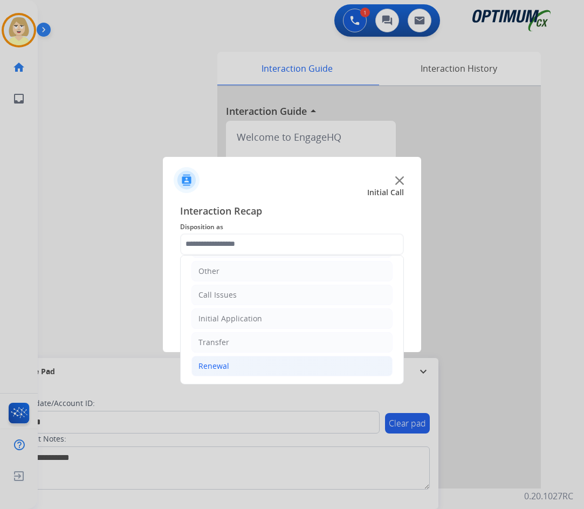
click at [219, 366] on div "Renewal" at bounding box center [213, 366] width 31 height 11
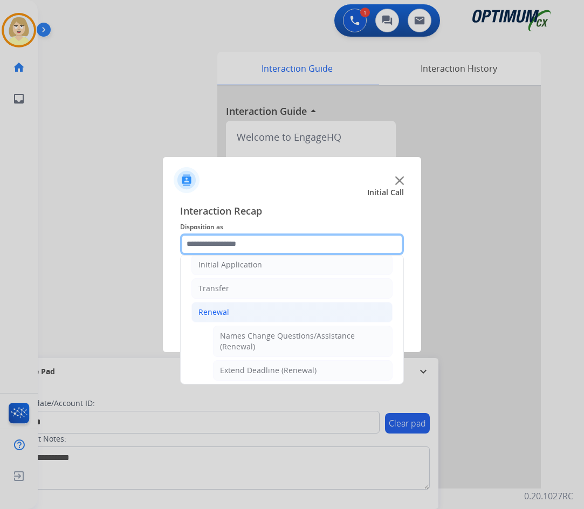
scroll to position [181, 0]
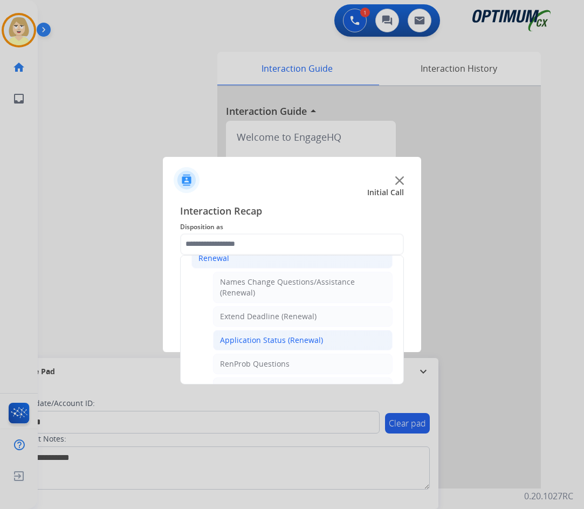
click at [259, 338] on div "Application Status (Renewal)" at bounding box center [271, 340] width 103 height 11
type input "**********"
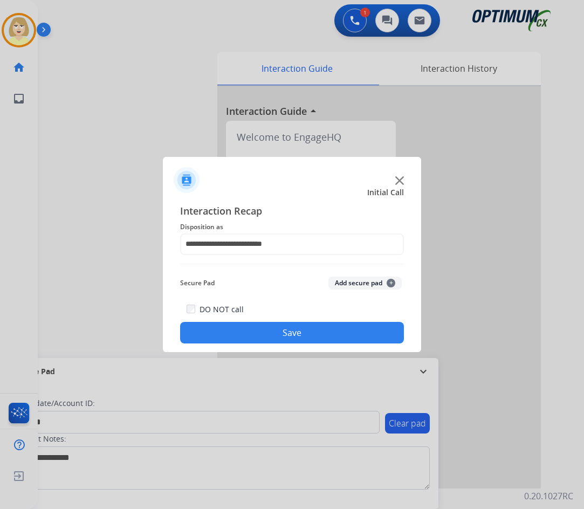
click at [357, 283] on button "Add secure pad +" at bounding box center [364, 283] width 73 height 13
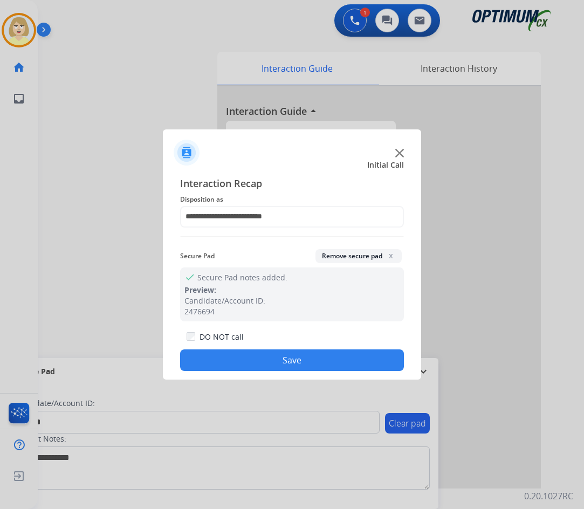
click at [262, 356] on button "Save" at bounding box center [292, 360] width 224 height 22
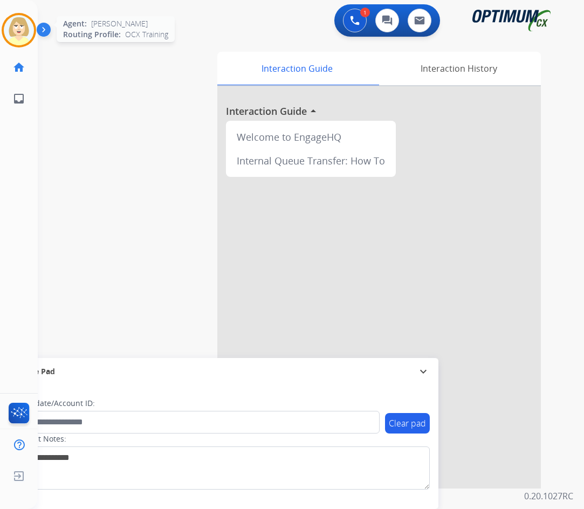
click at [25, 23] on img at bounding box center [19, 30] width 30 height 30
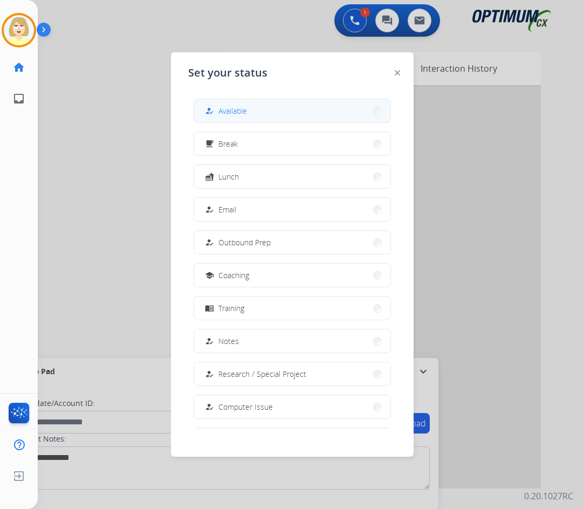
click at [238, 107] on span "Available" at bounding box center [232, 110] width 29 height 11
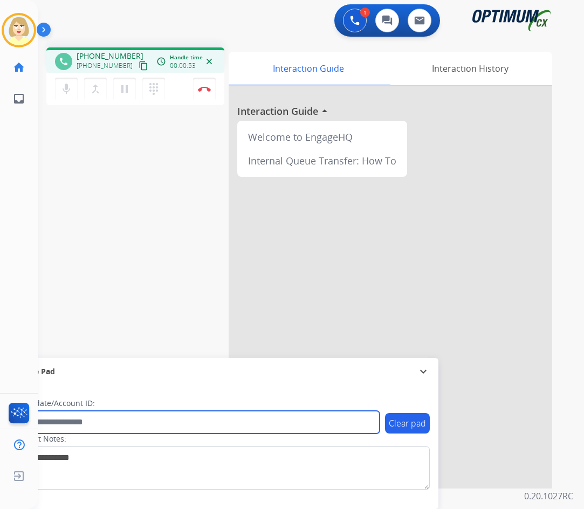
click at [77, 418] on input "text" at bounding box center [197, 422] width 366 height 23
paste input "*******"
type input "*******"
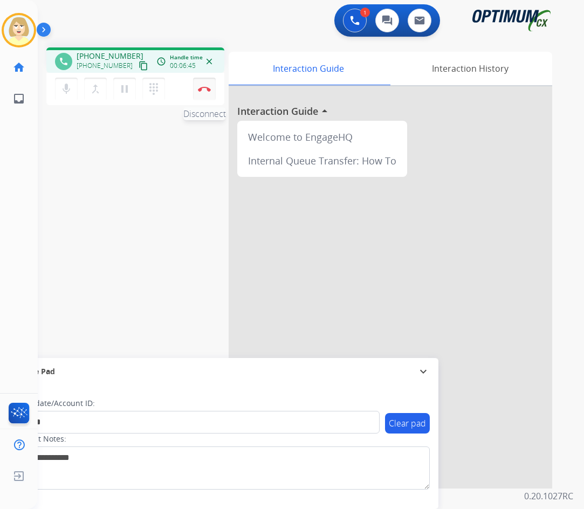
click at [203, 86] on button "Disconnect" at bounding box center [204, 89] width 23 height 23
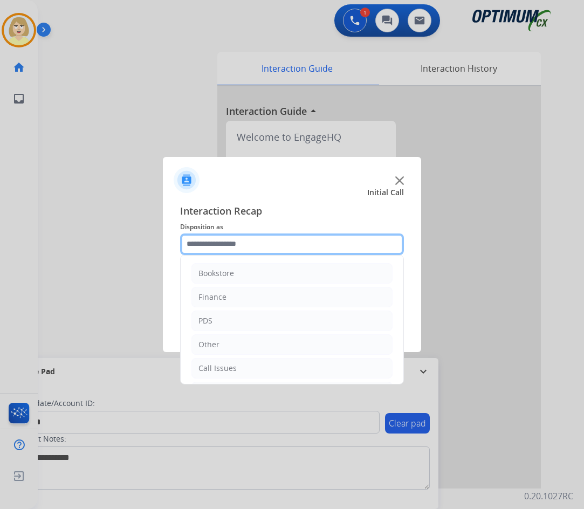
click at [215, 242] on input "text" at bounding box center [292, 244] width 224 height 22
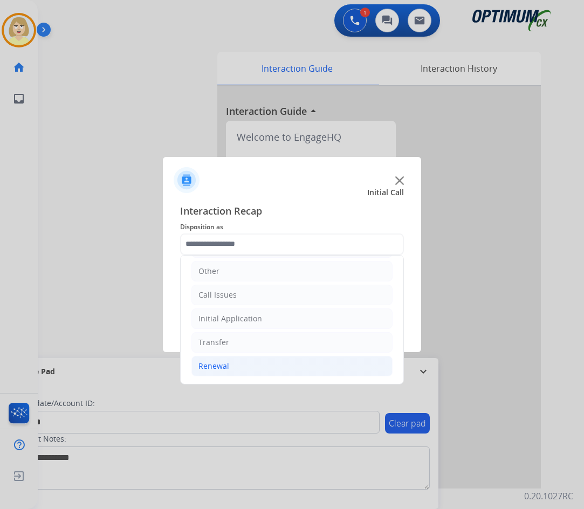
click at [211, 367] on div "Renewal" at bounding box center [213, 366] width 31 height 11
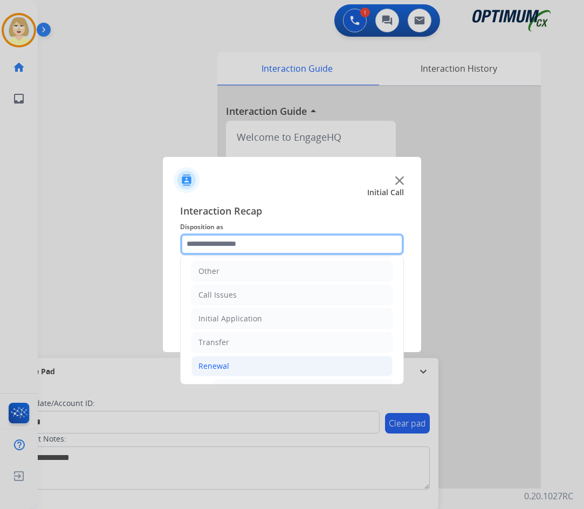
scroll to position [235, 0]
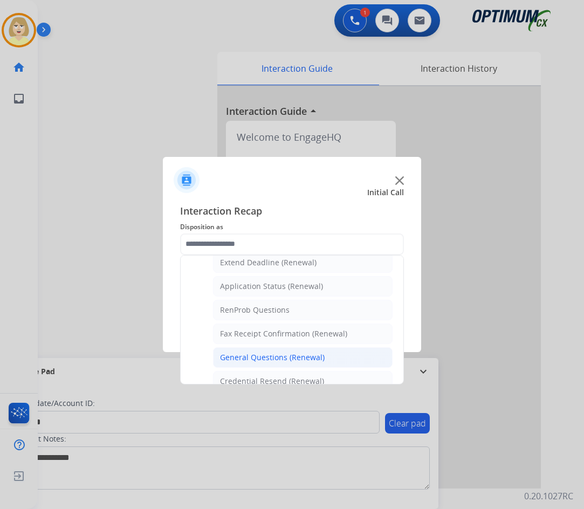
click at [253, 353] on div "General Questions (Renewal)" at bounding box center [272, 357] width 105 height 11
type input "**********"
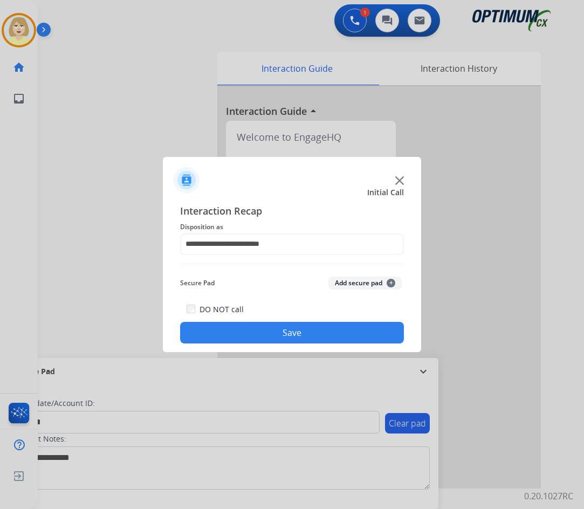
click at [362, 278] on button "Add secure pad +" at bounding box center [364, 283] width 73 height 13
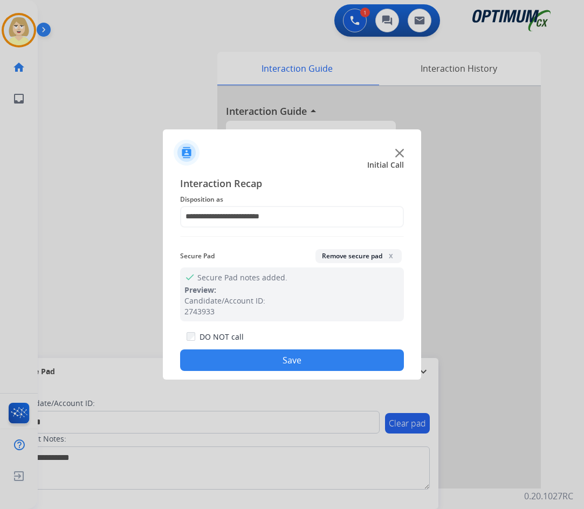
click at [249, 359] on button "Save" at bounding box center [292, 360] width 224 height 22
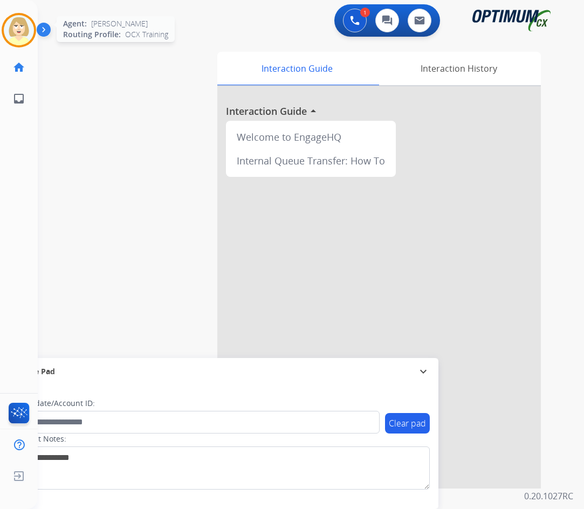
click at [23, 24] on img at bounding box center [19, 30] width 30 height 30
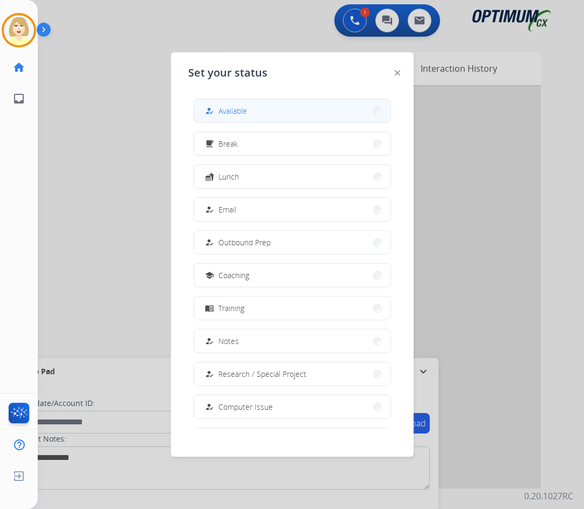
click at [242, 104] on button "how_to_reg Available" at bounding box center [292, 110] width 196 height 23
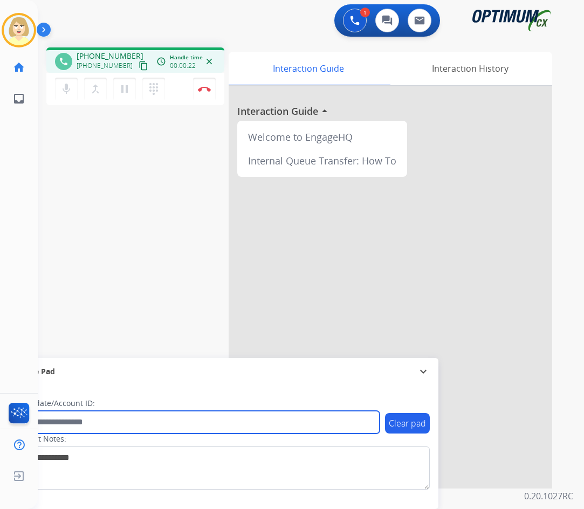
click at [75, 419] on input "text" at bounding box center [197, 422] width 366 height 23
paste input "*******"
type input "*******"
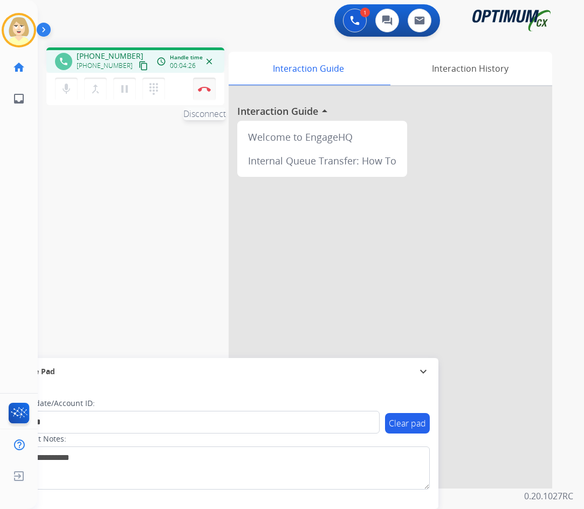
click at [203, 87] on img at bounding box center [204, 88] width 13 height 5
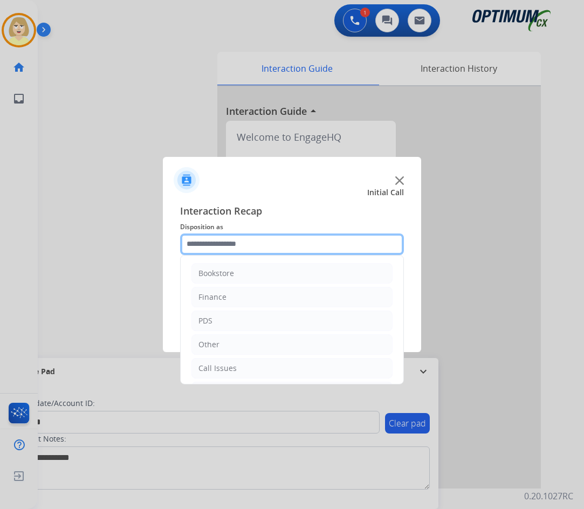
click at [218, 246] on input "text" at bounding box center [292, 244] width 224 height 22
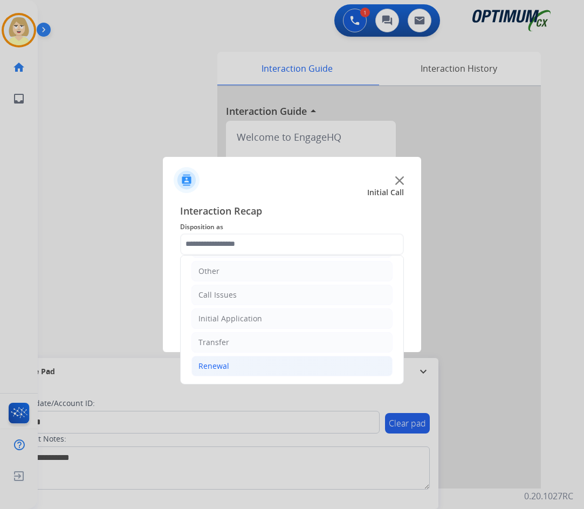
click at [221, 367] on div "Renewal" at bounding box center [213, 366] width 31 height 11
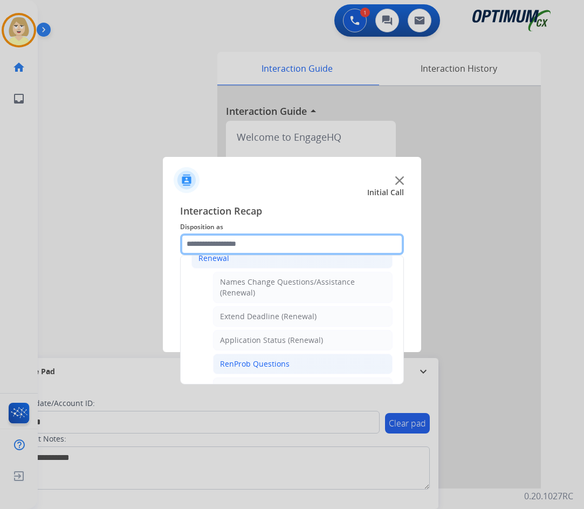
scroll to position [235, 0]
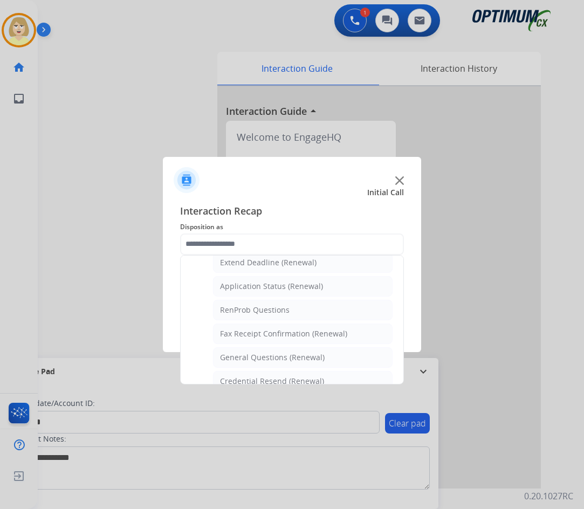
click at [260, 377] on div "Credential Resend (Renewal)" at bounding box center [272, 381] width 104 height 11
type input "**********"
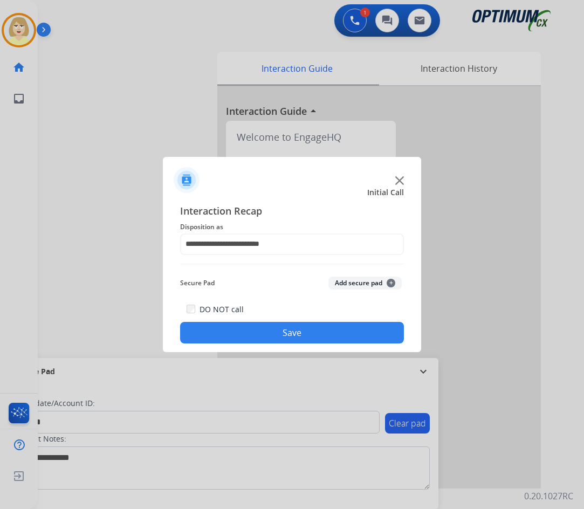
click at [359, 285] on button "Add secure pad +" at bounding box center [364, 283] width 73 height 13
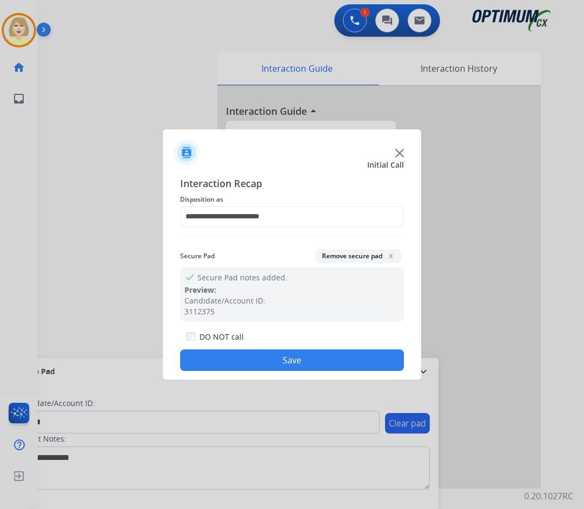
click at [281, 355] on button "Save" at bounding box center [292, 360] width 224 height 22
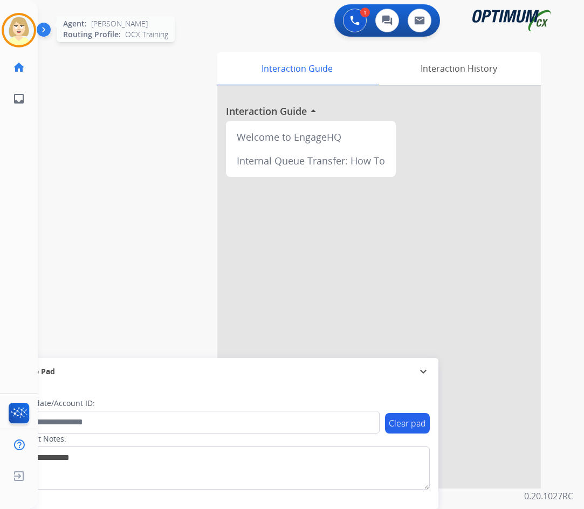
click at [17, 33] on img at bounding box center [19, 30] width 30 height 30
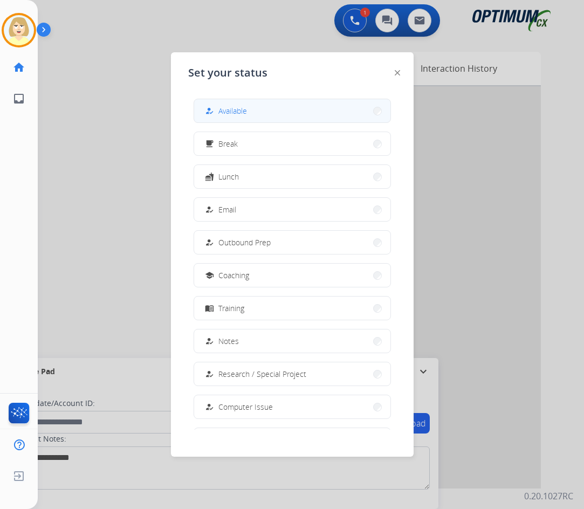
drag, startPoint x: 230, startPoint y: 107, endPoint x: 14, endPoint y: 153, distance: 221.0
click at [230, 107] on span "Available" at bounding box center [232, 110] width 29 height 11
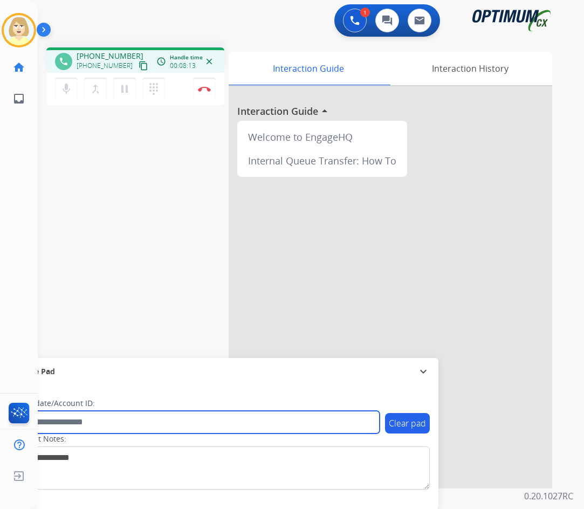
click at [86, 423] on input "text" at bounding box center [197, 422] width 366 height 23
paste input "*******"
type input "*******"
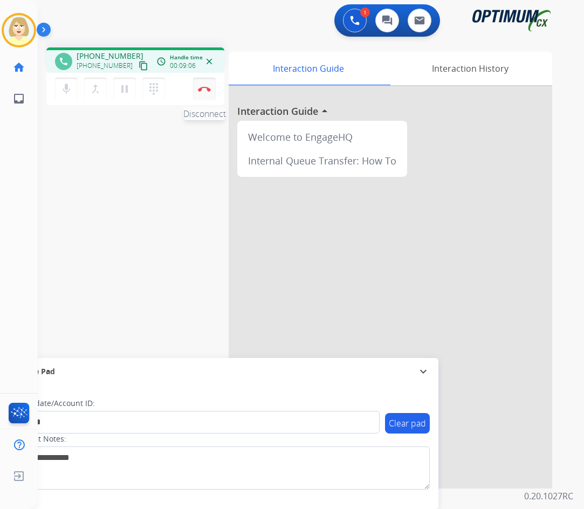
click at [202, 86] on button "Disconnect" at bounding box center [204, 89] width 23 height 23
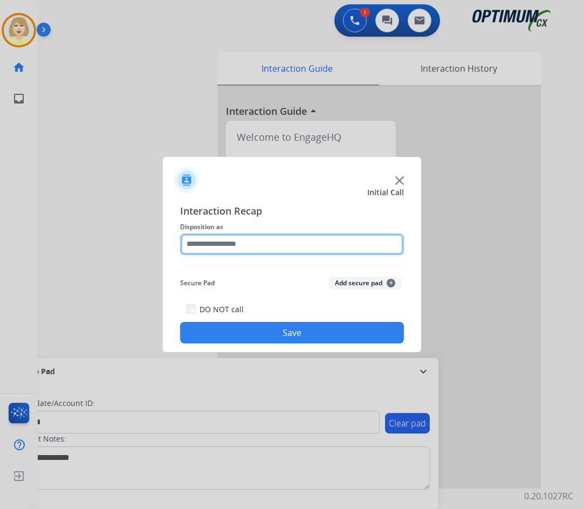
click at [223, 244] on input "text" at bounding box center [292, 244] width 224 height 22
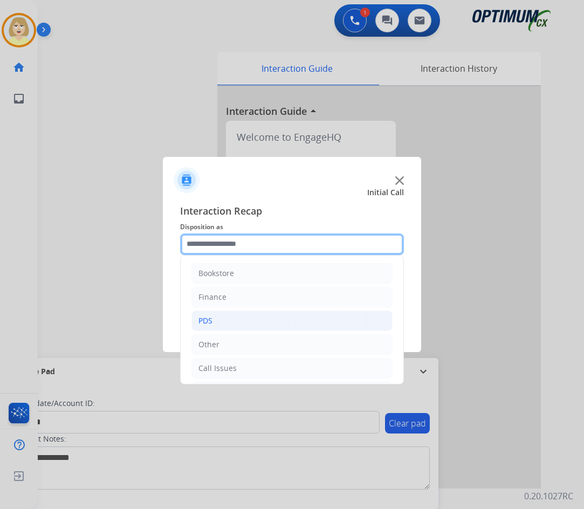
scroll to position [73, 0]
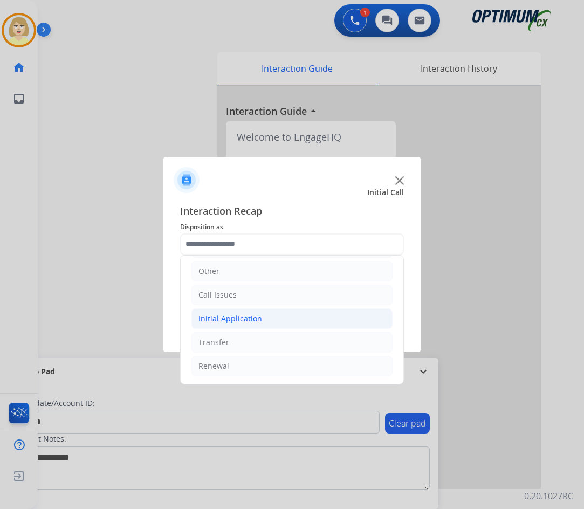
click at [234, 320] on div "Initial Application" at bounding box center [230, 318] width 64 height 11
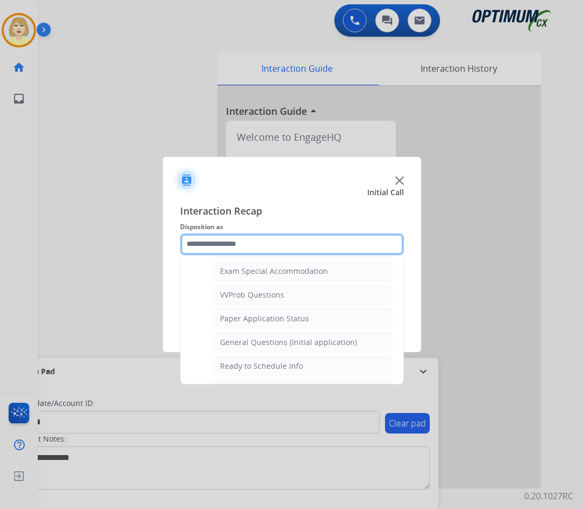
scroll to position [612, 0]
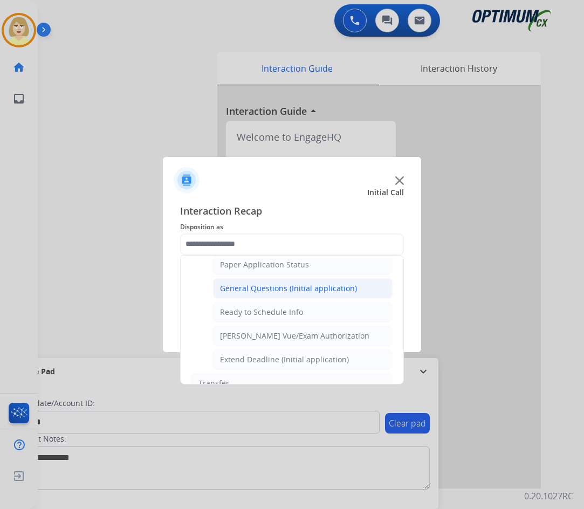
click at [272, 288] on div "General Questions (Initial application)" at bounding box center [288, 288] width 137 height 11
type input "**********"
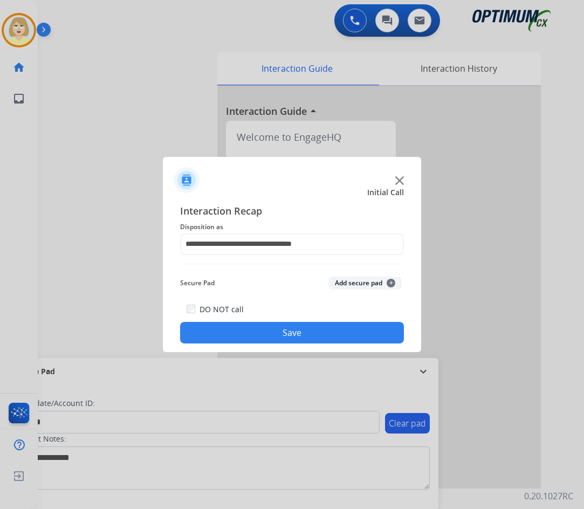
click at [347, 283] on button "Add secure pad +" at bounding box center [364, 283] width 73 height 13
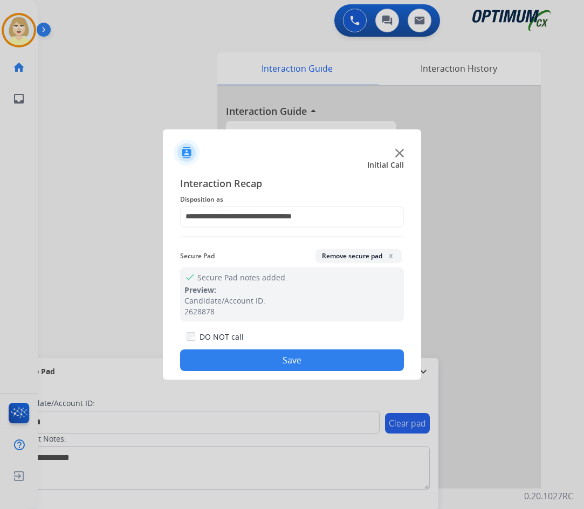
drag, startPoint x: 265, startPoint y: 355, endPoint x: 159, endPoint y: 263, distance: 140.2
click at [253, 353] on button "Save" at bounding box center [292, 360] width 224 height 22
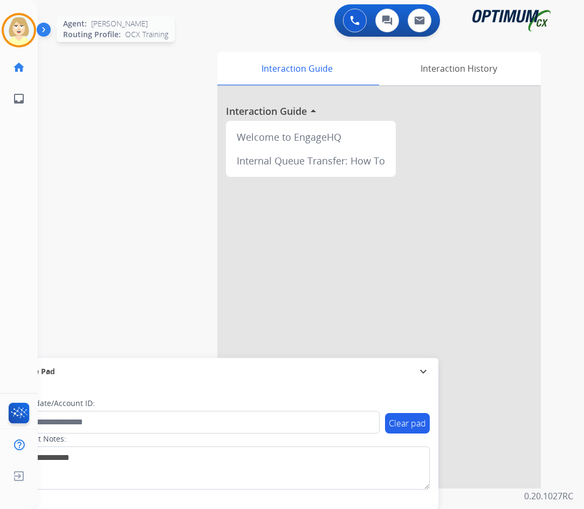
click at [24, 34] on img at bounding box center [19, 30] width 30 height 30
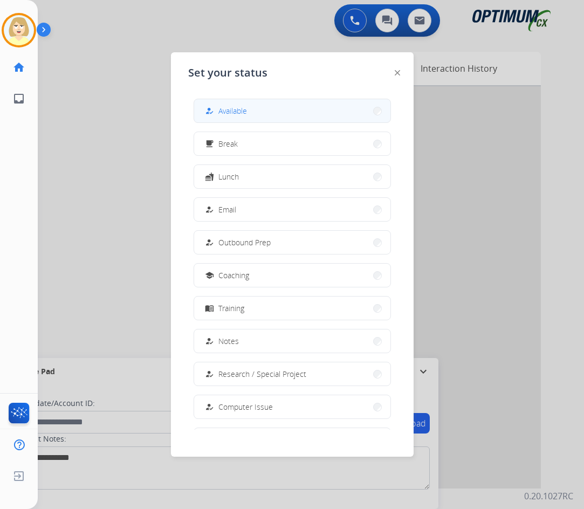
drag, startPoint x: 229, startPoint y: 108, endPoint x: 222, endPoint y: 107, distance: 6.5
click at [228, 108] on span "Available" at bounding box center [232, 110] width 29 height 11
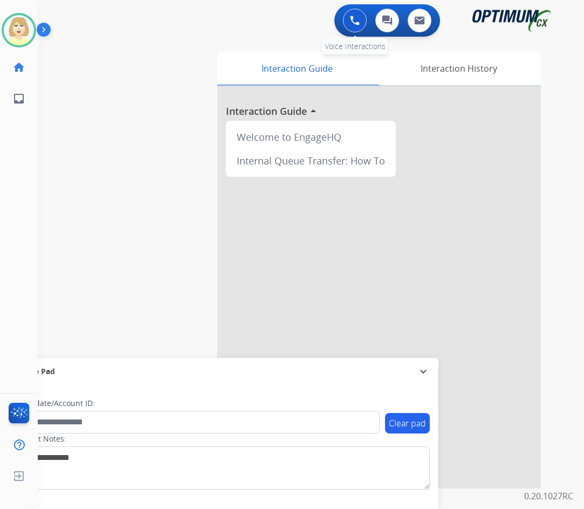
click at [349, 13] on button at bounding box center [355, 21] width 24 height 24
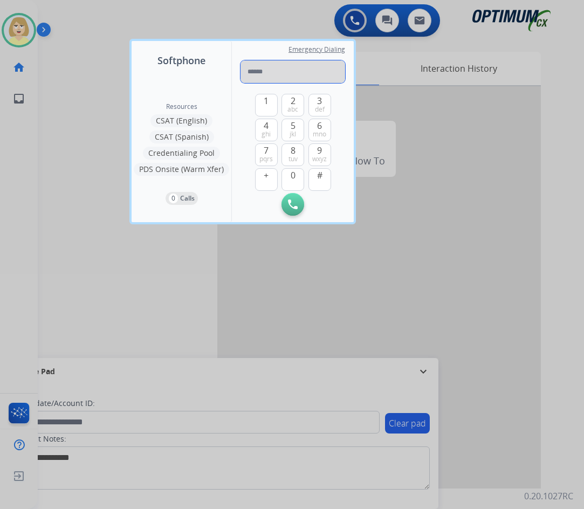
click at [271, 71] on input "tel" at bounding box center [292, 71] width 105 height 23
paste input "**********"
type input "**********"
click at [280, 201] on div "Initiate Call Remove Number" at bounding box center [292, 204] width 105 height 23
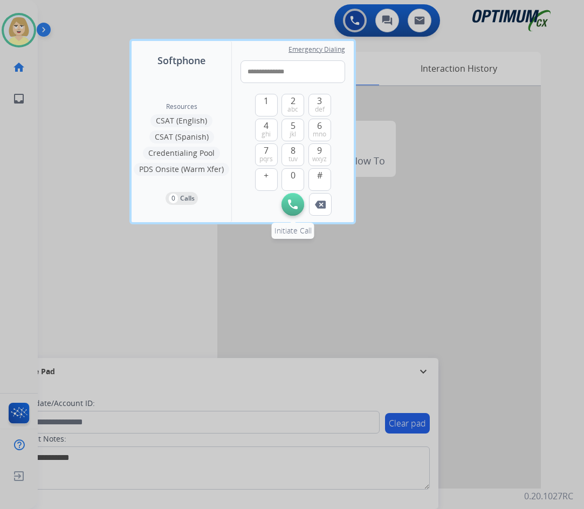
click at [286, 203] on button "Initiate Call" at bounding box center [292, 204] width 23 height 23
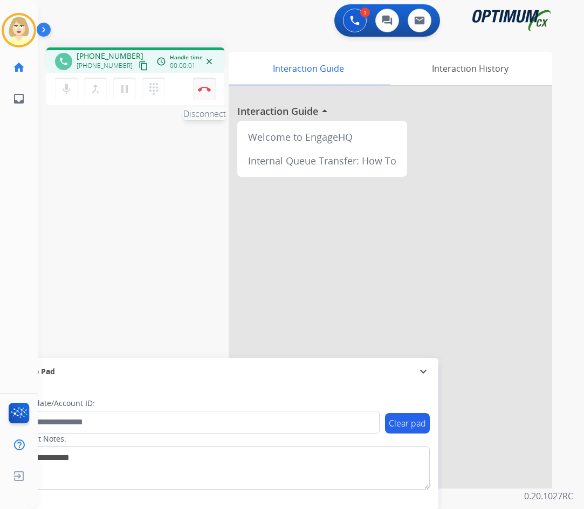
click at [203, 86] on img at bounding box center [204, 88] width 13 height 5
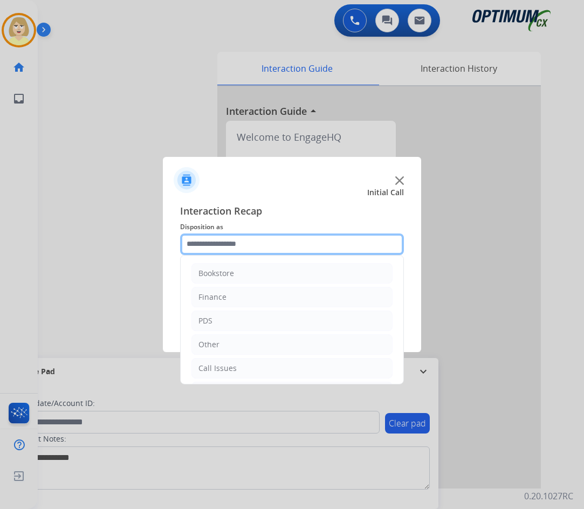
click at [206, 244] on input "text" at bounding box center [292, 244] width 224 height 22
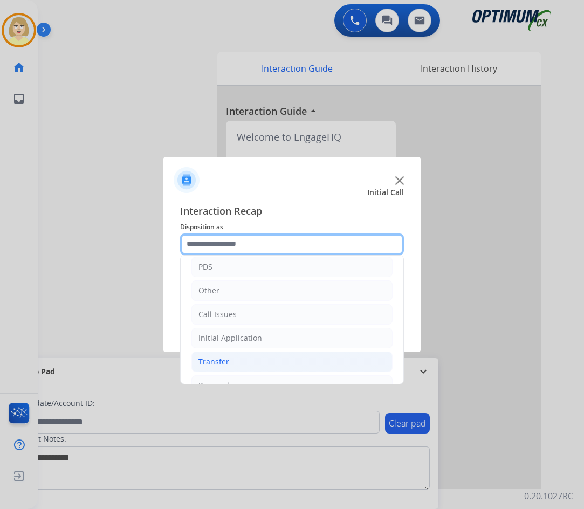
scroll to position [73, 0]
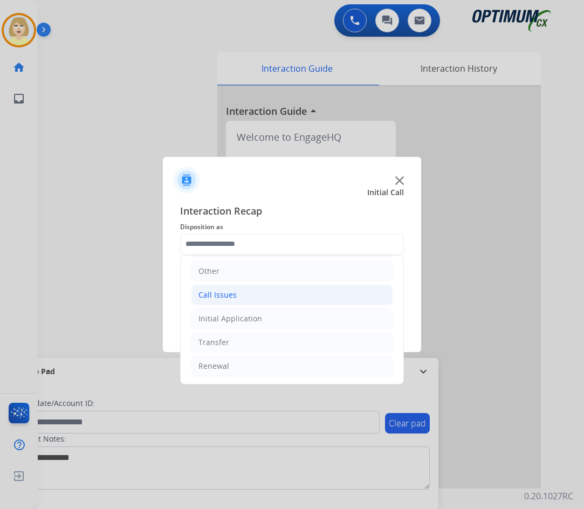
click at [220, 298] on div "Call Issues" at bounding box center [217, 295] width 38 height 11
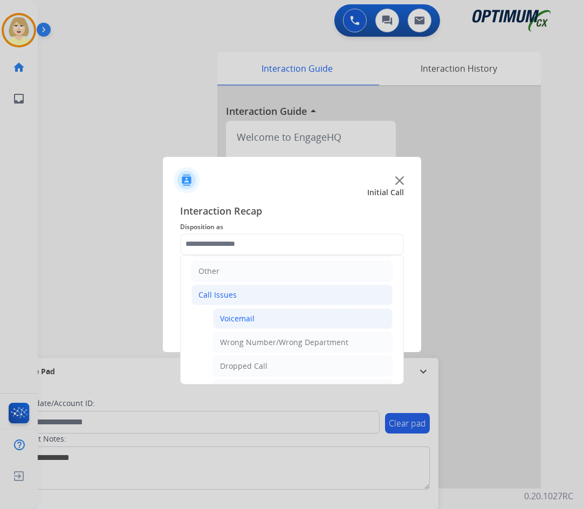
click at [240, 319] on div "Voicemail" at bounding box center [237, 318] width 35 height 11
type input "*********"
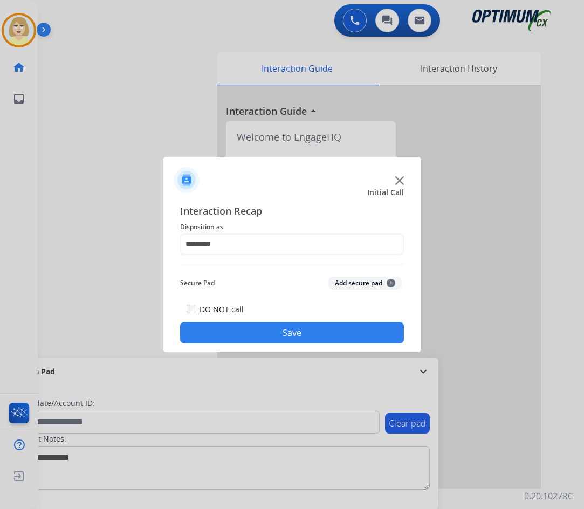
click at [350, 278] on button "Add secure pad +" at bounding box center [364, 283] width 73 height 13
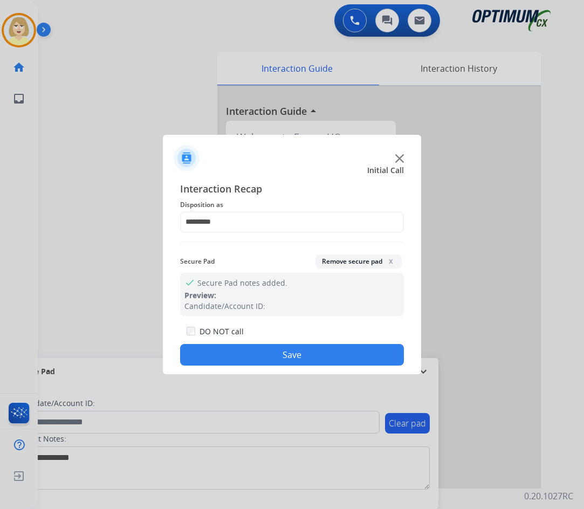
click at [226, 354] on button "Save" at bounding box center [292, 355] width 224 height 22
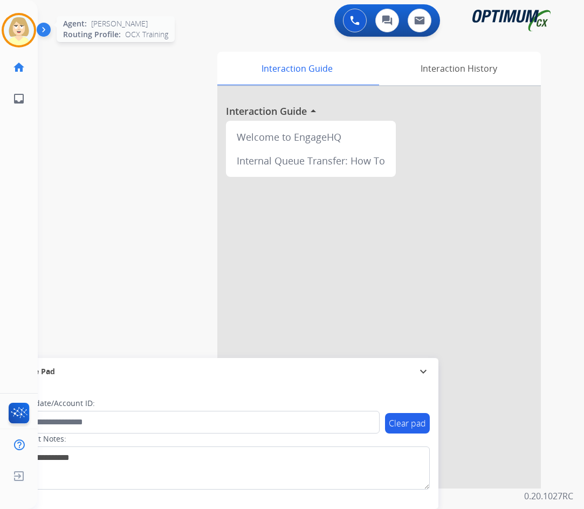
click at [19, 31] on img at bounding box center [19, 30] width 30 height 30
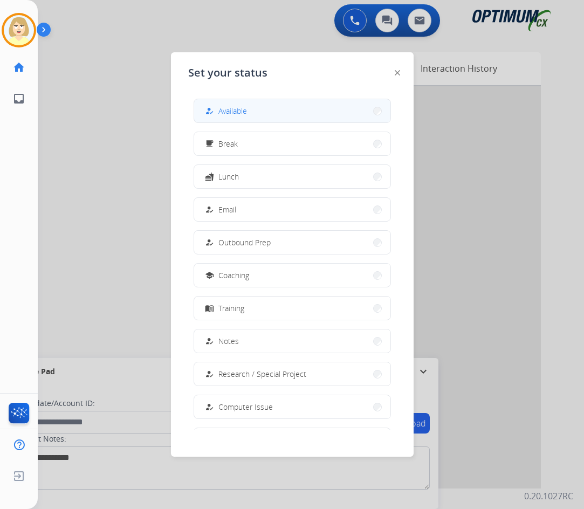
click at [229, 112] on span "Available" at bounding box center [232, 110] width 29 height 11
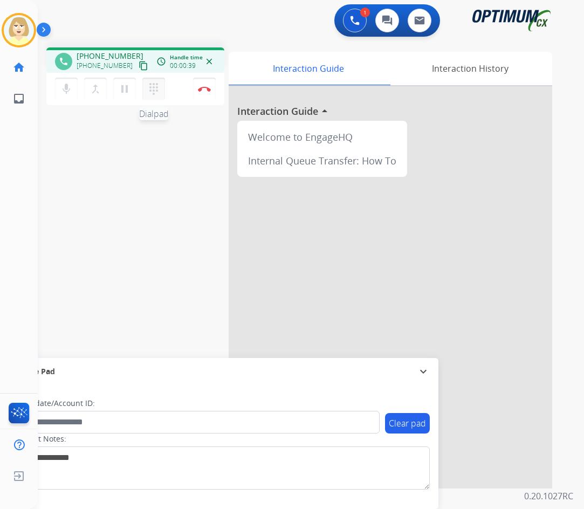
click at [152, 86] on mat-icon "dialpad" at bounding box center [153, 88] width 13 height 13
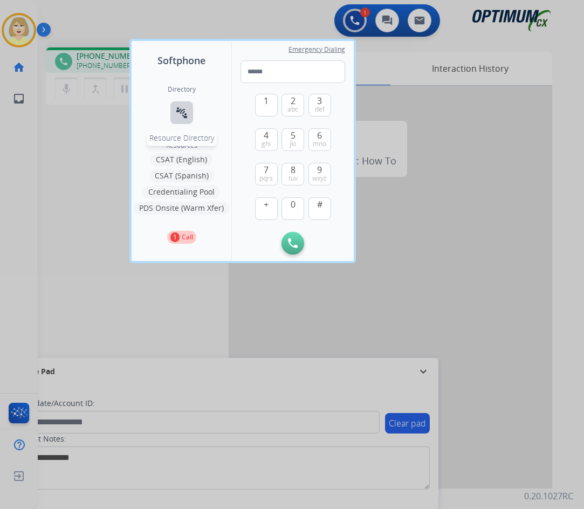
click at [178, 111] on mat-icon "connect_without_contact" at bounding box center [181, 112] width 13 height 13
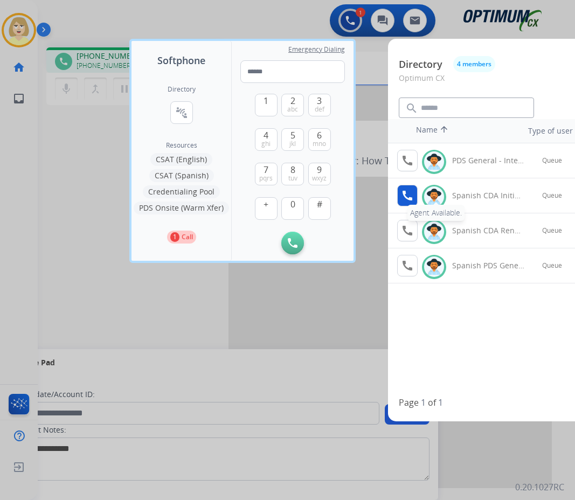
click at [410, 193] on mat-icon "call" at bounding box center [407, 195] width 13 height 13
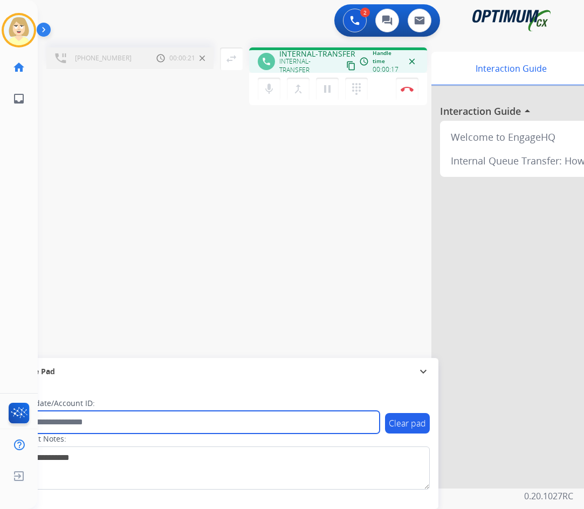
click at [54, 421] on input "text" at bounding box center [197, 422] width 366 height 23
paste input "*******"
type input "*******"
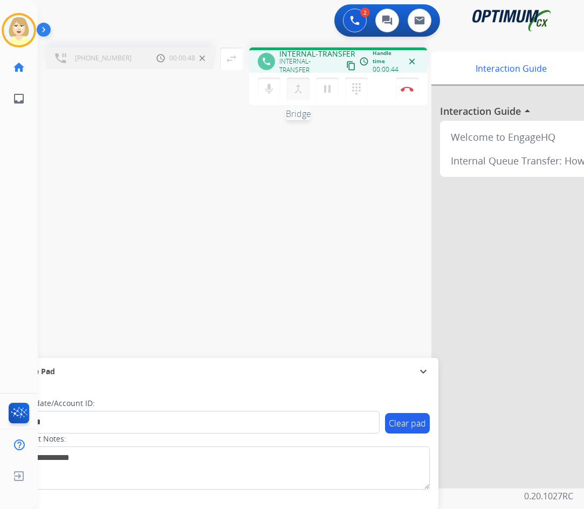
click at [294, 91] on mat-icon "merge_type" at bounding box center [298, 88] width 13 height 13
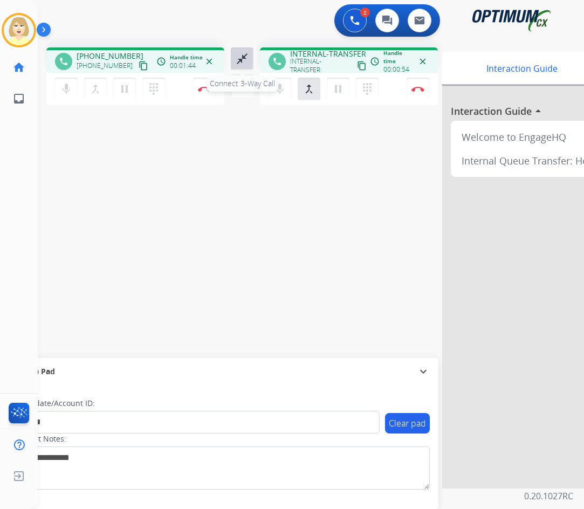
click at [240, 53] on mat-icon "close_fullscreen" at bounding box center [242, 58] width 13 height 13
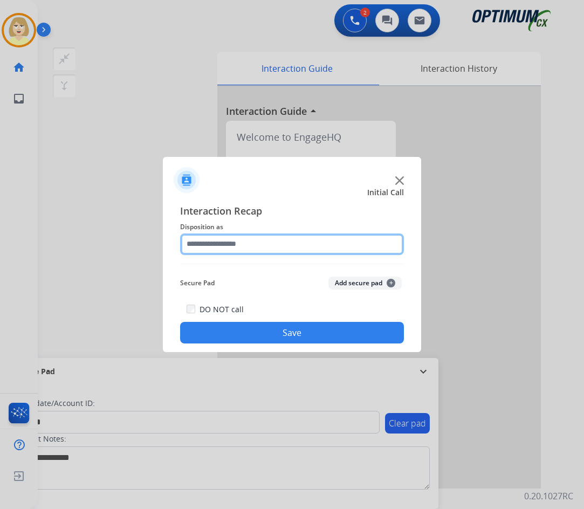
click at [234, 238] on input "text" at bounding box center [292, 244] width 224 height 22
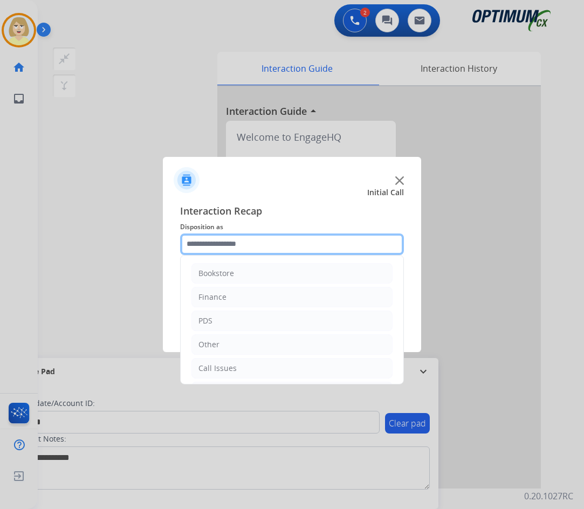
scroll to position [54, 0]
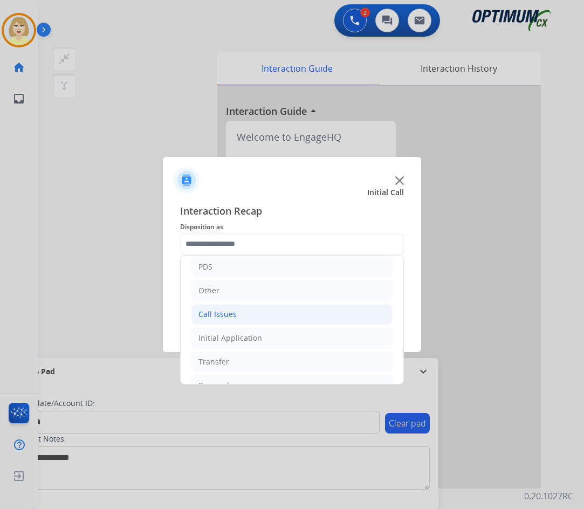
drag, startPoint x: 223, startPoint y: 314, endPoint x: 231, endPoint y: 323, distance: 12.2
click at [223, 314] on div "Call Issues" at bounding box center [217, 314] width 38 height 11
click at [277, 357] on div "Wrong Number/Wrong Department" at bounding box center [284, 361] width 128 height 11
type input "**********"
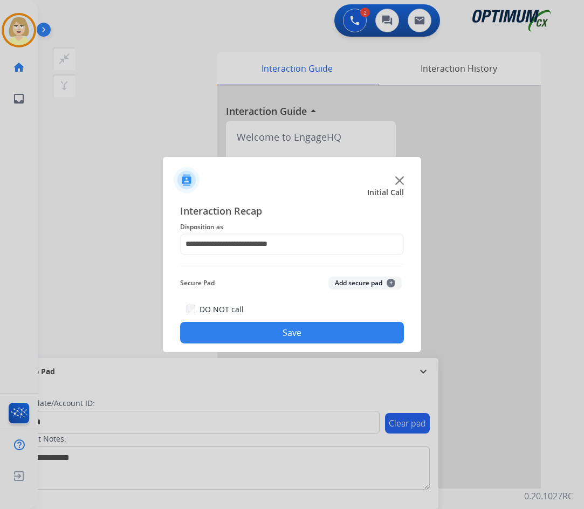
click at [341, 284] on button "Add secure pad +" at bounding box center [364, 283] width 73 height 13
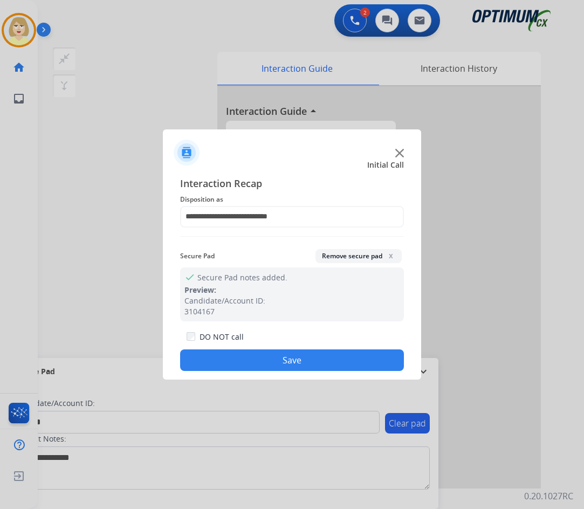
drag, startPoint x: 251, startPoint y: 352, endPoint x: 175, endPoint y: 197, distance: 172.4
click at [251, 352] on button "Save" at bounding box center [292, 360] width 224 height 22
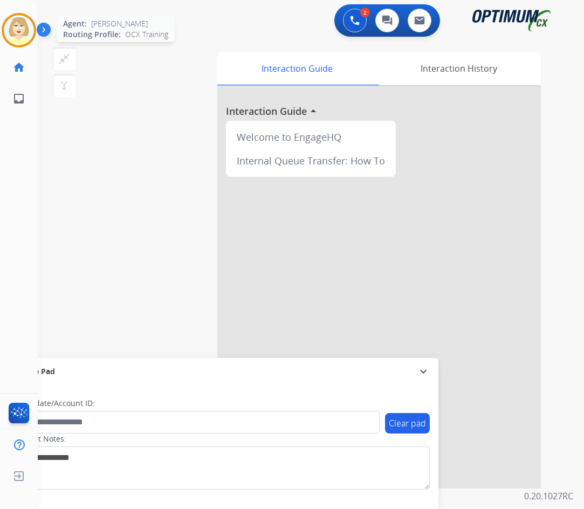
click at [8, 19] on div at bounding box center [19, 30] width 35 height 35
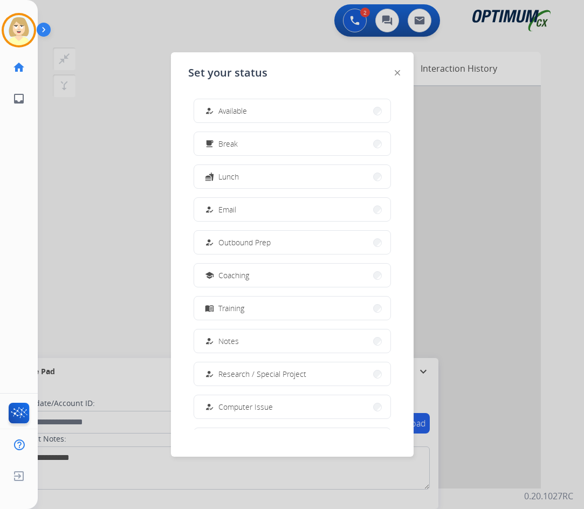
drag, startPoint x: 235, startPoint y: 110, endPoint x: 223, endPoint y: 108, distance: 11.5
click at [235, 109] on span "Available" at bounding box center [232, 110] width 29 height 11
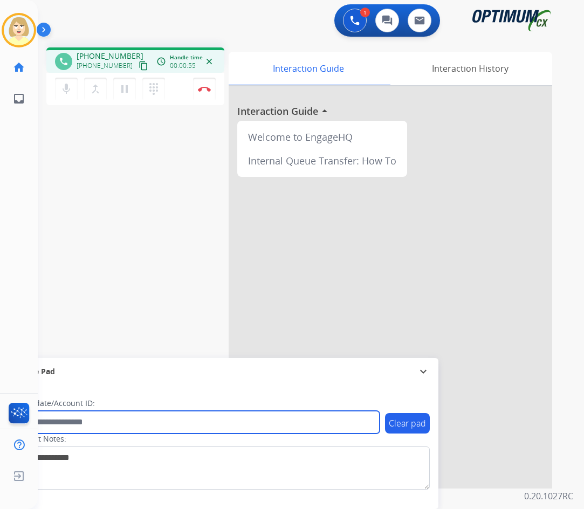
click at [81, 421] on input "text" at bounding box center [197, 422] width 366 height 23
paste input "*******"
type input "*******"
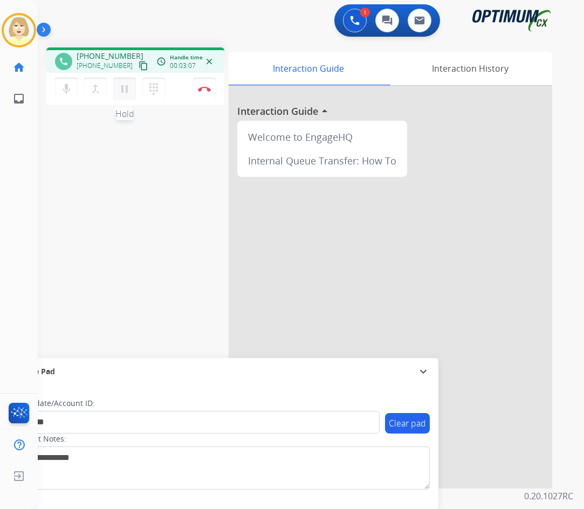
click at [122, 88] on mat-icon "pause" at bounding box center [124, 88] width 13 height 13
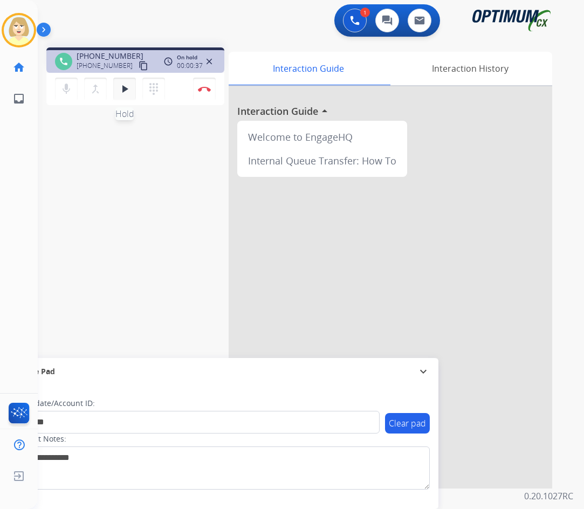
click at [126, 84] on mat-icon "play_arrow" at bounding box center [124, 88] width 13 height 13
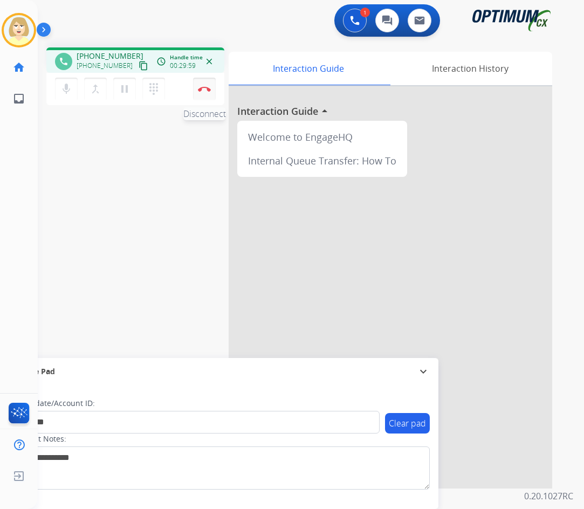
click at [204, 88] on img at bounding box center [204, 88] width 13 height 5
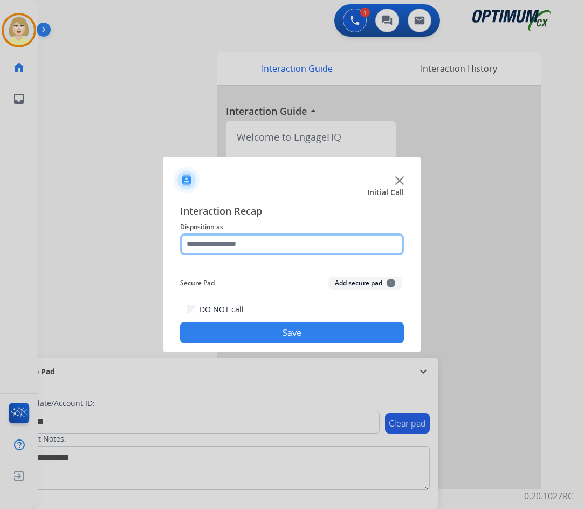
click at [218, 242] on input "text" at bounding box center [292, 244] width 224 height 22
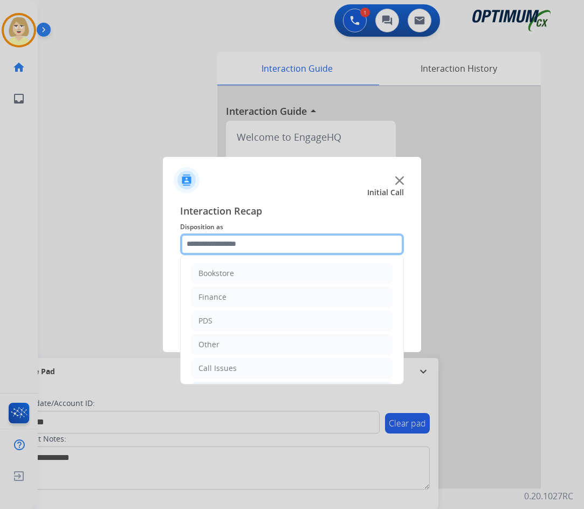
scroll to position [73, 0]
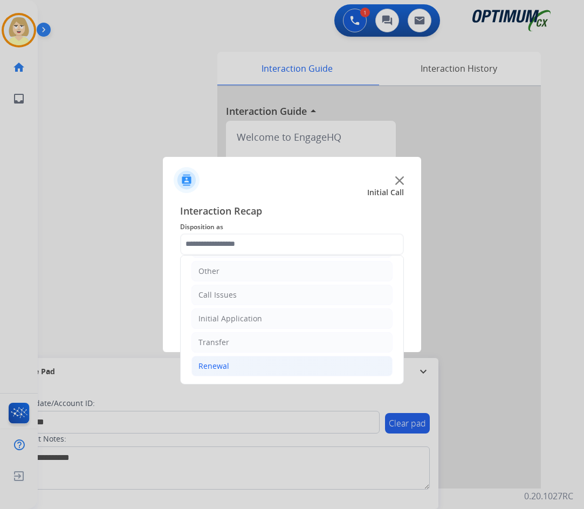
click at [221, 363] on div "Renewal" at bounding box center [213, 366] width 31 height 11
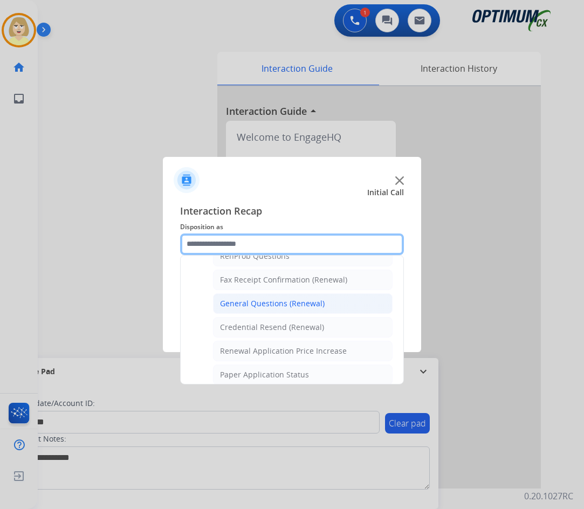
scroll to position [397, 0]
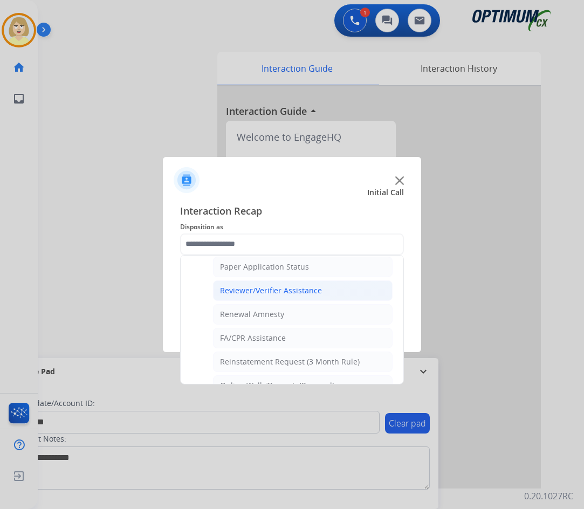
click at [284, 291] on div "Reviewer/Verifier Assistance" at bounding box center [271, 290] width 102 height 11
type input "**********"
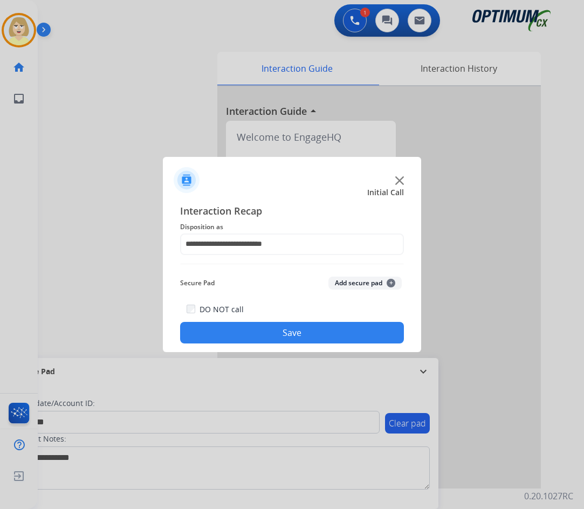
drag, startPoint x: 349, startPoint y: 281, endPoint x: 268, endPoint y: 335, distance: 96.9
click at [347, 284] on button "Add secure pad +" at bounding box center [364, 283] width 73 height 13
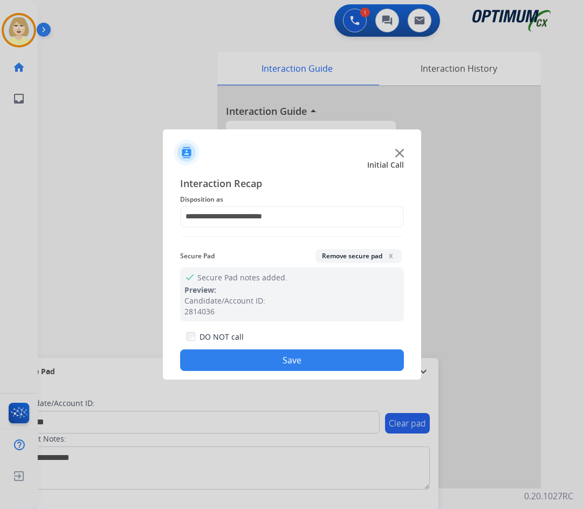
click at [258, 360] on button "Save" at bounding box center [292, 360] width 224 height 22
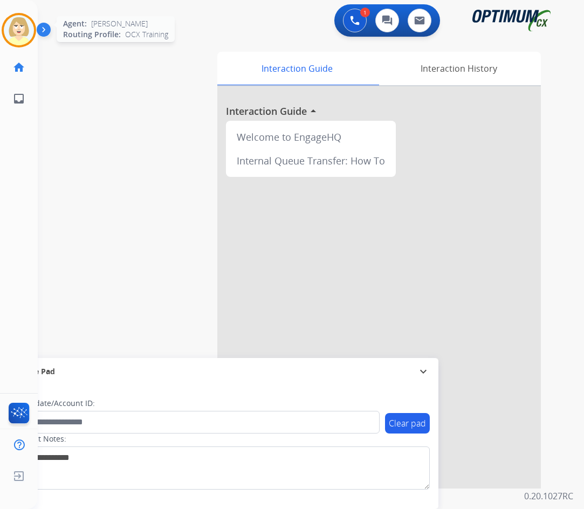
click at [15, 37] on img at bounding box center [19, 30] width 30 height 30
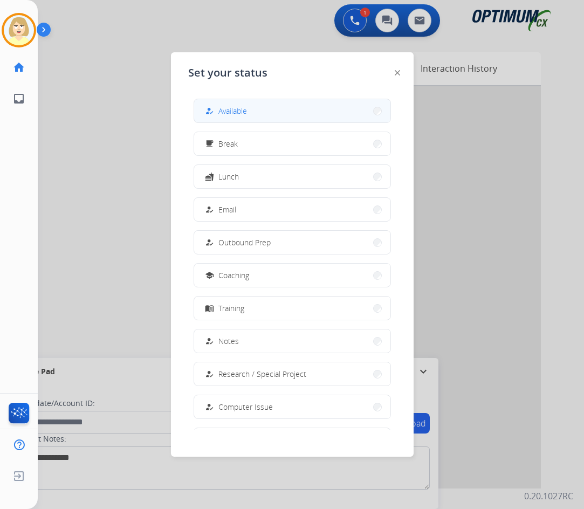
click at [238, 110] on span "Available" at bounding box center [232, 110] width 29 height 11
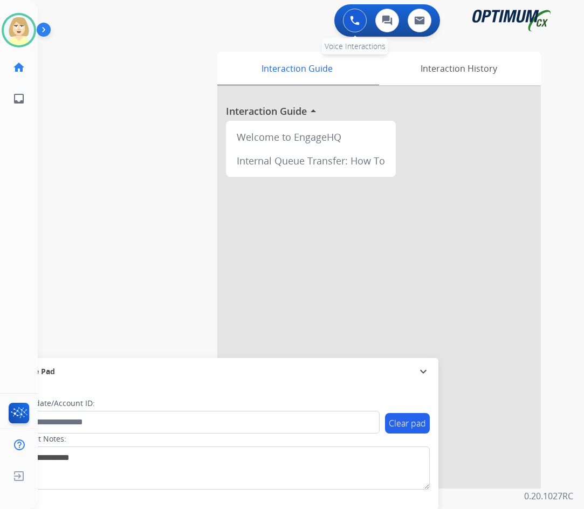
click at [363, 20] on button at bounding box center [355, 21] width 24 height 24
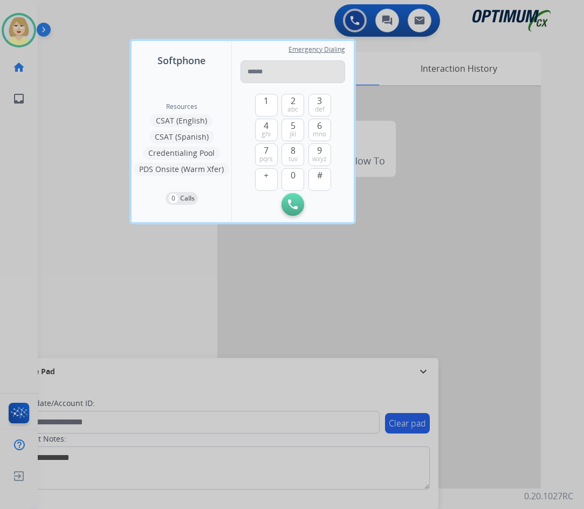
click at [263, 71] on input "tel" at bounding box center [292, 71] width 105 height 23
type input "**********"
click at [288, 203] on img at bounding box center [293, 204] width 10 height 10
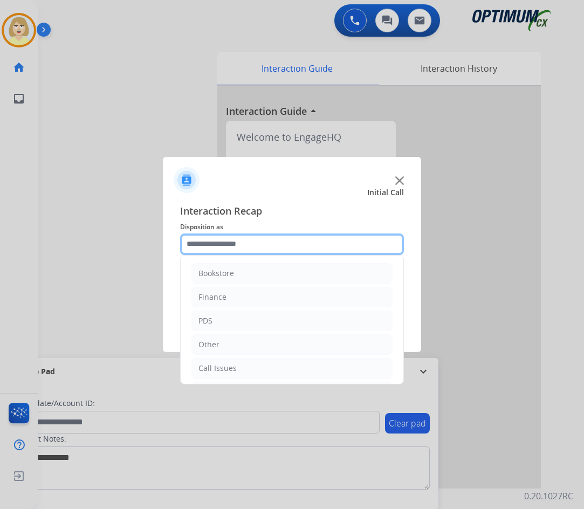
click at [209, 244] on input "text" at bounding box center [292, 244] width 224 height 22
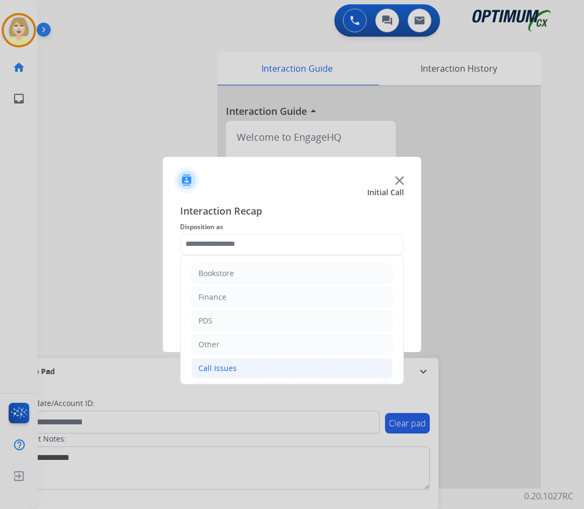
click at [222, 368] on div "Call Issues" at bounding box center [217, 368] width 38 height 11
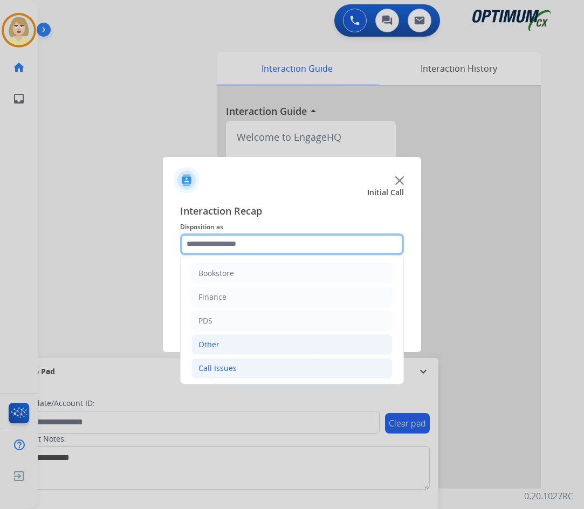
scroll to position [54, 0]
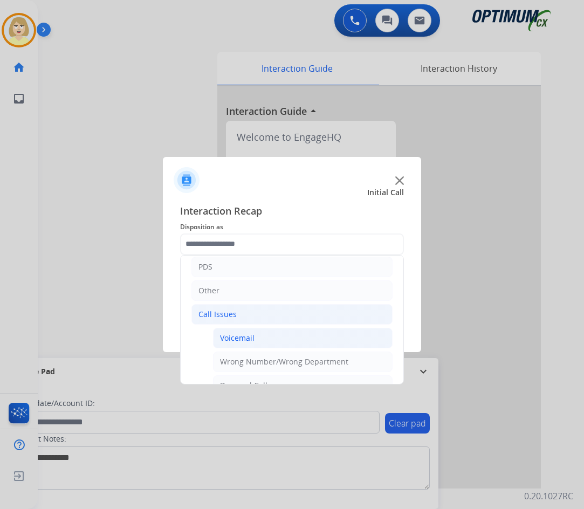
click at [244, 340] on div "Voicemail" at bounding box center [237, 338] width 35 height 11
type input "*********"
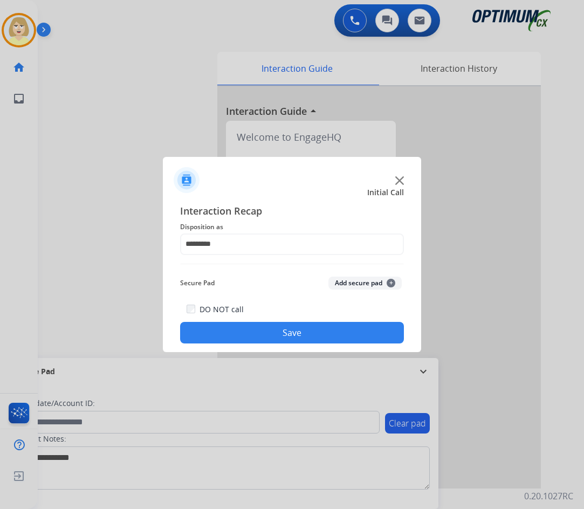
click at [325, 327] on button "Save" at bounding box center [292, 333] width 224 height 22
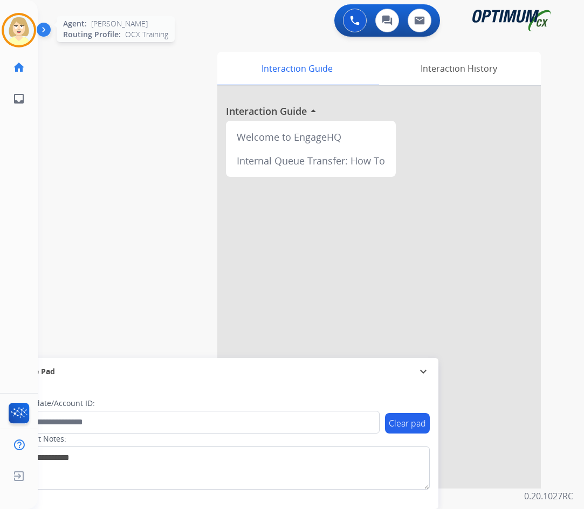
click at [16, 29] on img at bounding box center [19, 30] width 30 height 30
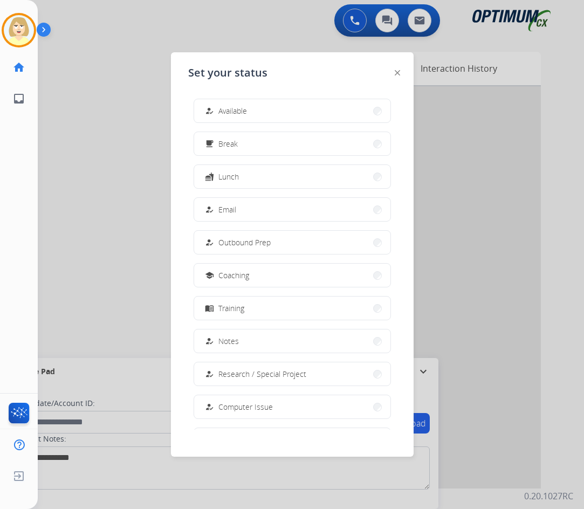
click at [223, 106] on span "Available" at bounding box center [232, 110] width 29 height 11
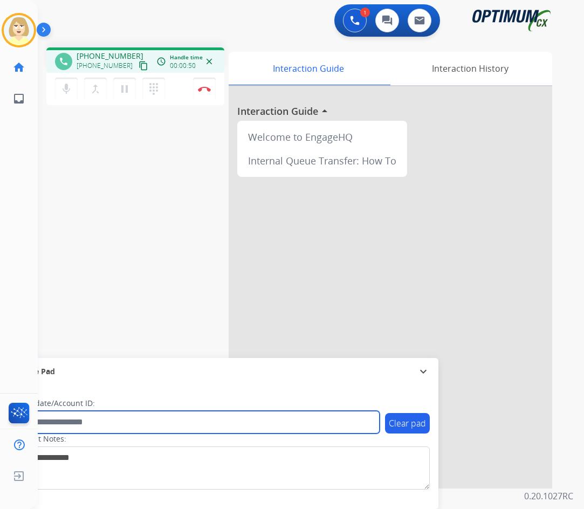
click at [67, 419] on input "text" at bounding box center [197, 422] width 366 height 23
paste input "*******"
type input "*******"
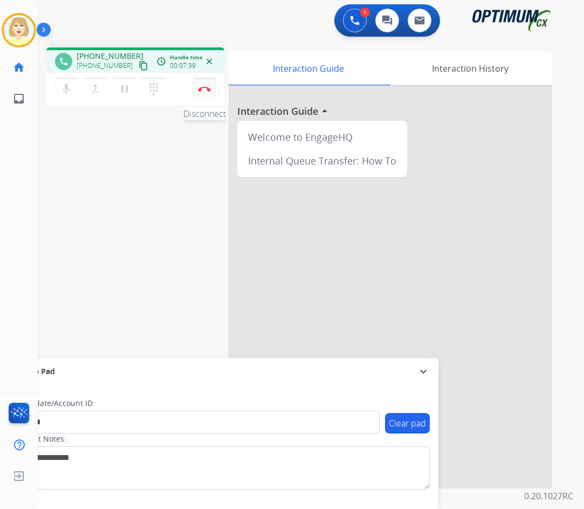
click at [200, 85] on button "Disconnect" at bounding box center [204, 89] width 23 height 23
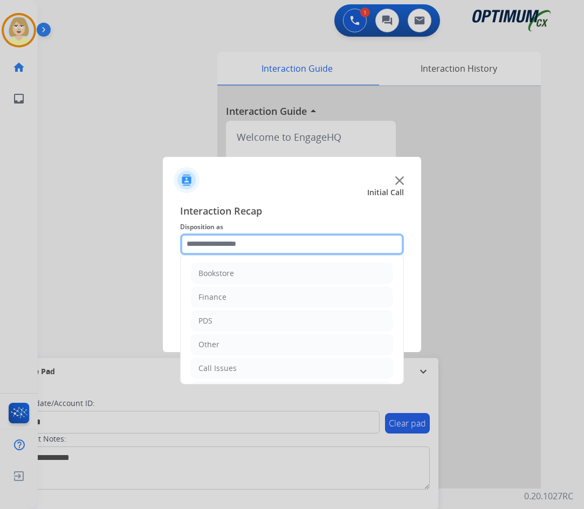
click at [232, 249] on input "text" at bounding box center [292, 244] width 224 height 22
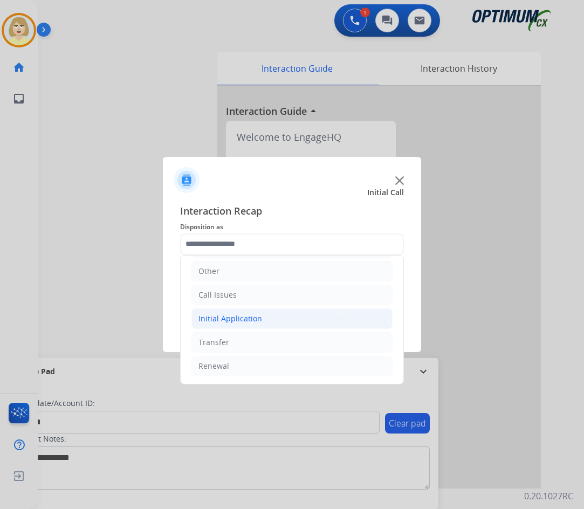
click at [239, 317] on div "Initial Application" at bounding box center [230, 318] width 64 height 11
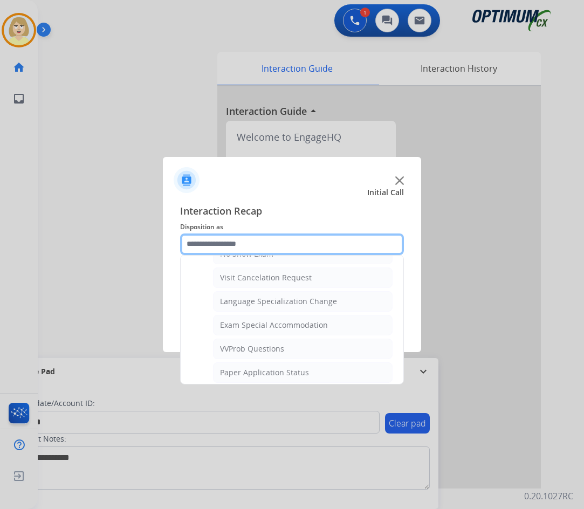
scroll to position [612, 0]
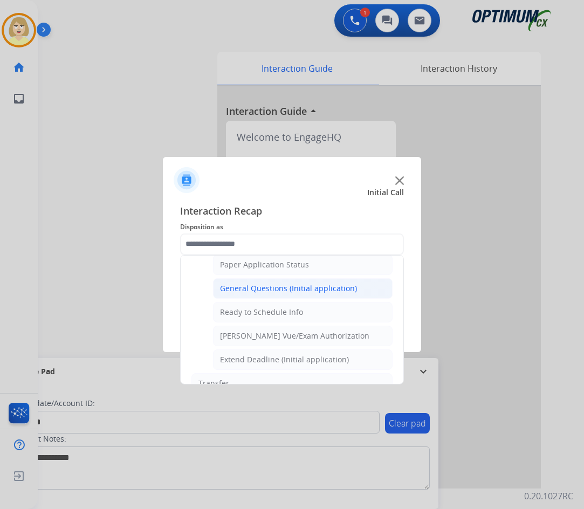
click at [286, 291] on div "General Questions (Initial application)" at bounding box center [288, 288] width 137 height 11
type input "**********"
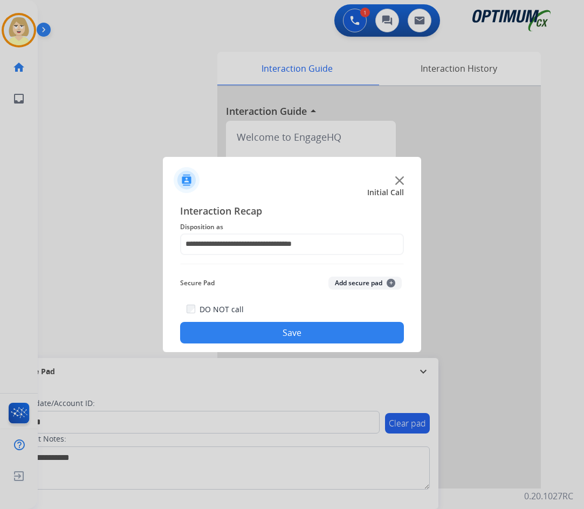
click at [354, 283] on button "Add secure pad +" at bounding box center [364, 283] width 73 height 13
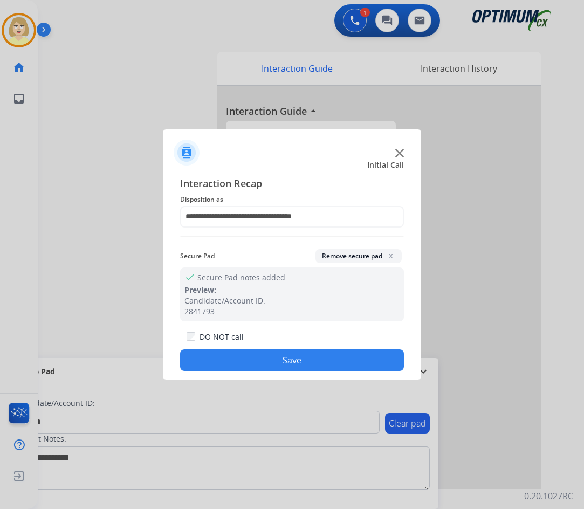
drag, startPoint x: 298, startPoint y: 358, endPoint x: 41, endPoint y: 119, distance: 351.0
click at [294, 352] on button "Save" at bounding box center [292, 360] width 224 height 22
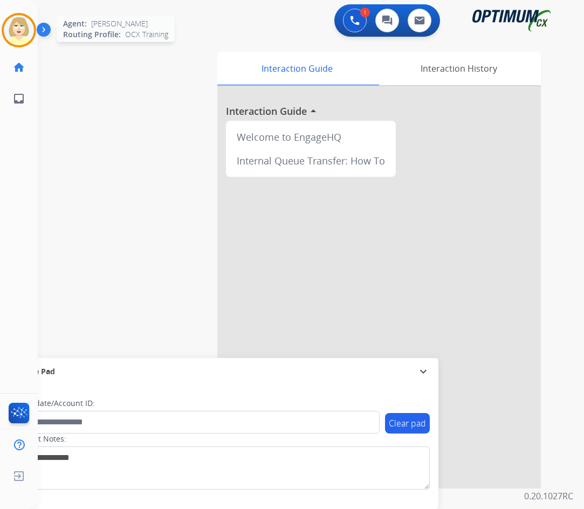
click at [14, 23] on img at bounding box center [19, 30] width 30 height 30
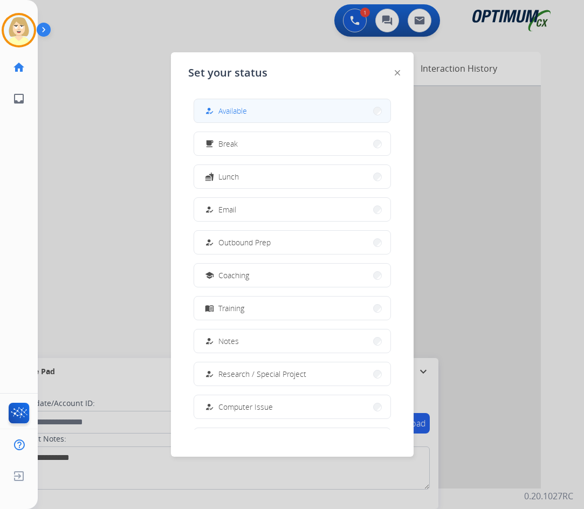
click at [235, 109] on span "Available" at bounding box center [232, 110] width 29 height 11
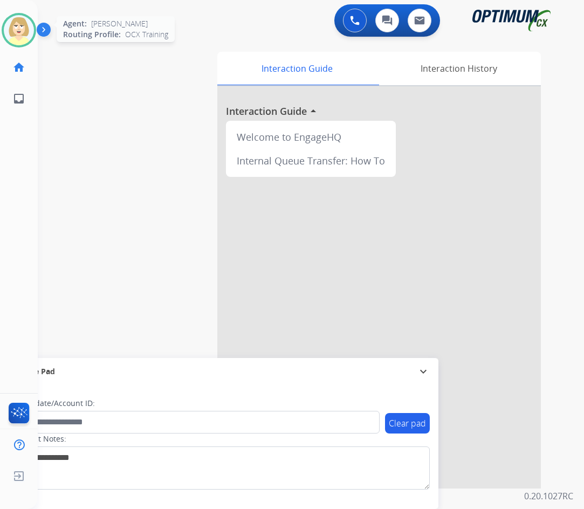
click at [17, 26] on img at bounding box center [19, 30] width 30 height 30
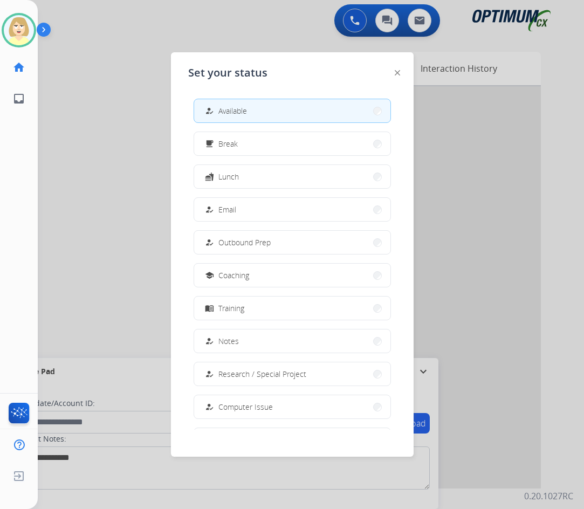
scroll to position [102, 0]
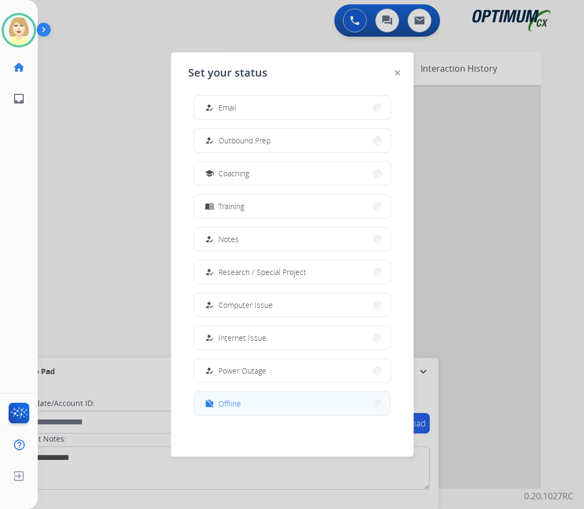
click at [232, 403] on span "Offline" at bounding box center [229, 403] width 23 height 11
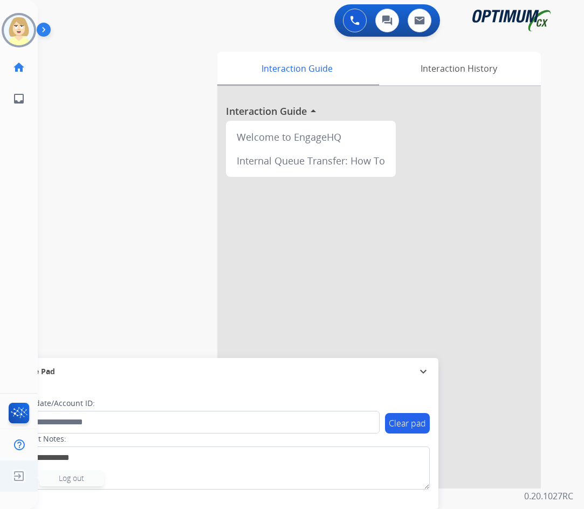
click at [81, 478] on span "Log out" at bounding box center [71, 478] width 25 height 10
